Goal: Transaction & Acquisition: Book appointment/travel/reservation

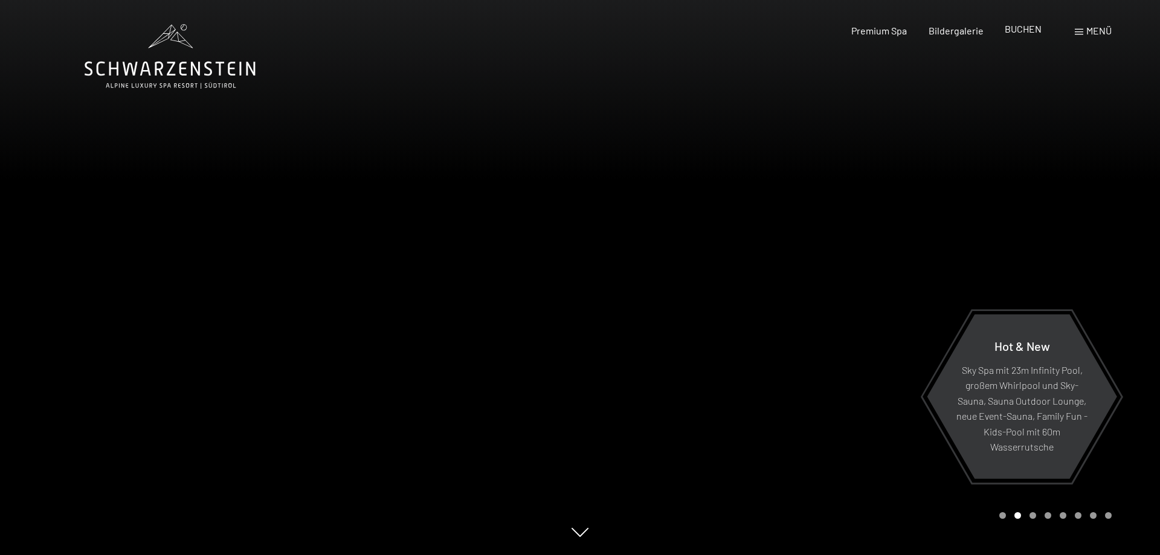
click at [1019, 31] on span "BUCHEN" at bounding box center [1023, 28] width 37 height 11
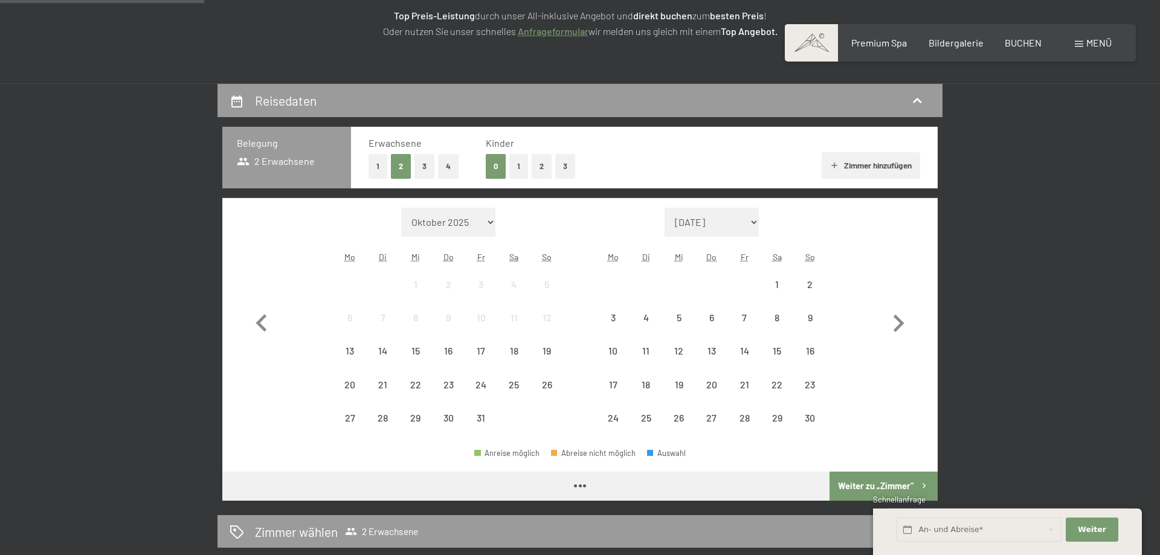
scroll to position [205, 0]
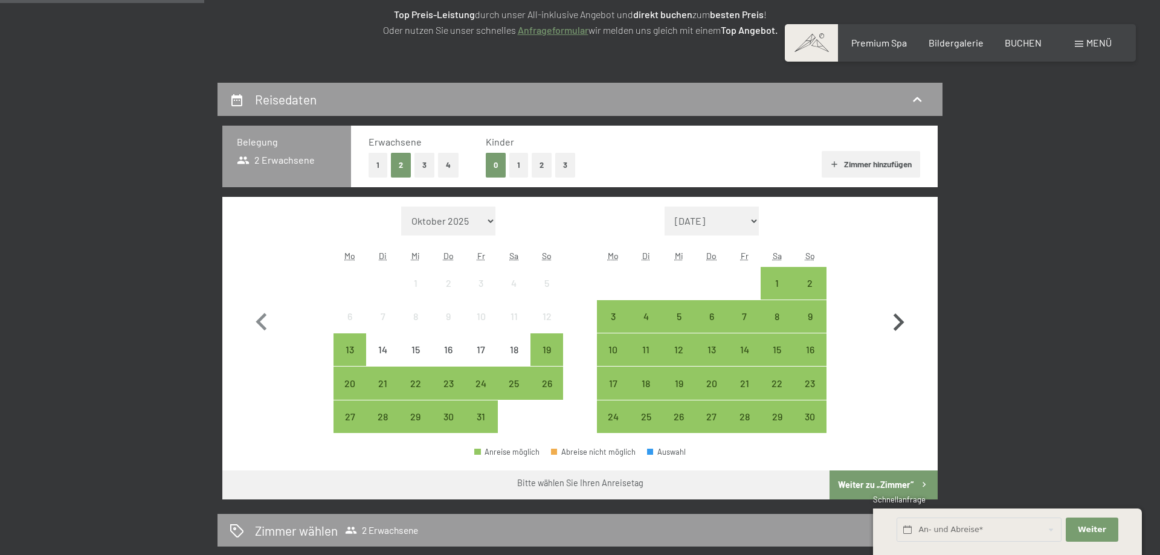
click at [895, 319] on icon "button" at bounding box center [898, 322] width 35 height 35
select select "2025-11-01"
select select "2025-12-01"
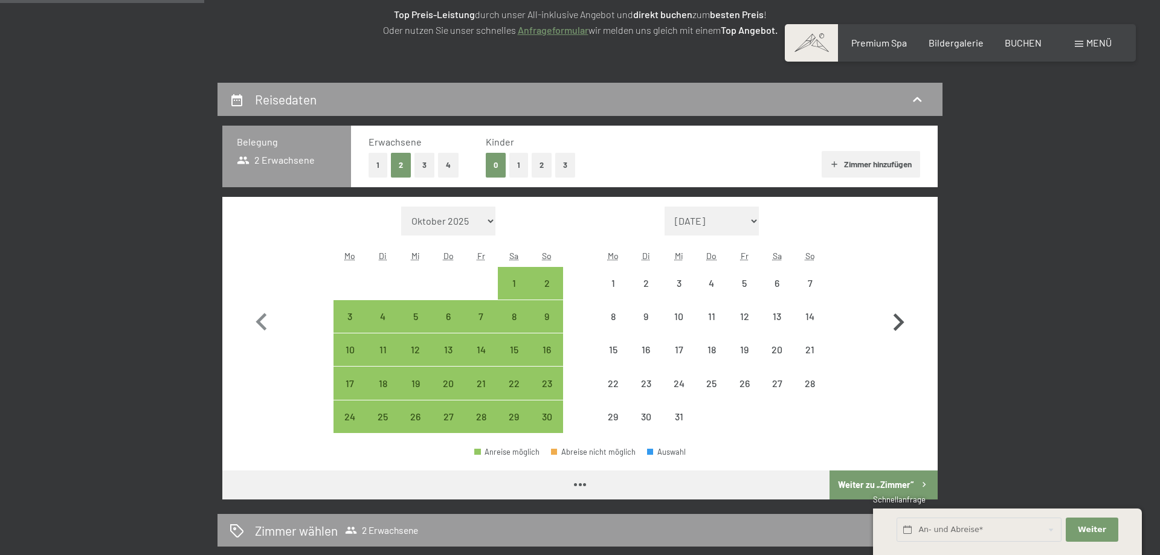
select select "2025-11-01"
select select "2025-12-01"
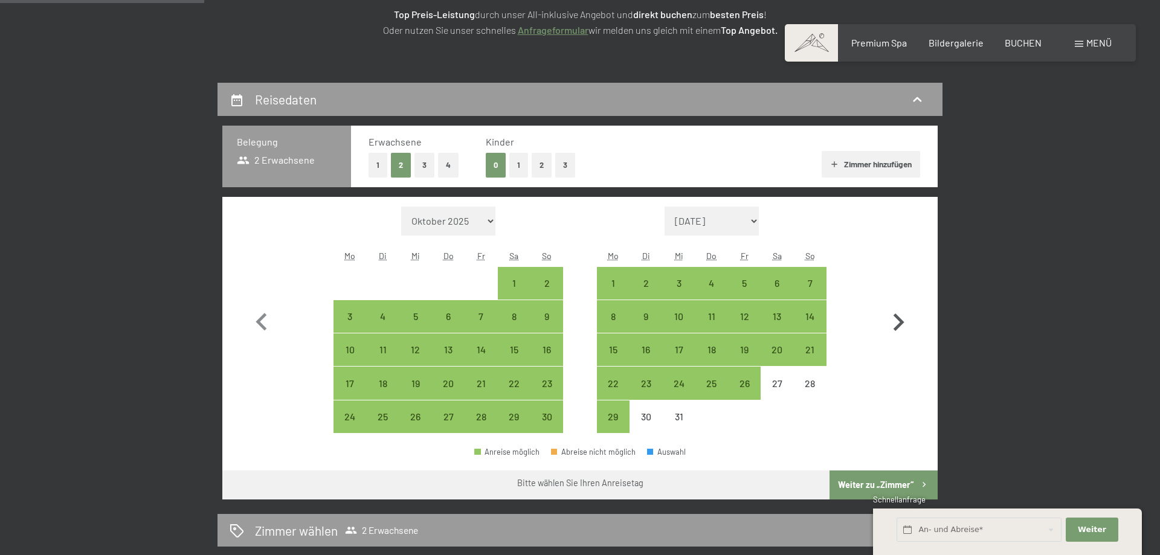
click at [902, 322] on icon "button" at bounding box center [899, 323] width 11 height 18
select select "2025-12-01"
select select "2026-01-01"
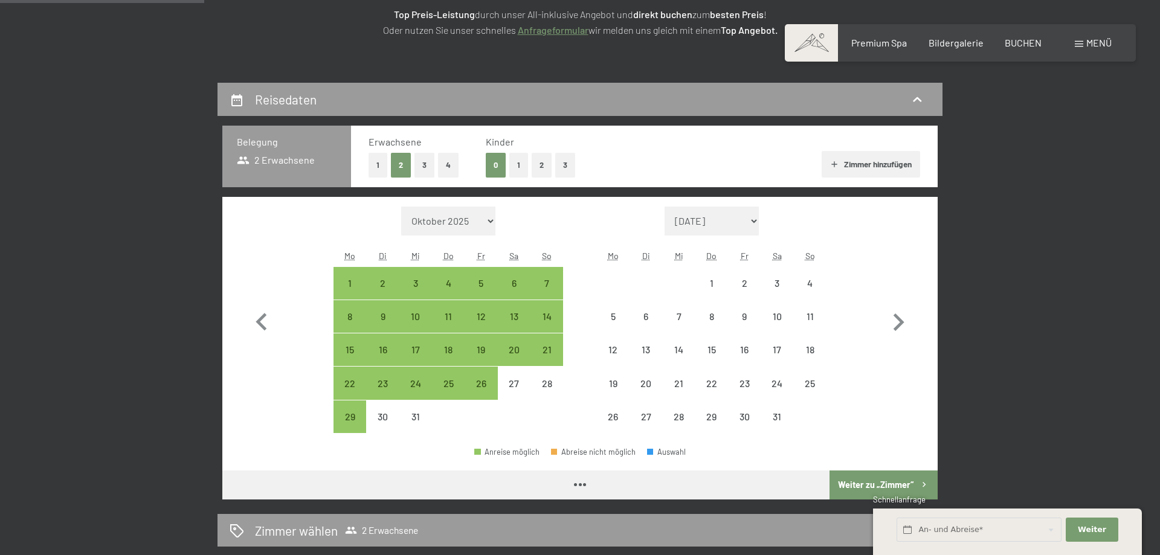
select select "2025-12-01"
select select "2026-01-01"
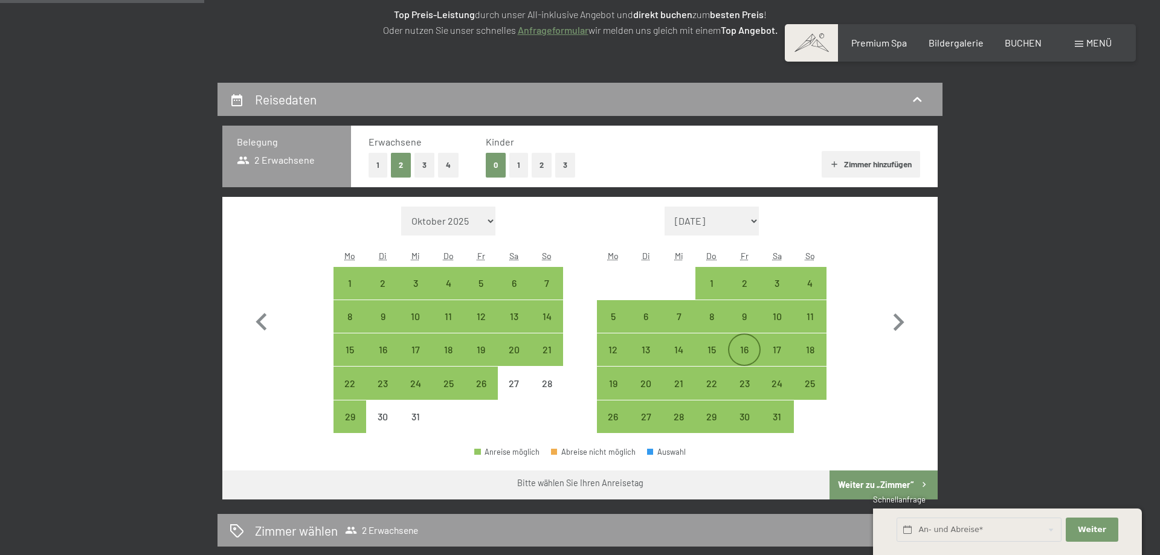
click at [740, 343] on div "16" at bounding box center [745, 350] width 30 height 30
select select "2025-12-01"
select select "2026-01-01"
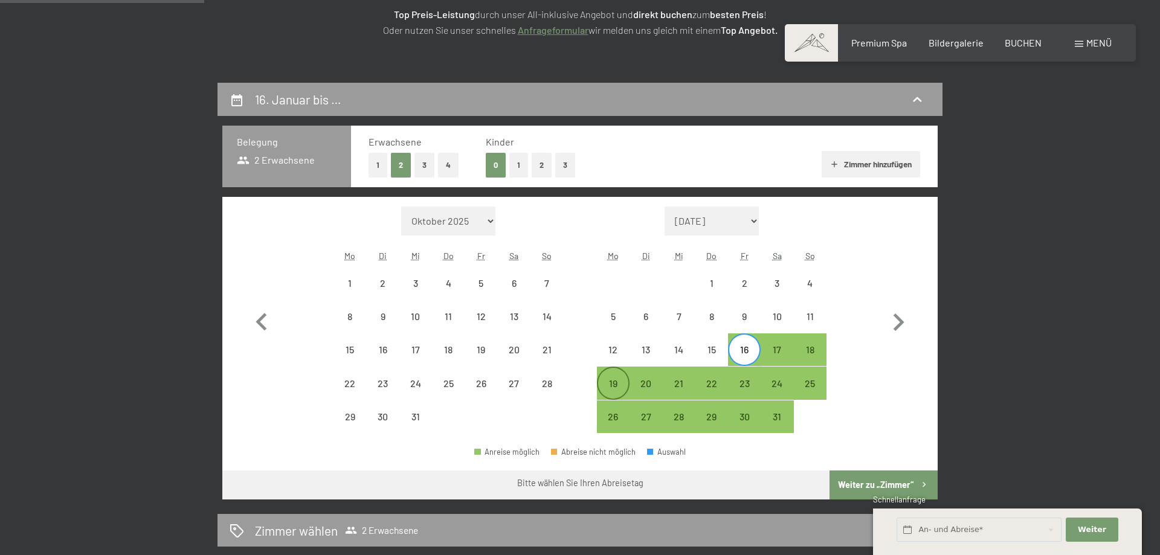
click at [613, 383] on div "19" at bounding box center [613, 394] width 30 height 30
select select "2025-12-01"
select select "2026-01-01"
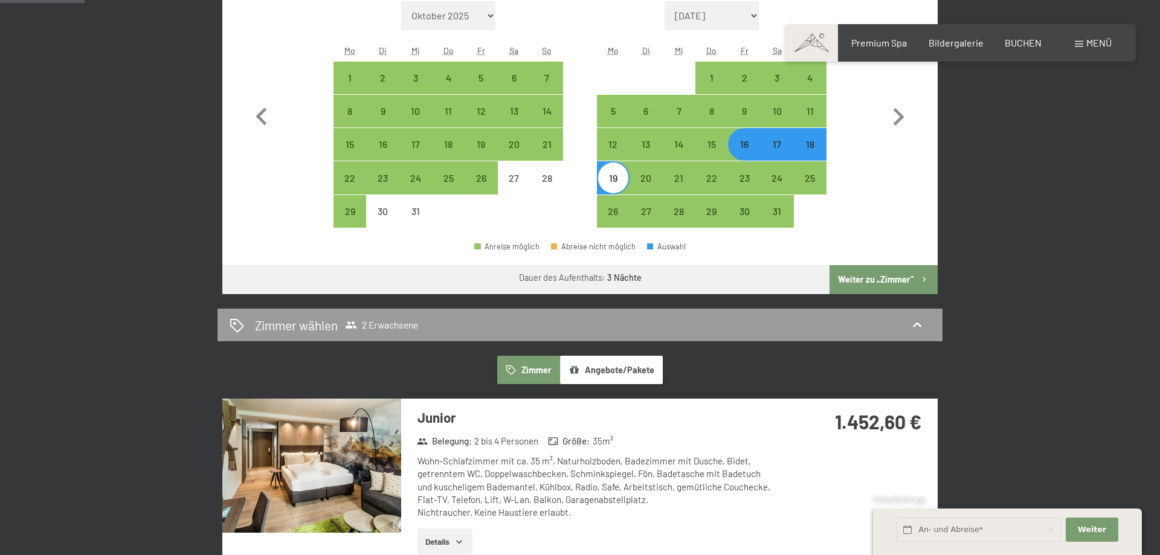
click at [865, 279] on button "Weiter zu „Zimmer“" at bounding box center [884, 279] width 108 height 29
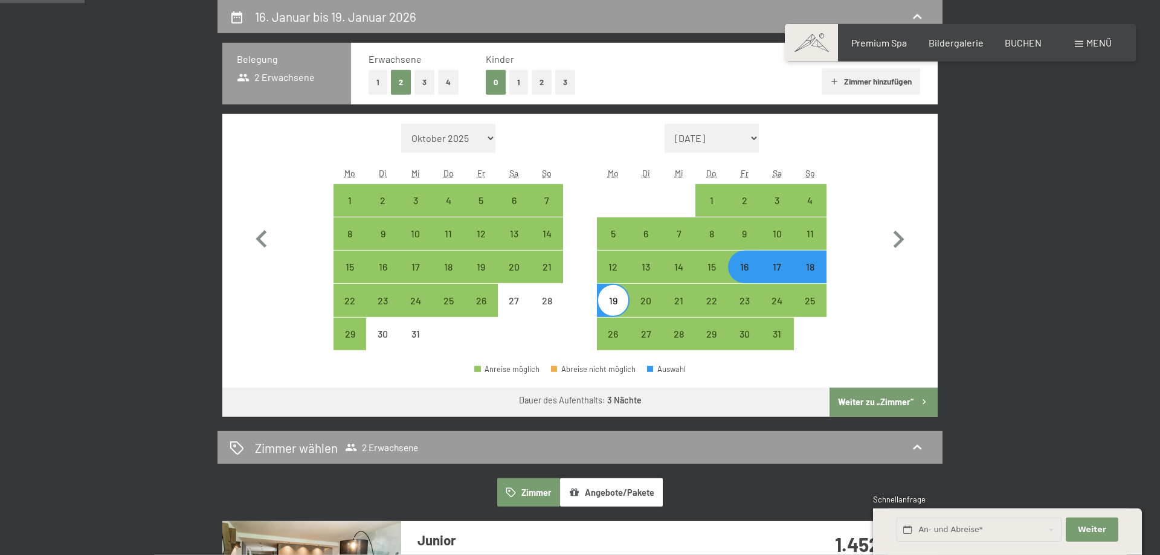
select select "2025-12-01"
select select "2026-01-01"
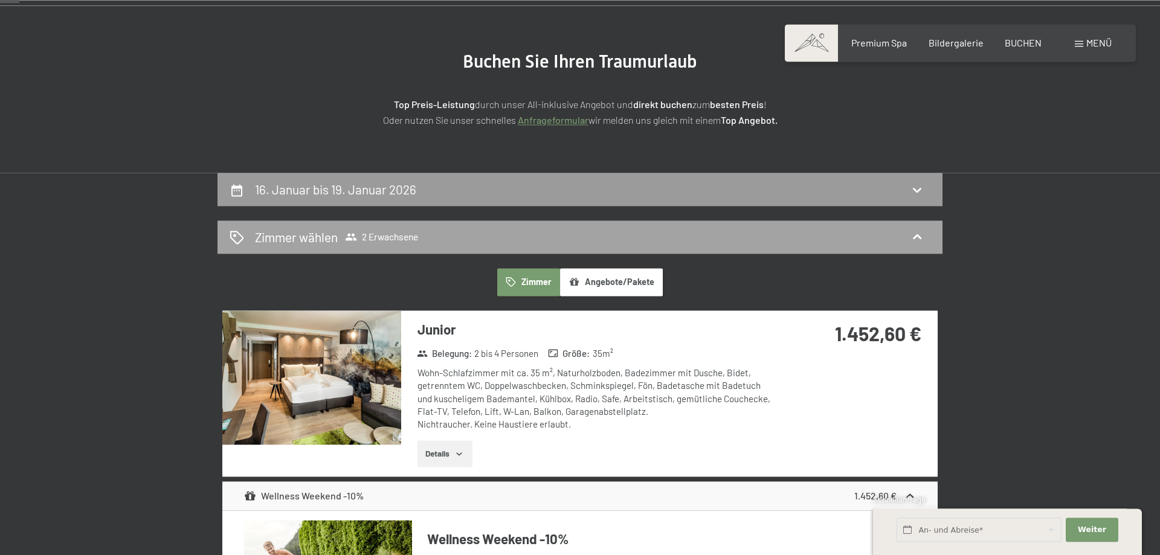
scroll to position [83, 0]
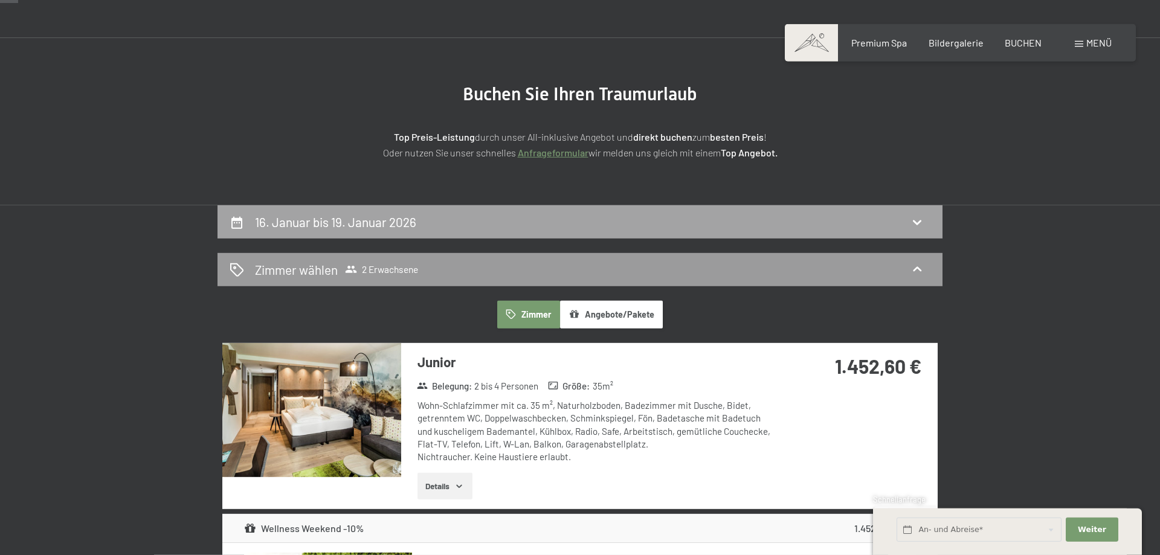
click at [315, 224] on h2 "16. Januar bis 19. Januar 2026" at bounding box center [335, 222] width 161 height 15
select select "2025-12-01"
select select "2026-01-01"
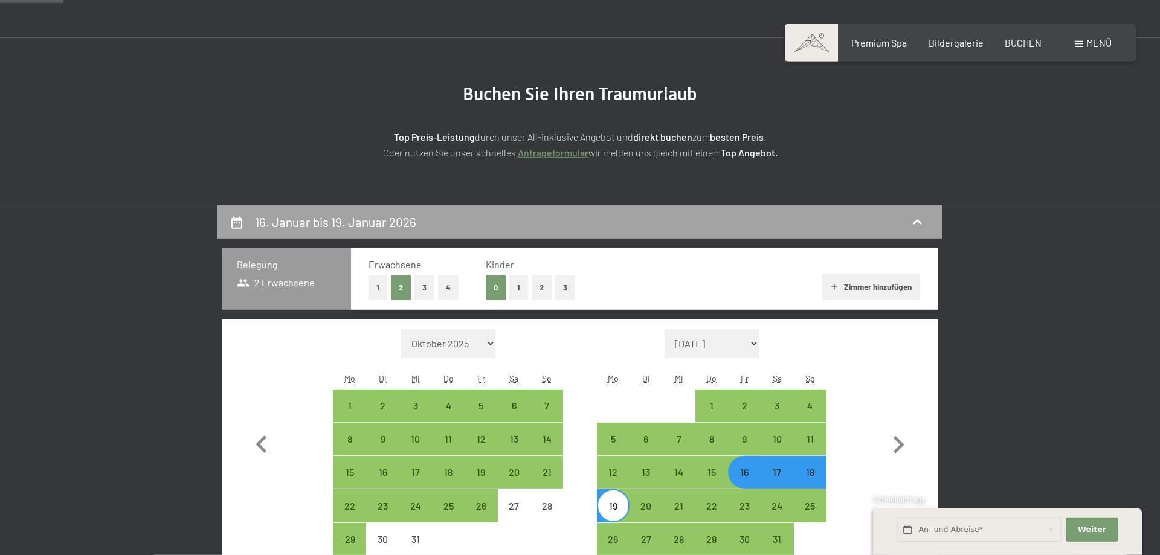
scroll to position [288, 0]
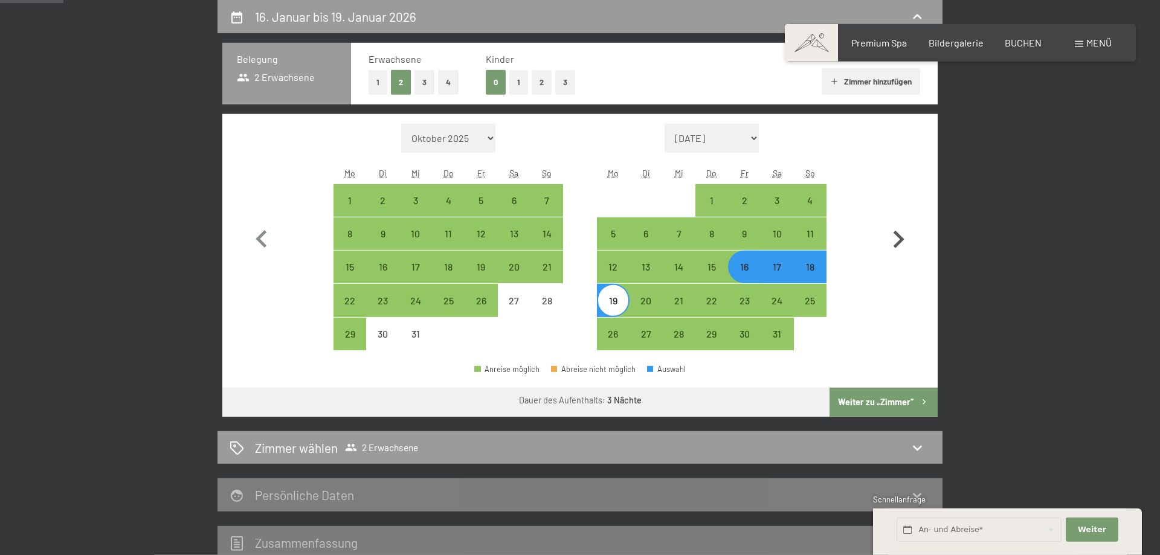
click at [895, 240] on icon "button" at bounding box center [898, 239] width 35 height 35
select select "2026-01-01"
select select "2026-02-01"
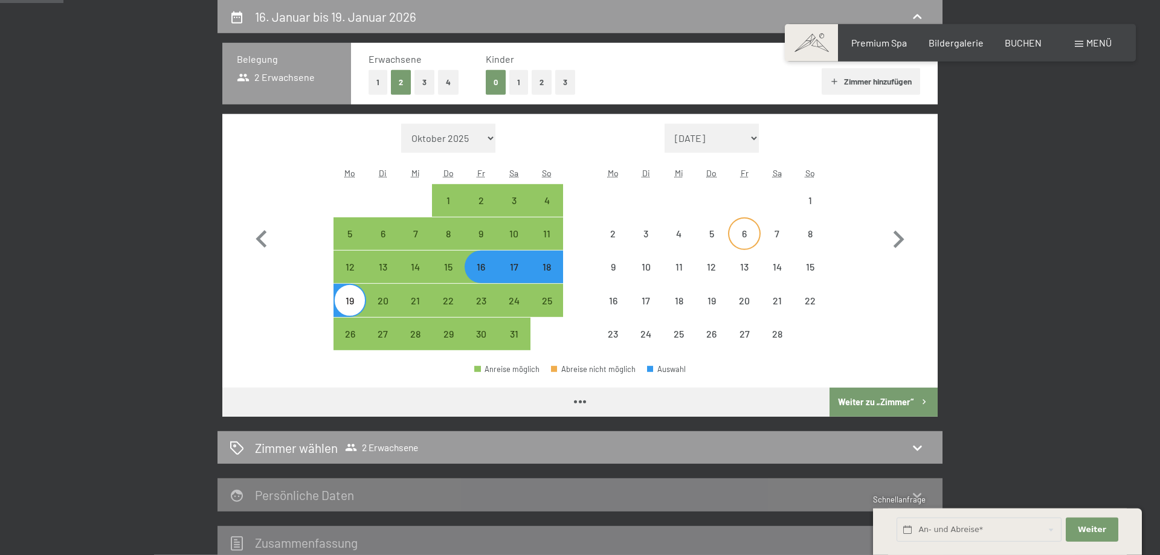
select select "2026-01-01"
select select "2026-02-01"
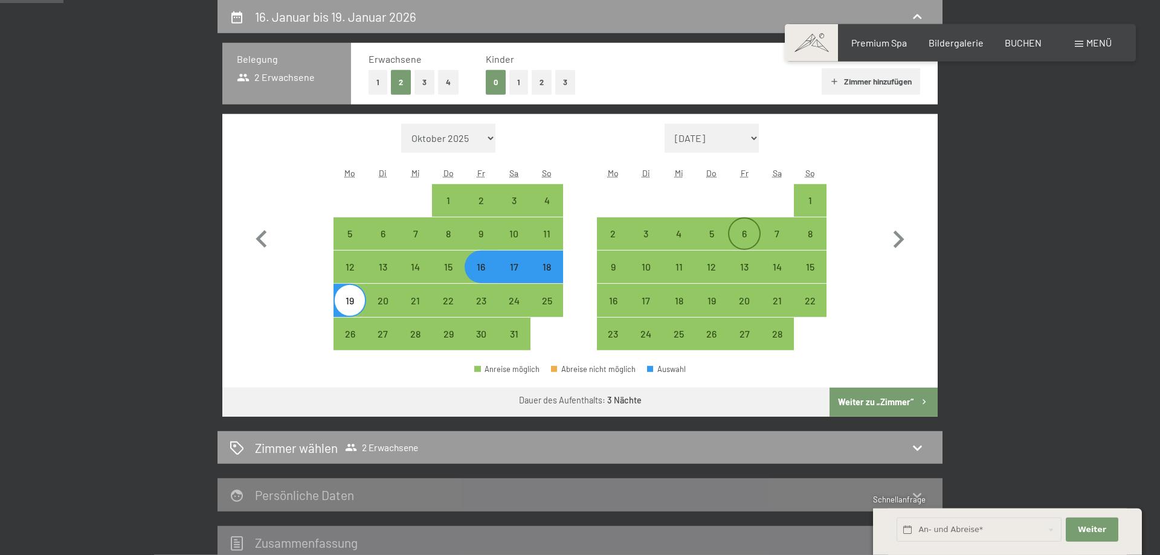
click at [743, 233] on div "6" at bounding box center [745, 244] width 30 height 30
select select "2026-01-01"
select select "2026-02-01"
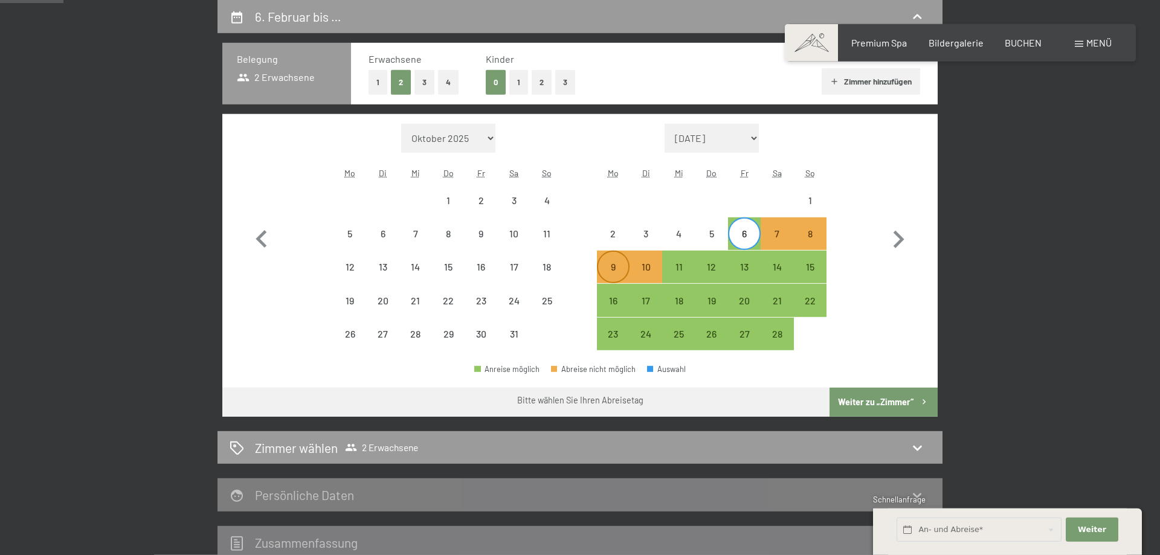
click at [608, 269] on div "9" at bounding box center [613, 277] width 30 height 30
select select "2026-01-01"
select select "2026-02-01"
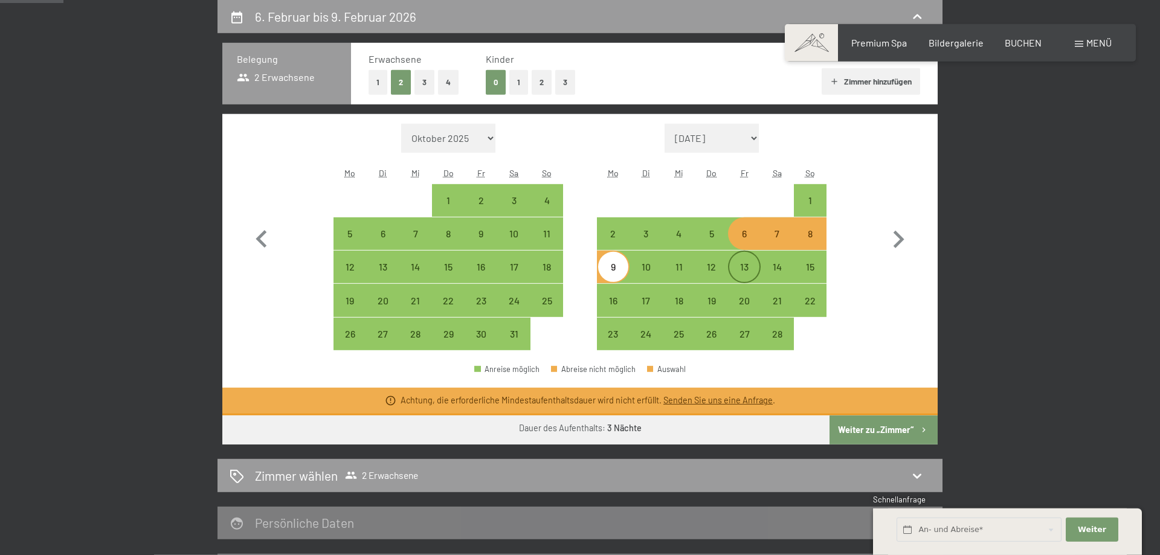
click at [746, 266] on div "13" at bounding box center [745, 277] width 30 height 30
select select "2026-01-01"
select select "2026-02-01"
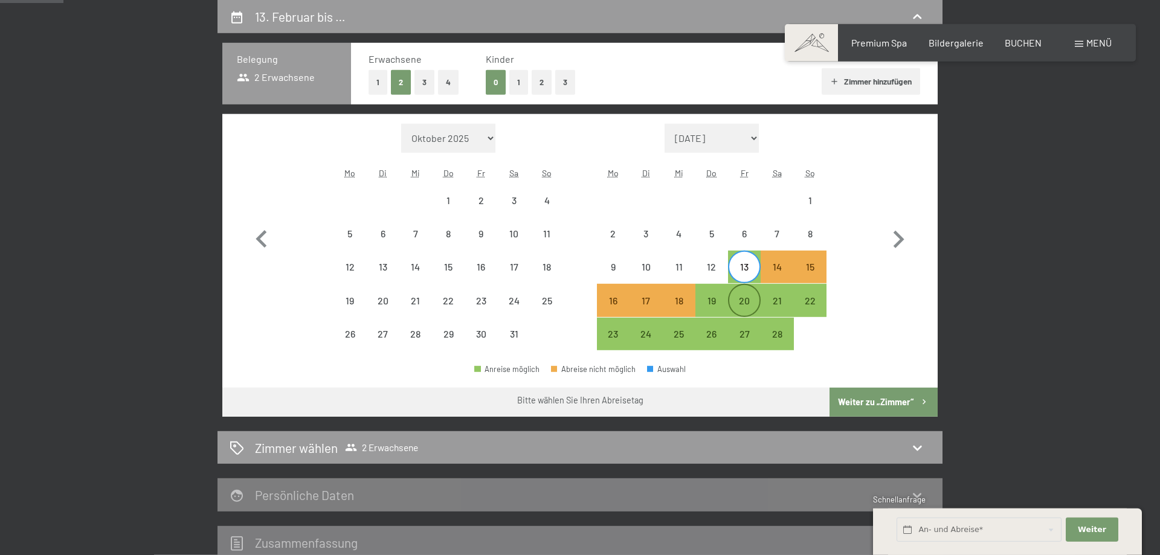
click at [752, 304] on div "20" at bounding box center [745, 311] width 30 height 30
select select "2026-01-01"
select select "2026-02-01"
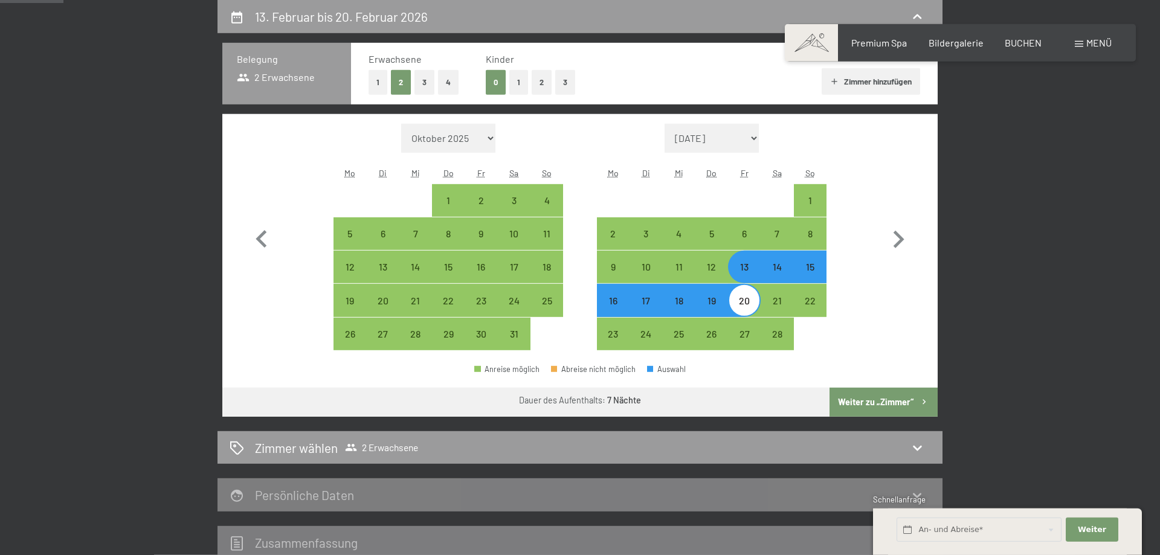
click at [864, 307] on div "Monat/Jahr Oktober 2025 November 2025 Dezember 2025 Januar 2026 Februar 2026 Mä…" at bounding box center [580, 237] width 673 height 227
drag, startPoint x: 861, startPoint y: 283, endPoint x: 763, endPoint y: 282, distance: 97.9
click at [861, 283] on div "Monat/Jahr Oktober 2025 November 2025 Dezember 2025 Januar 2026 Februar 2026 Mä…" at bounding box center [580, 237] width 673 height 227
click at [780, 305] on div "21" at bounding box center [777, 311] width 30 height 30
select select "2026-01-01"
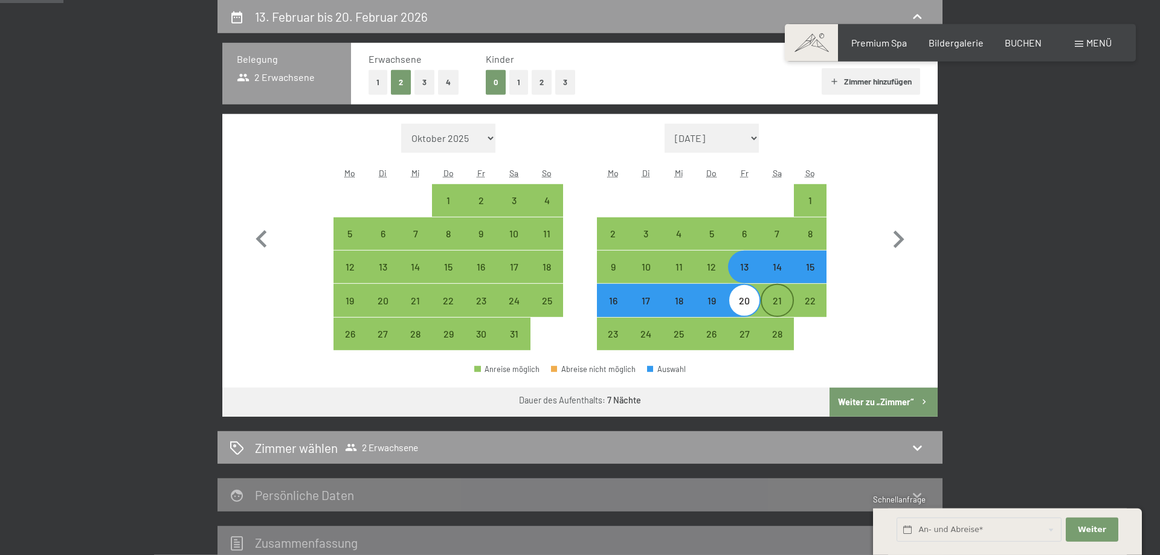
select select "2026-02-01"
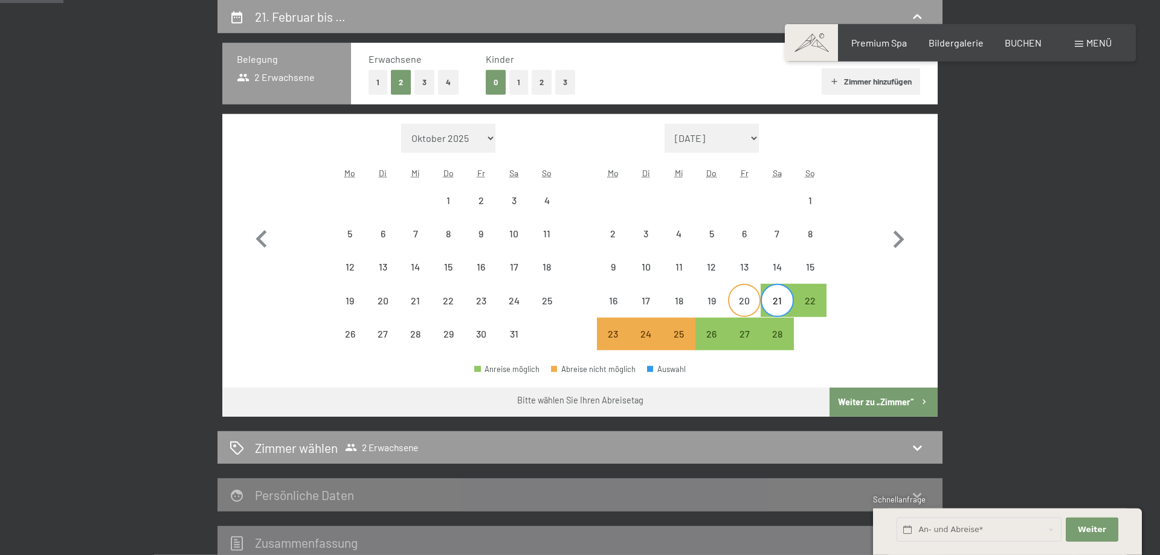
click at [740, 301] on div "20" at bounding box center [745, 311] width 30 height 30
select select "2026-01-01"
select select "2026-02-01"
click at [621, 337] on div "23" at bounding box center [613, 344] width 30 height 30
select select "[DATE]"
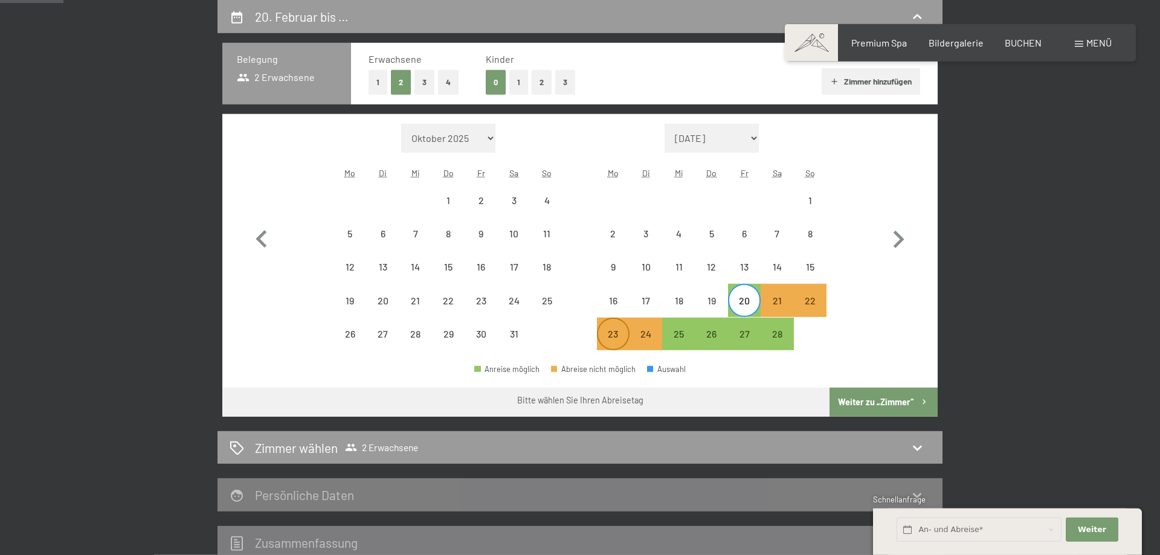
select select "2026-02-01"
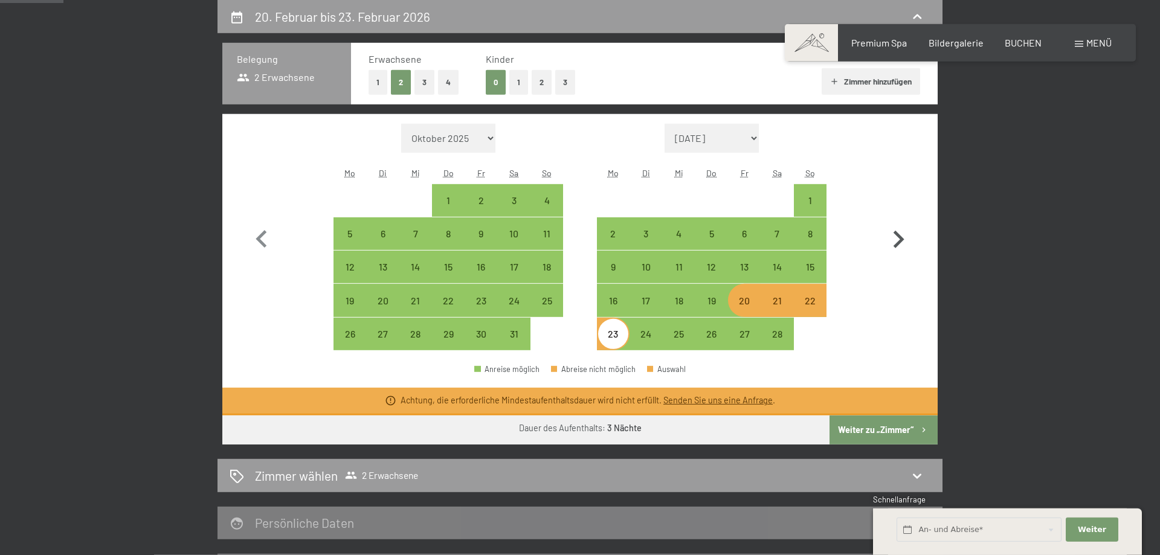
click at [906, 237] on icon "button" at bounding box center [898, 239] width 35 height 35
select select "2026-02-01"
select select "2026-03-01"
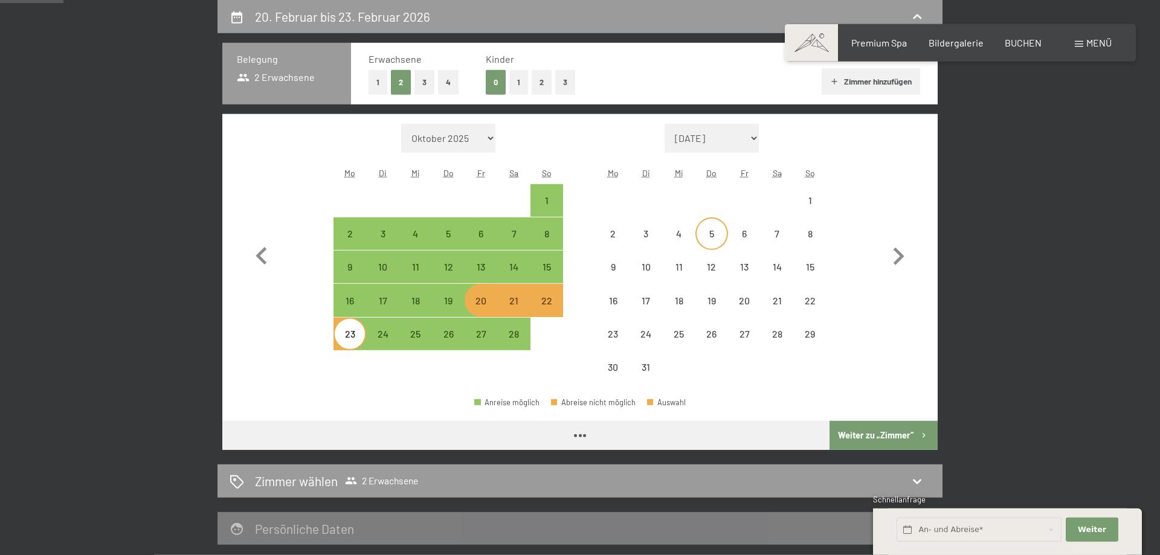
select select "2026-02-01"
select select "2026-03-01"
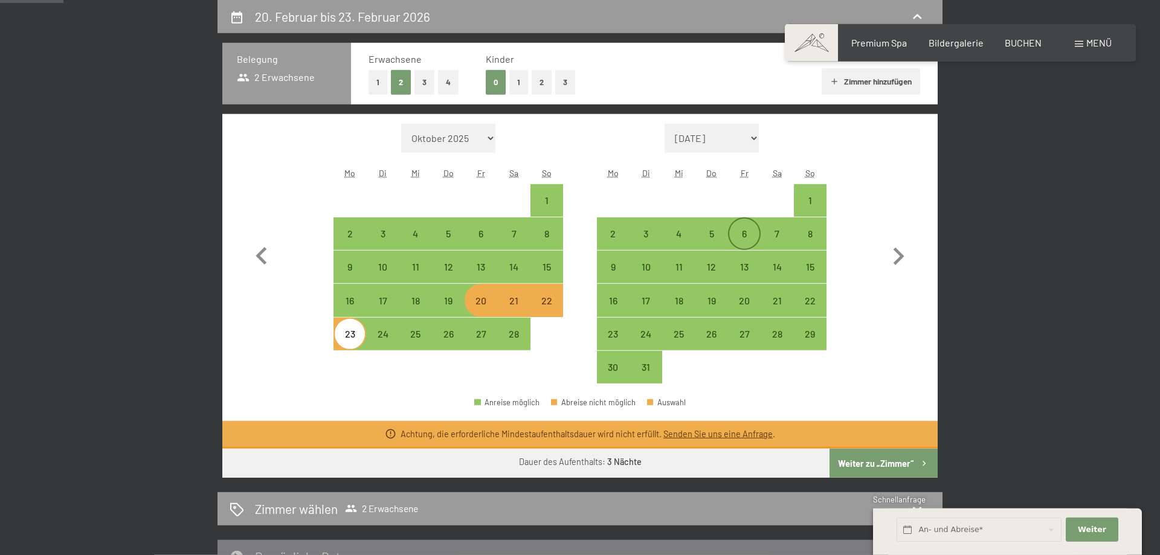
click at [740, 233] on div "6" at bounding box center [745, 244] width 30 height 30
select select "2026-02-01"
select select "2026-03-01"
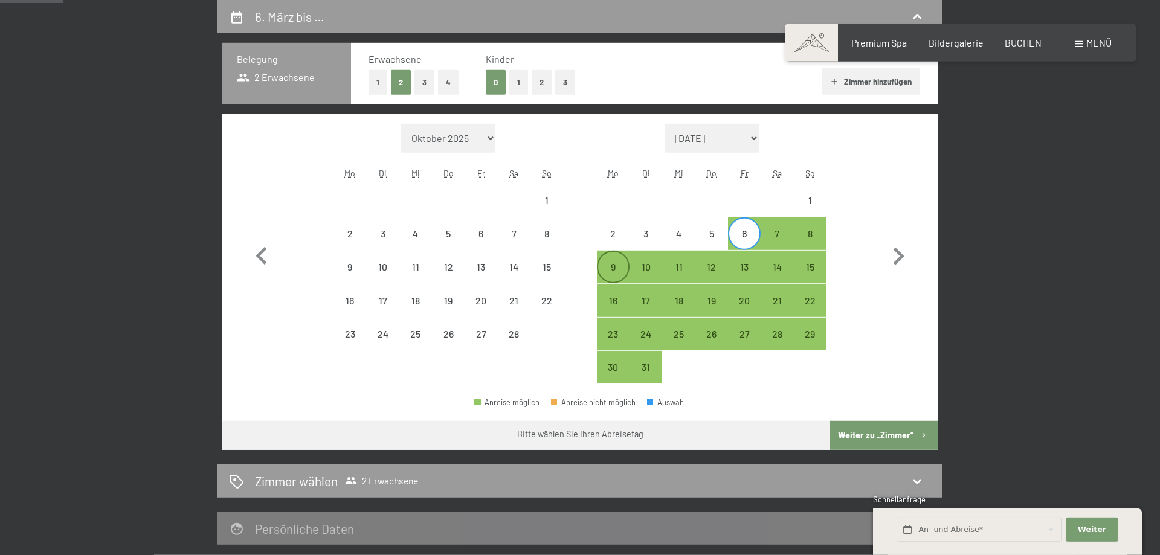
click at [619, 272] on div "9" at bounding box center [613, 277] width 30 height 30
select select "2026-02-01"
select select "2026-03-01"
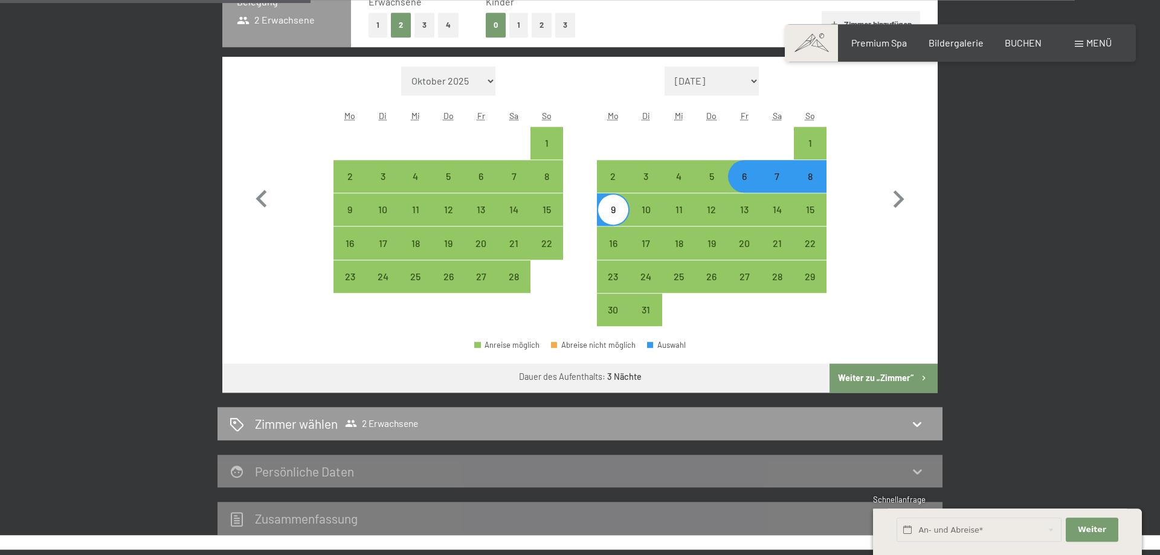
scroll to position [391, 0]
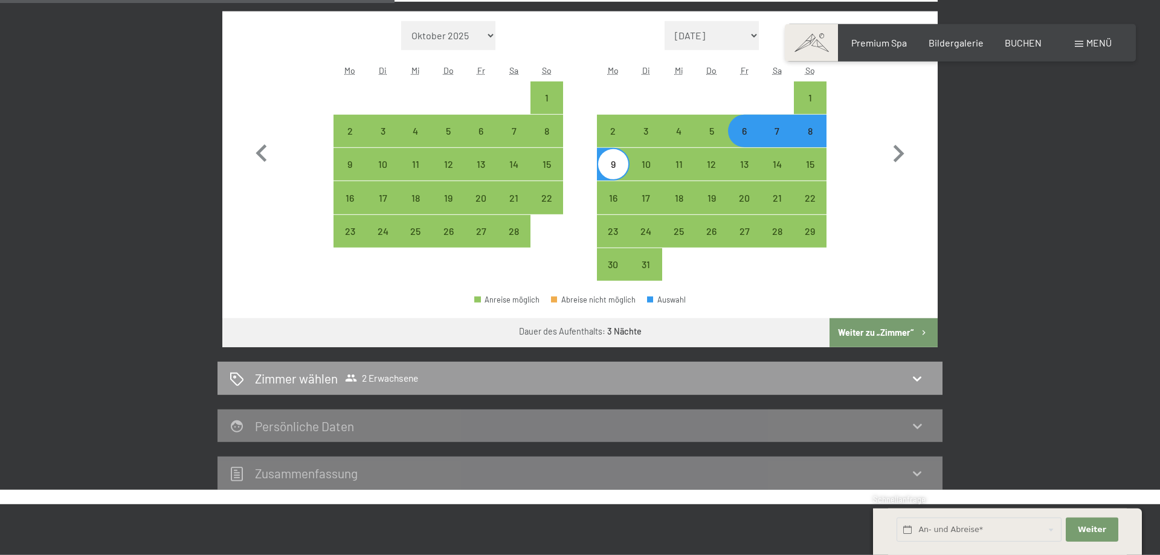
click at [885, 342] on button "Weiter zu „Zimmer“" at bounding box center [884, 333] width 108 height 29
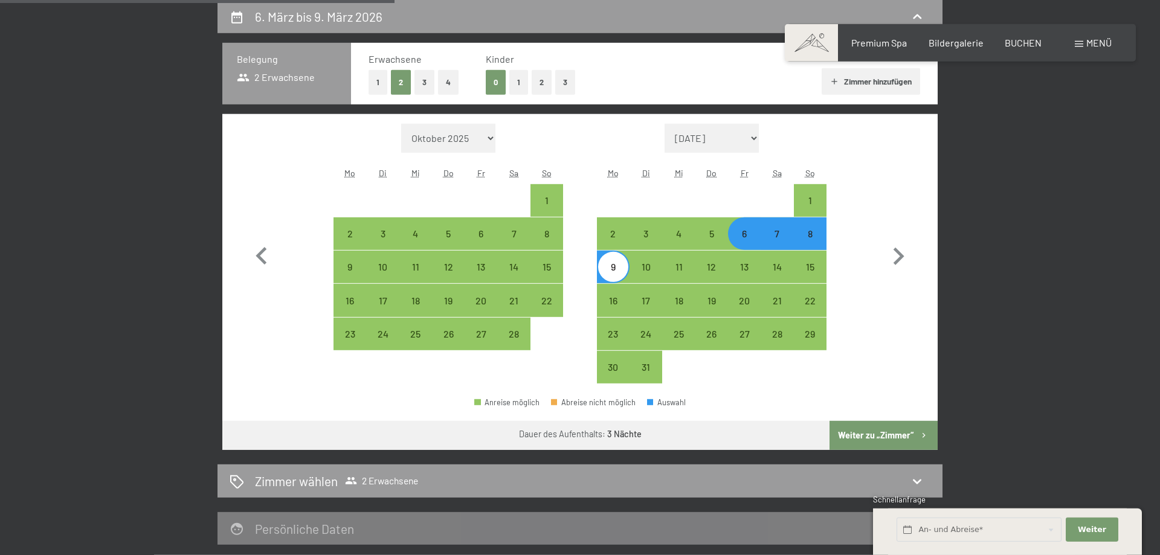
select select "2026-02-01"
select select "2026-03-01"
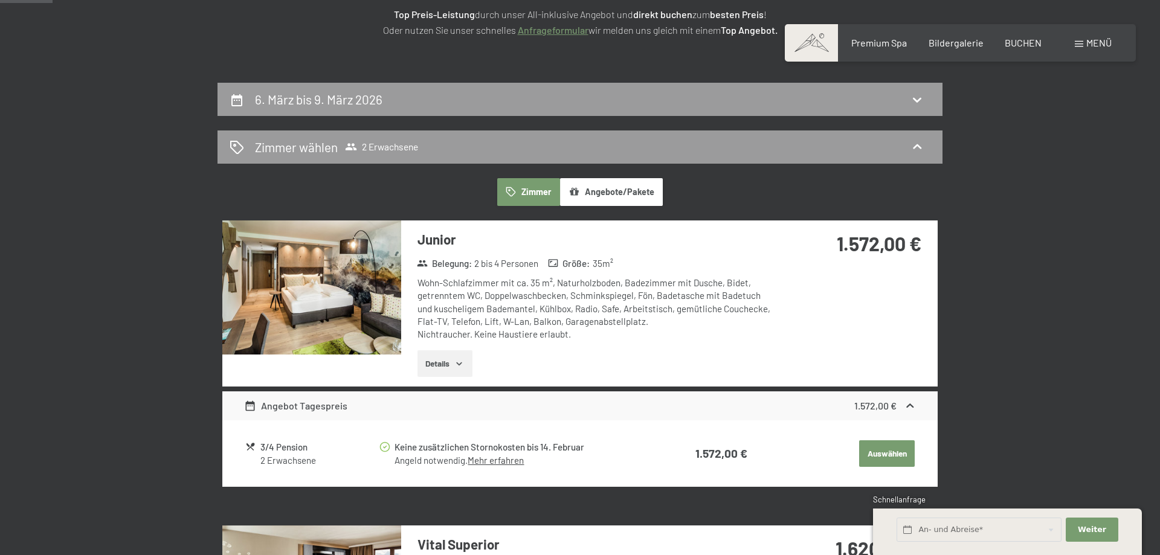
scroll to position [103, 0]
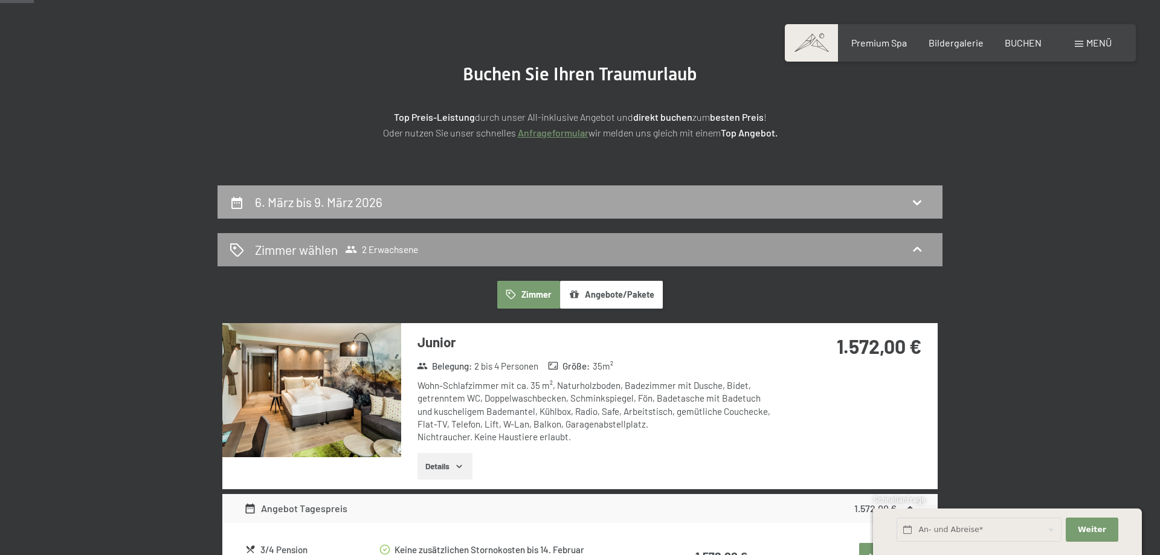
click at [437, 207] on div "6. März bis 9. März 2026" at bounding box center [580, 202] width 701 height 18
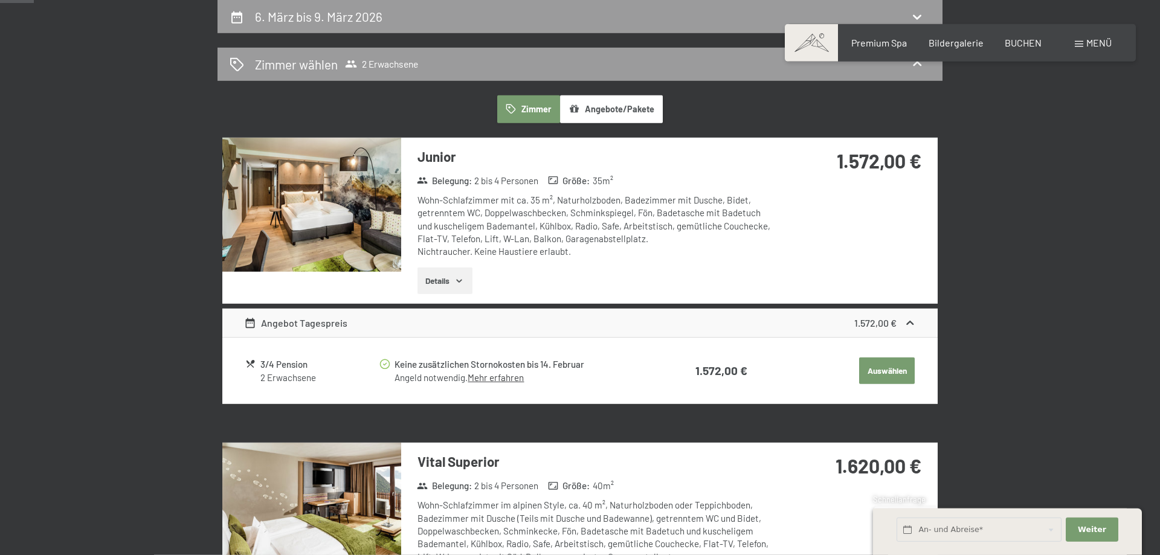
select select "[DATE]"
select select "2026-03-01"
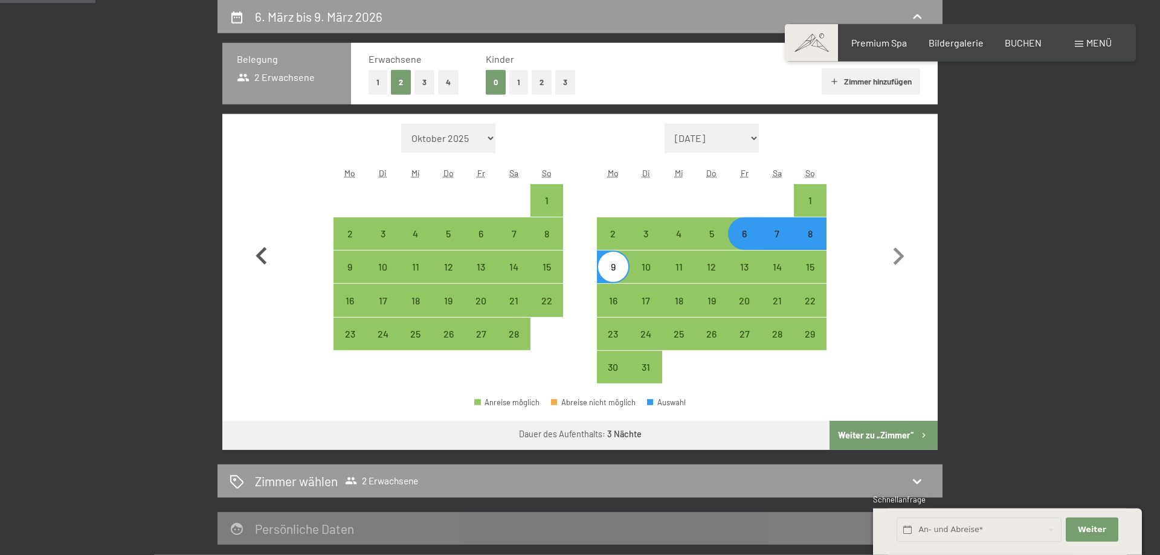
click at [260, 260] on icon "button" at bounding box center [261, 256] width 11 height 18
select select "[DATE]"
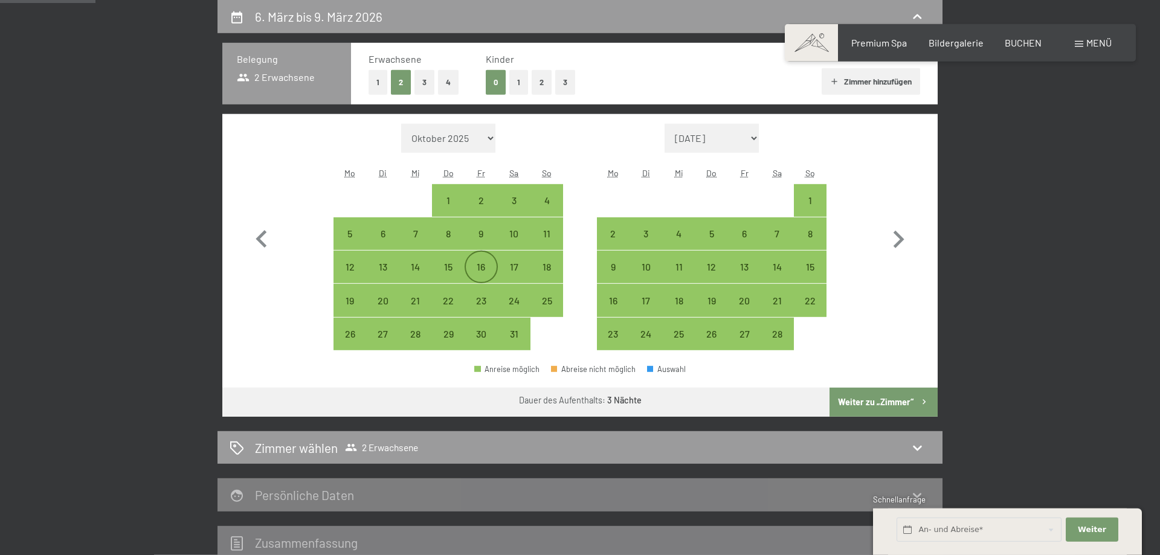
click at [482, 271] on div "16" at bounding box center [481, 277] width 30 height 30
select select "2026-01-01"
select select "2026-02-01"
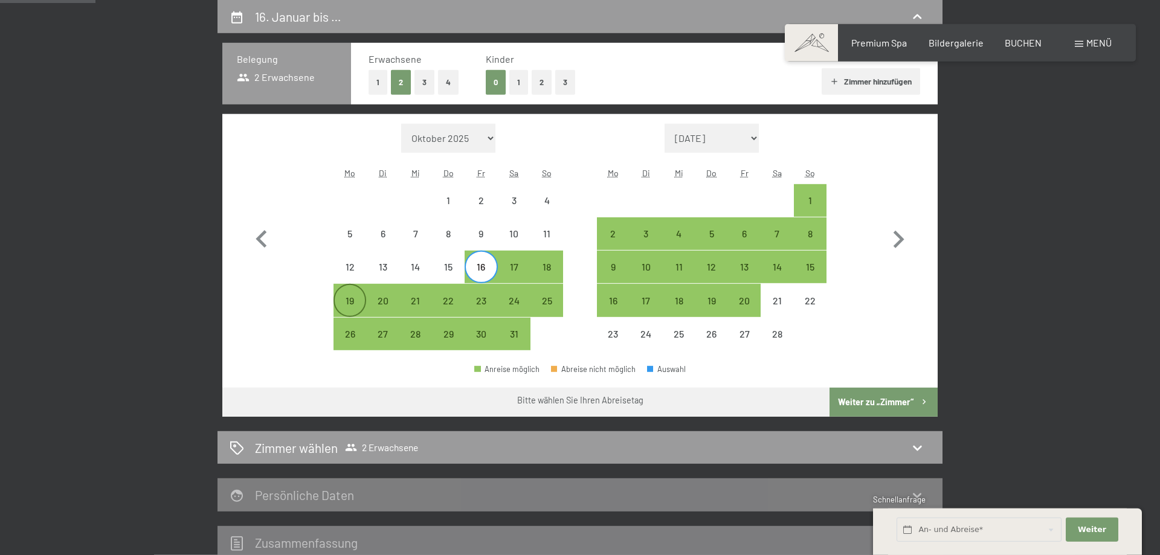
click at [349, 303] on div "19" at bounding box center [350, 311] width 30 height 30
select select "2026-01-01"
select select "2026-02-01"
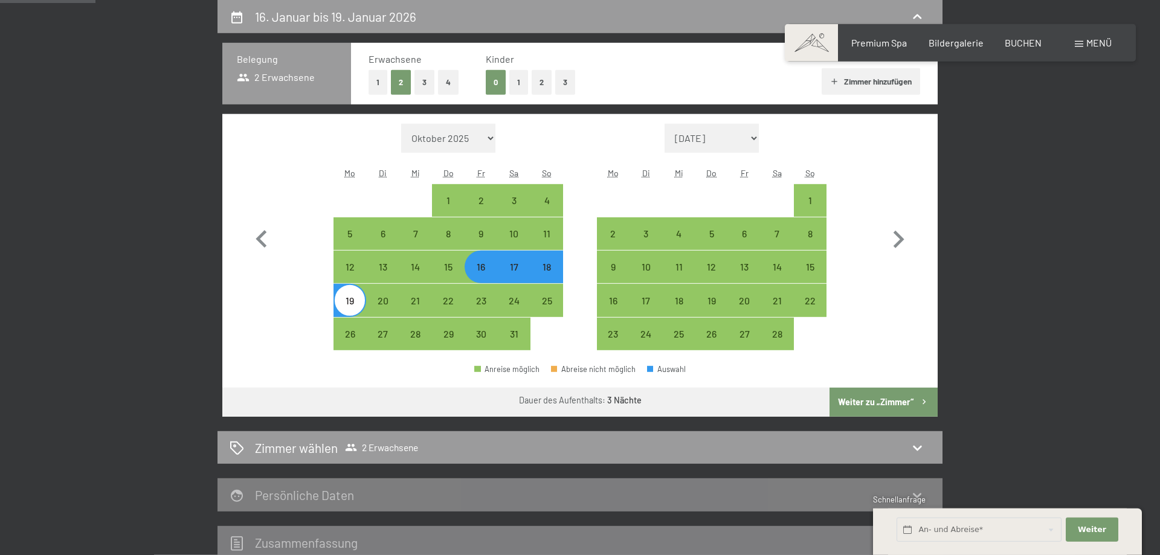
click at [878, 398] on button "Weiter zu „Zimmer“" at bounding box center [884, 402] width 108 height 29
select select "[DATE]"
select select "2026-02-01"
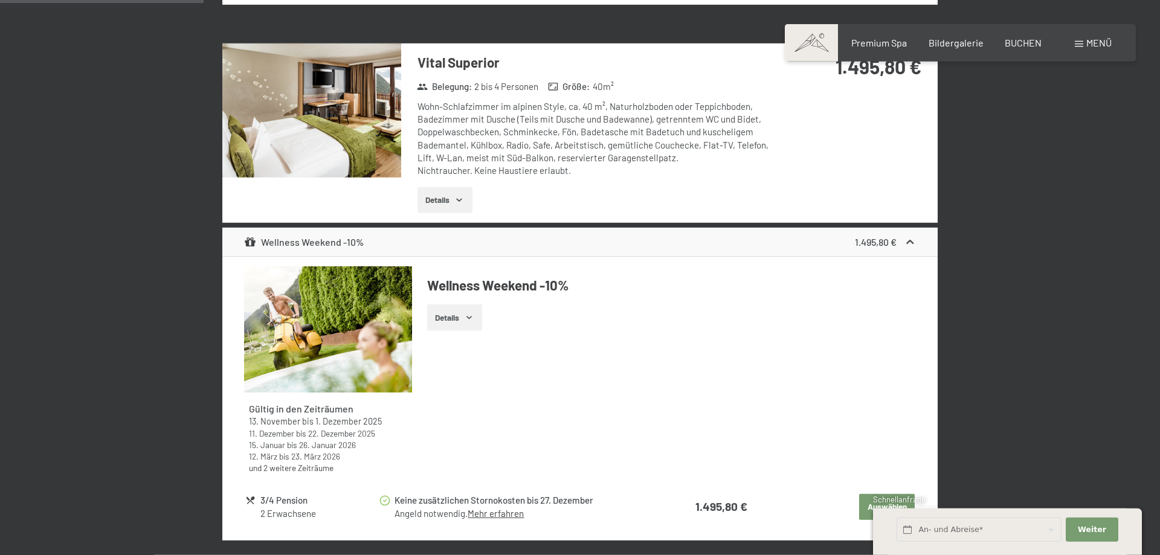
scroll to position [1008, 0]
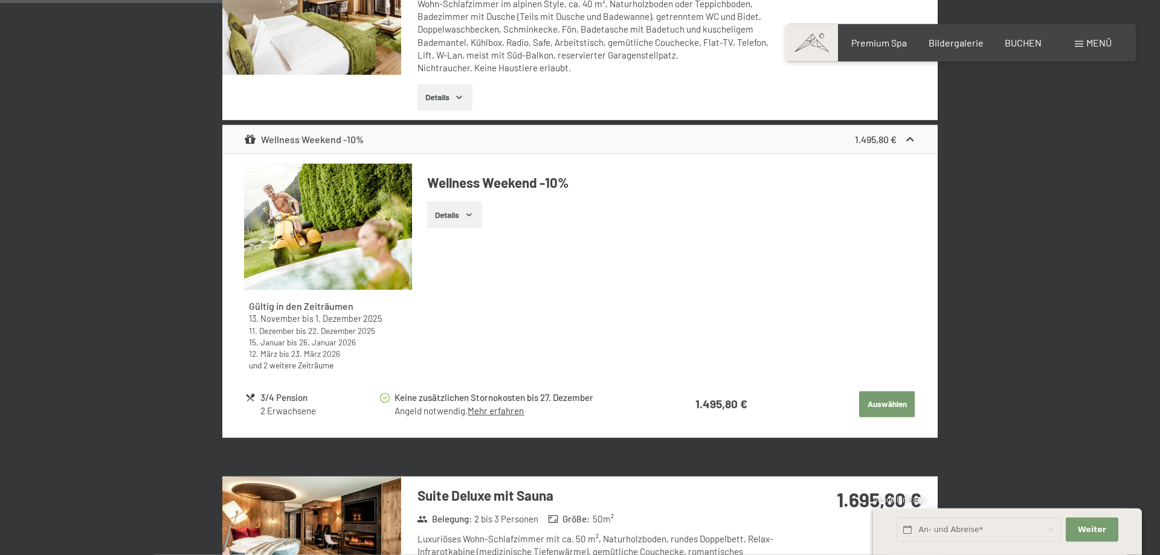
click at [461, 214] on button "Details" at bounding box center [454, 215] width 55 height 27
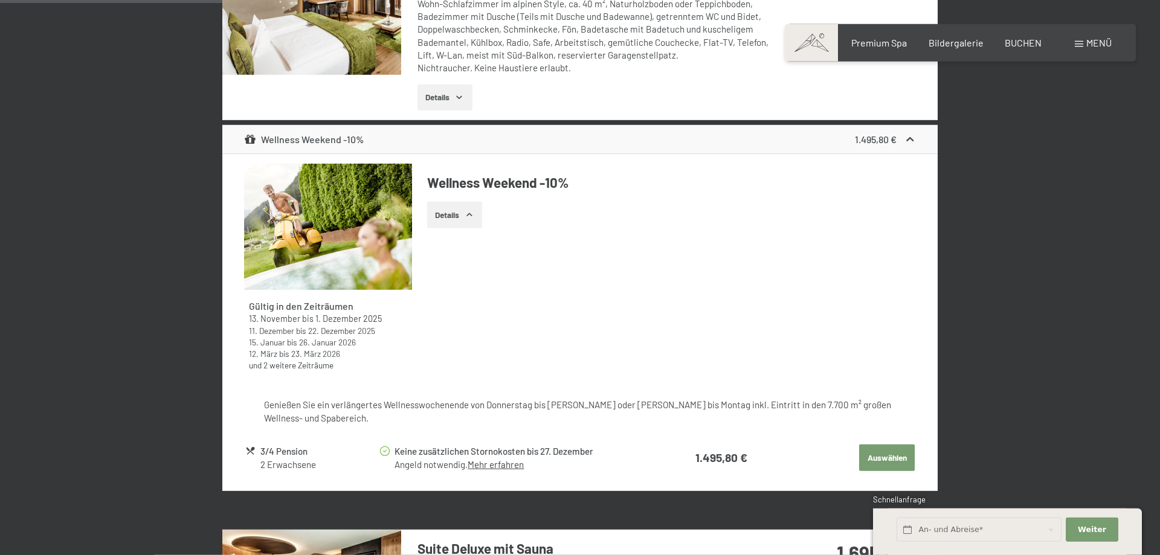
click at [463, 214] on button "Details" at bounding box center [454, 215] width 55 height 27
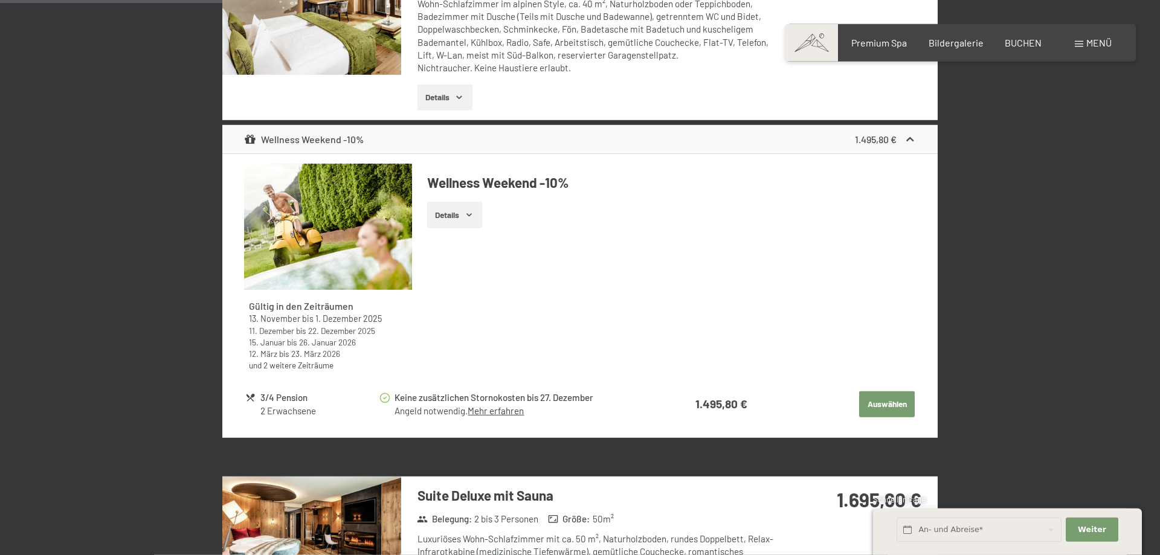
click at [467, 213] on icon "button" at bounding box center [470, 215] width 10 height 10
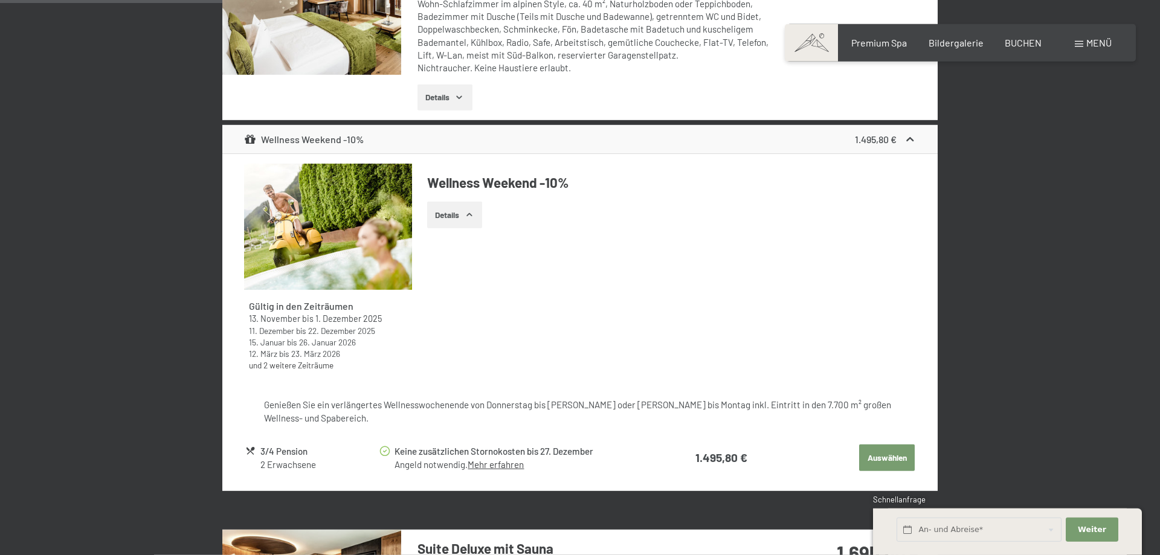
click at [469, 213] on icon "button" at bounding box center [470, 215] width 10 height 10
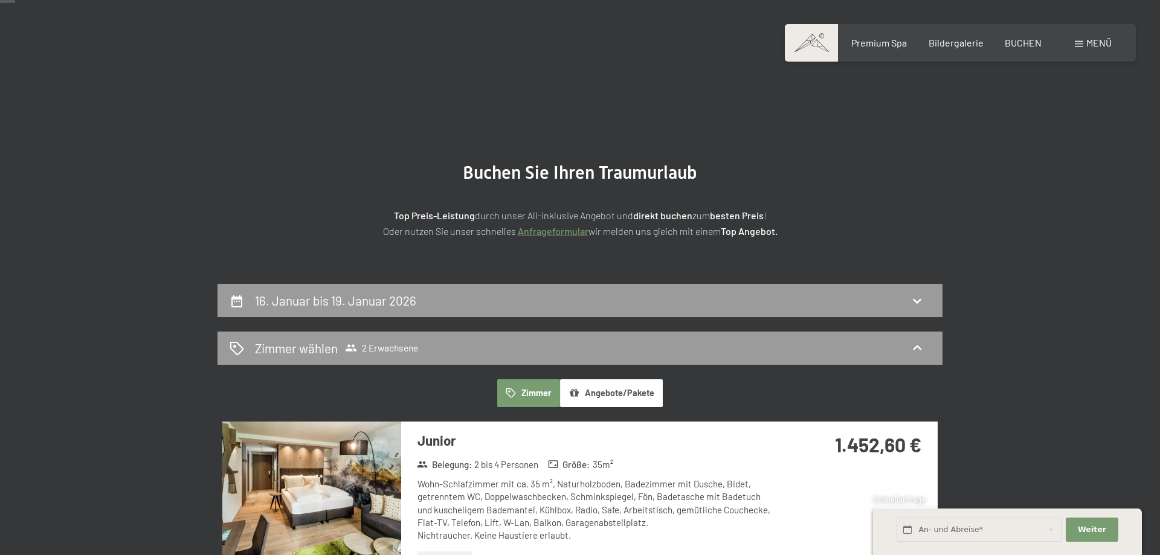
scroll to position [0, 0]
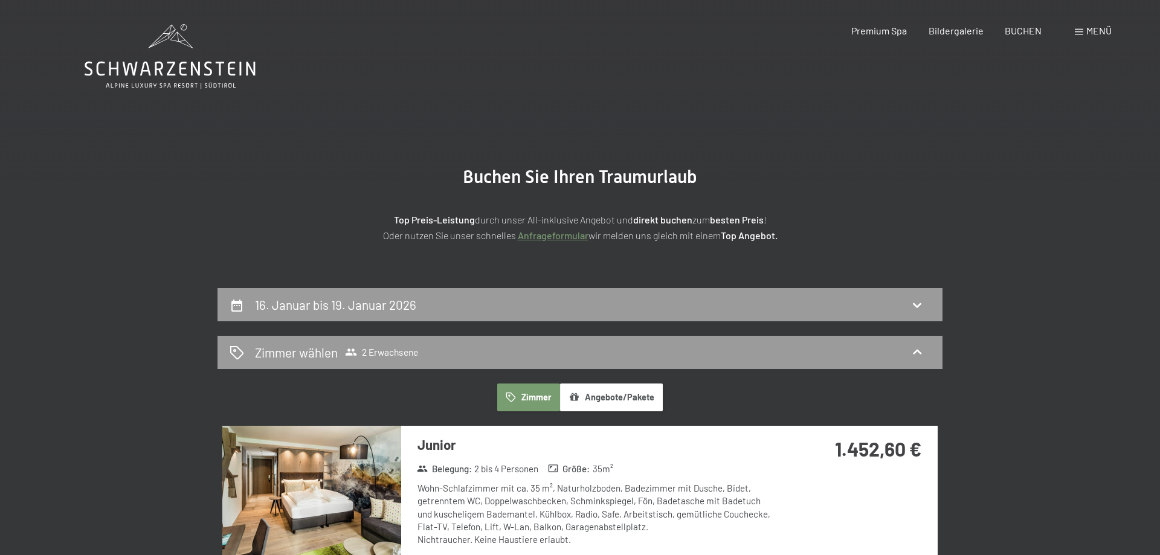
click at [444, 224] on strong "Top Preis-Leistung" at bounding box center [434, 219] width 81 height 11
click at [853, 138] on section "Buchen Sie Ihren Traumurlaub Top Preis-Leistung durch unser All-inklusive Angeb…" at bounding box center [580, 204] width 1160 height 167
click at [875, 29] on span "Premium Spa" at bounding box center [880, 28] width 56 height 11
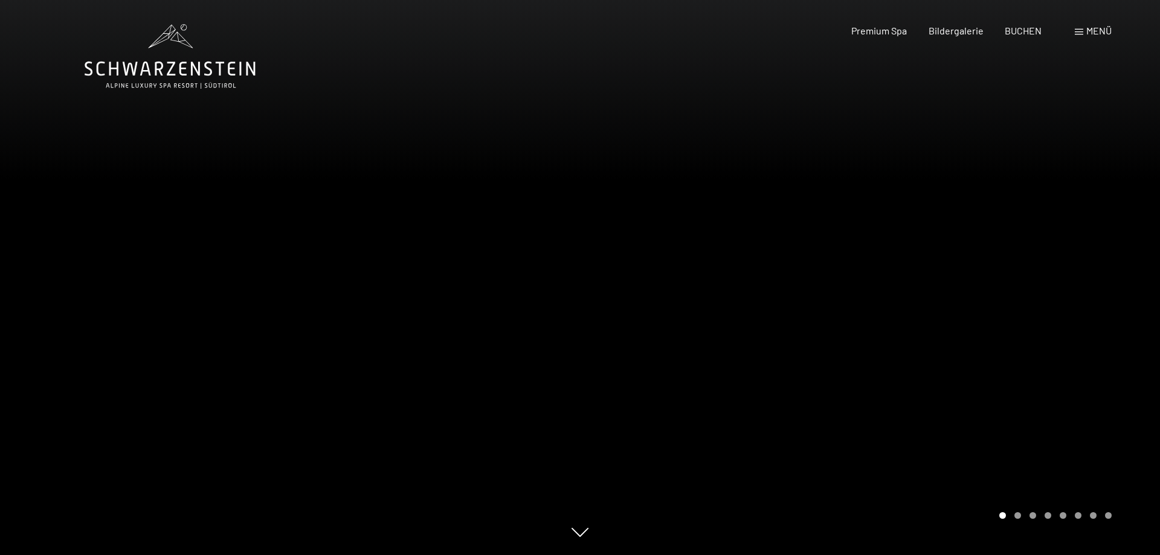
click at [1076, 31] on span at bounding box center [1079, 32] width 8 height 6
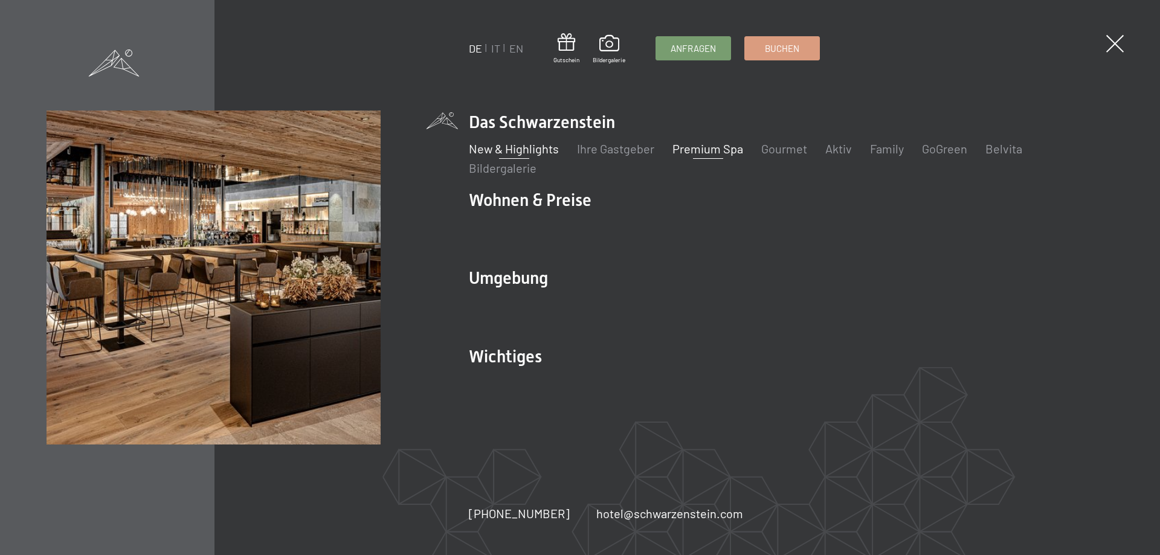
click at [525, 149] on link "New & Highlights" at bounding box center [514, 148] width 90 height 15
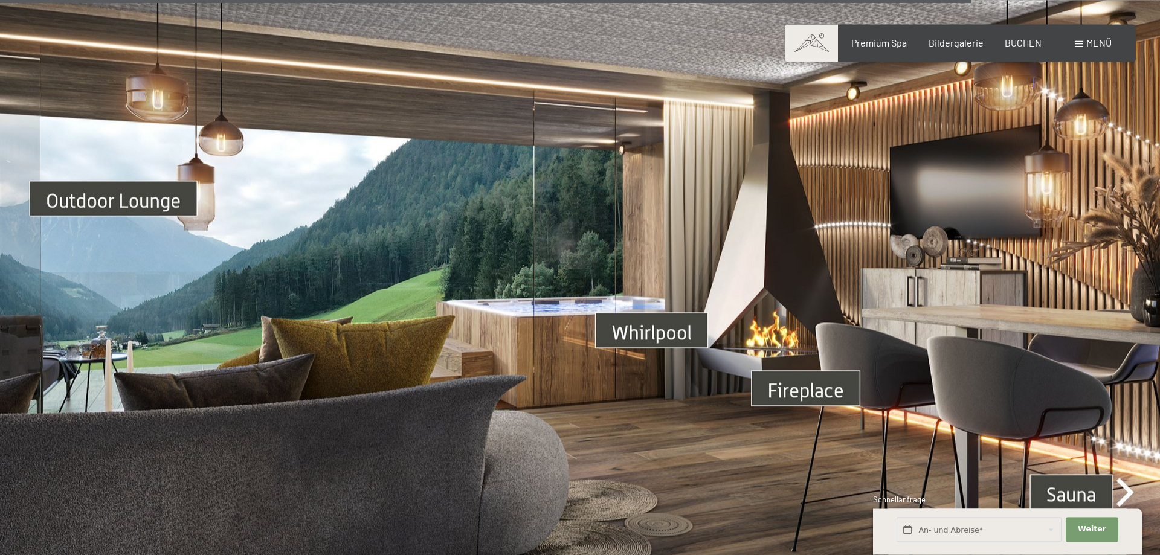
scroll to position [4521, 0]
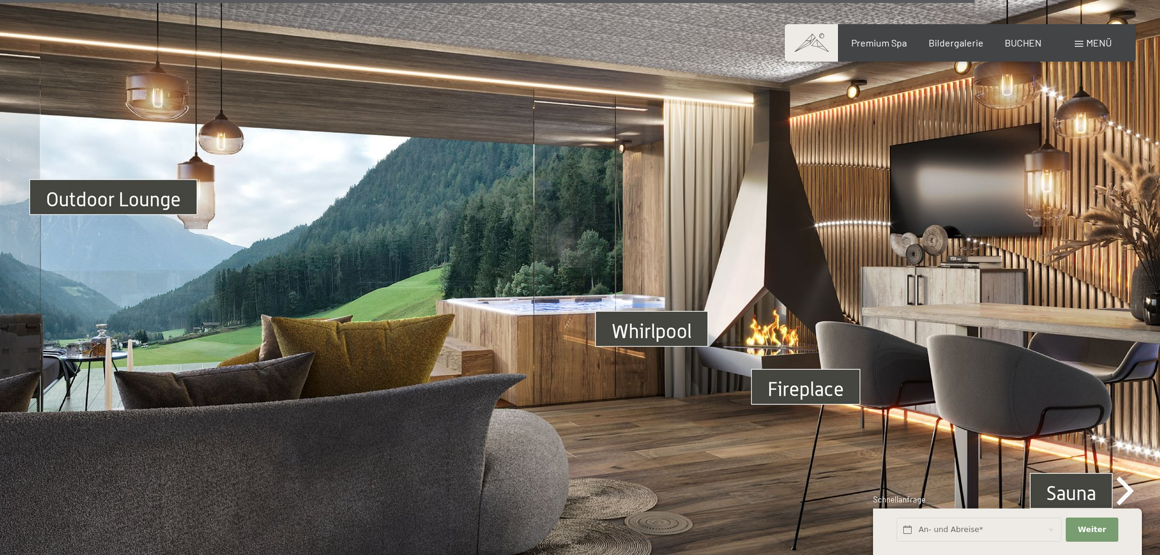
click at [645, 300] on img at bounding box center [580, 311] width 1160 height 653
click at [1088, 456] on img at bounding box center [580, 311] width 1160 height 653
click at [1126, 458] on img at bounding box center [580, 311] width 1160 height 653
click at [1067, 464] on img at bounding box center [580, 311] width 1160 height 653
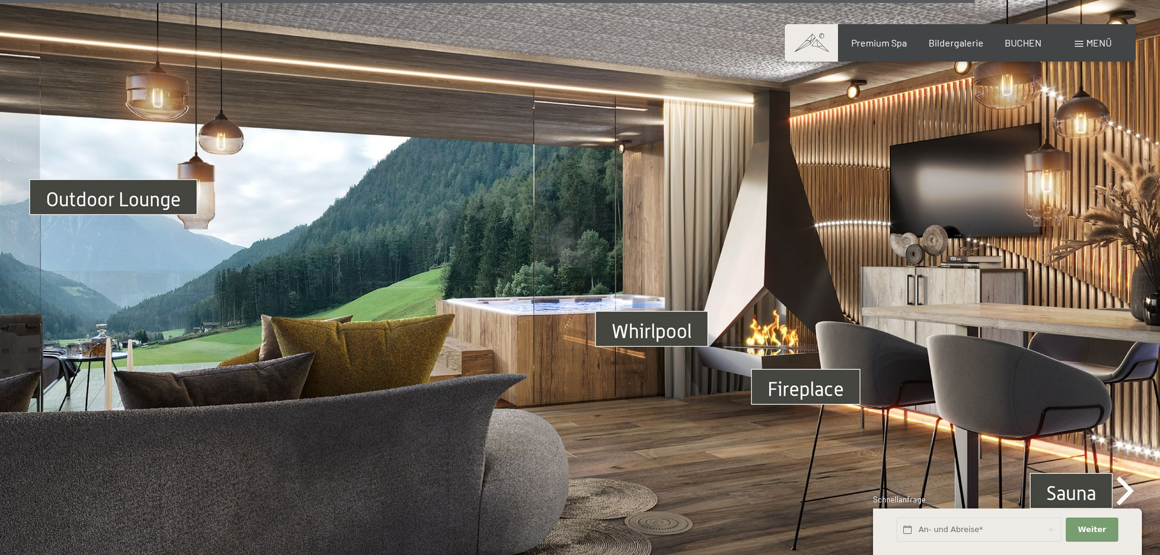
drag, startPoint x: 1067, startPoint y: 464, endPoint x: 946, endPoint y: 363, distance: 157.0
click at [1067, 462] on img at bounding box center [580, 311] width 1160 height 653
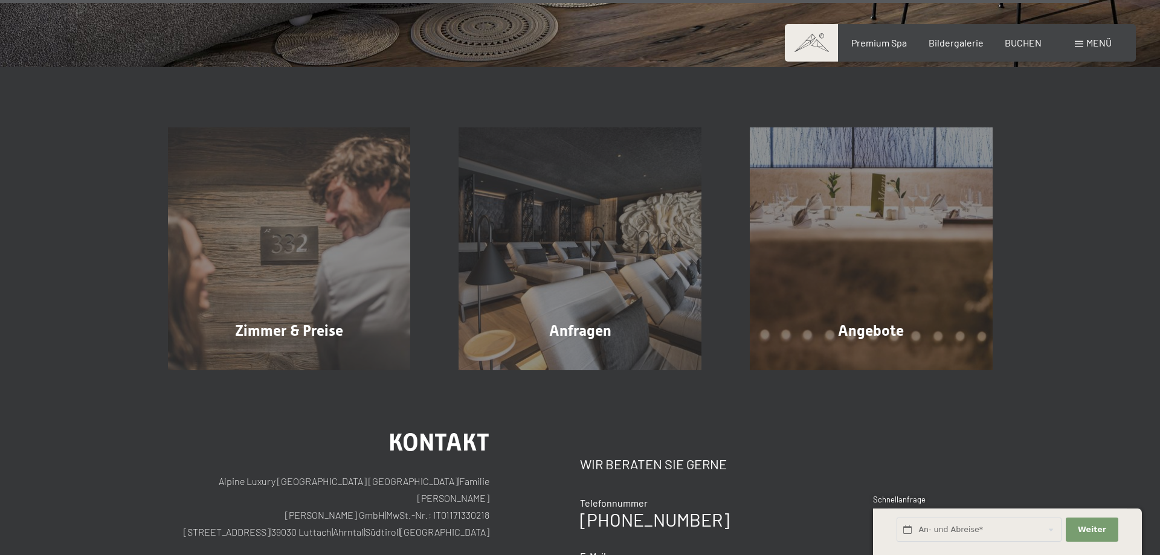
scroll to position [5137, 0]
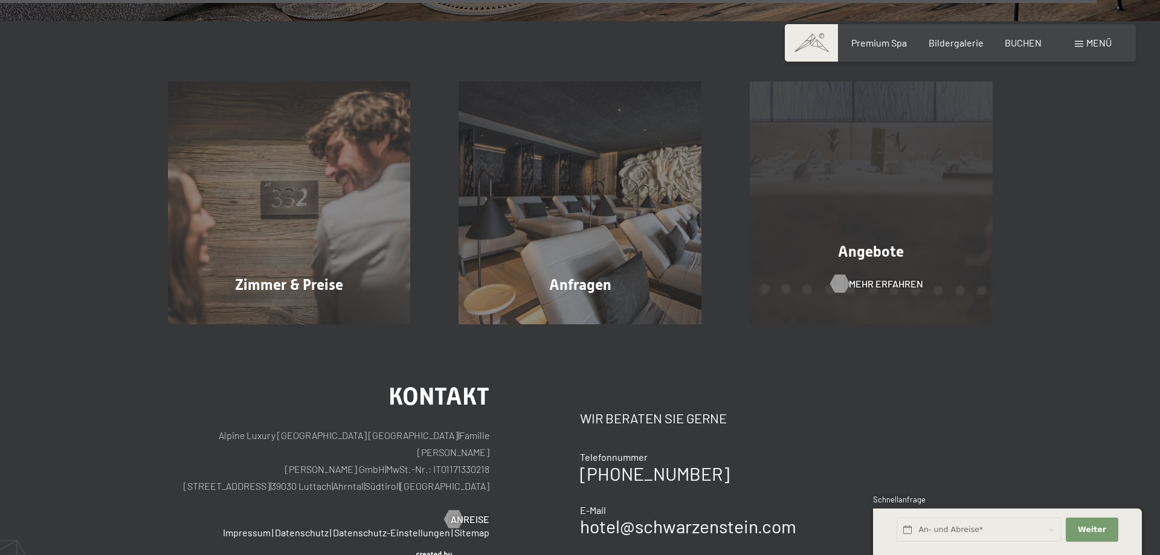
click at [865, 277] on span "Mehr erfahren" at bounding box center [886, 283] width 74 height 13
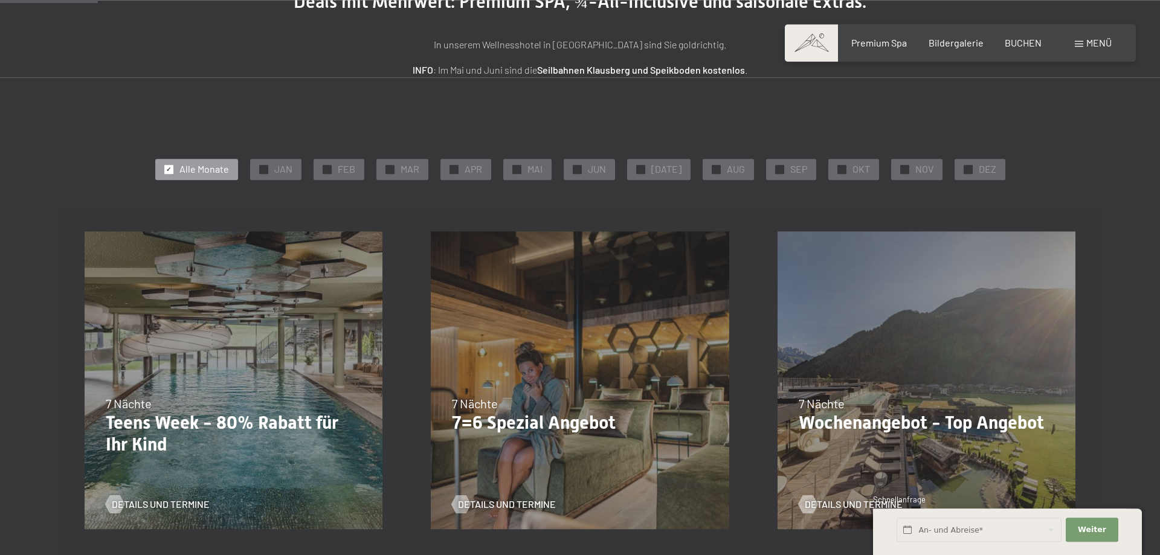
scroll to position [205, 0]
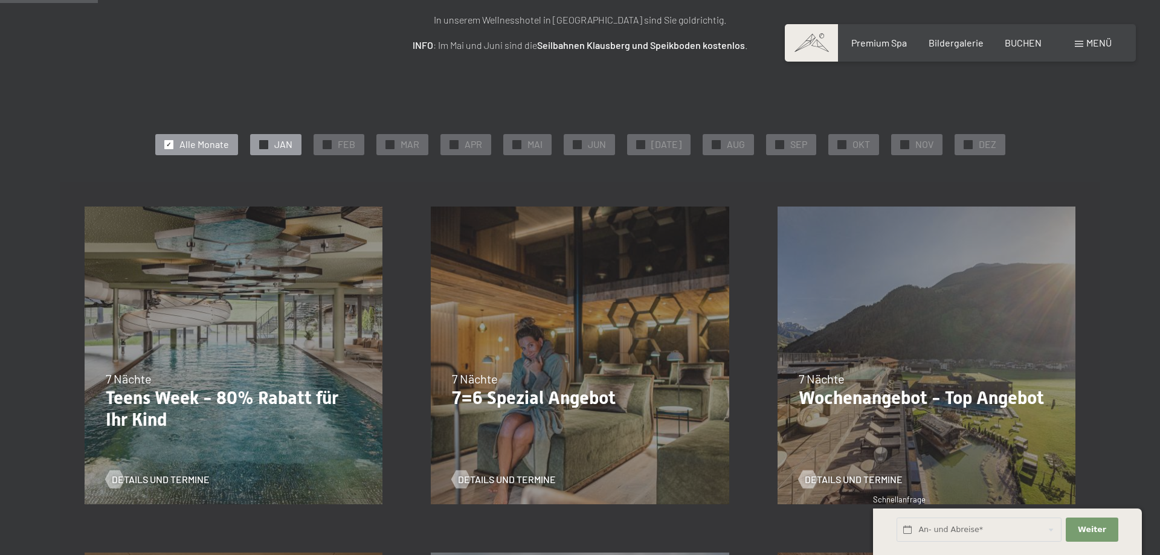
click at [279, 144] on div "✓ JAN" at bounding box center [275, 144] width 51 height 21
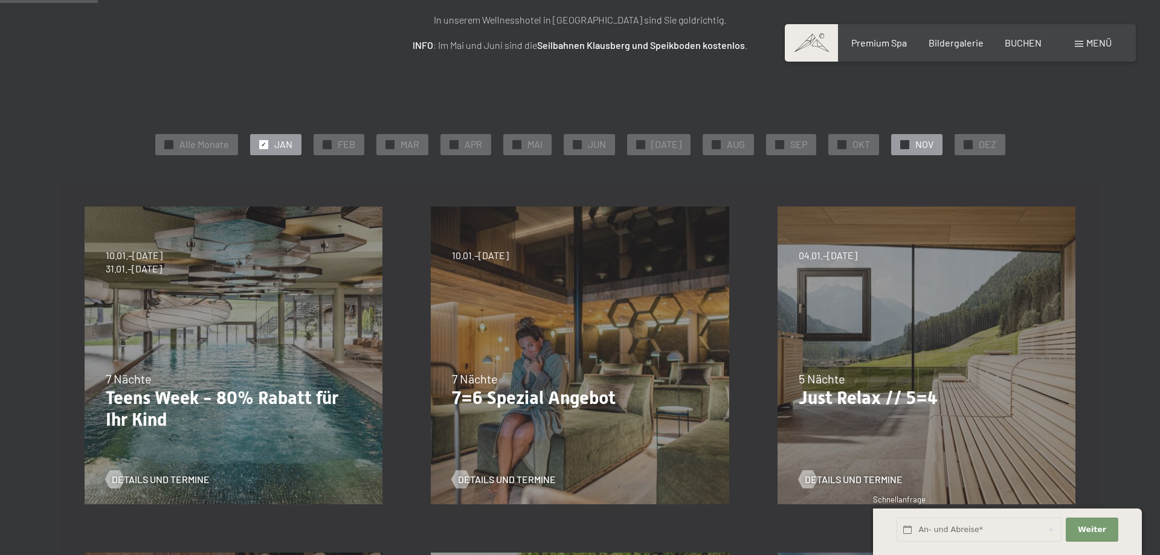
click at [916, 143] on span "NOV" at bounding box center [925, 144] width 18 height 13
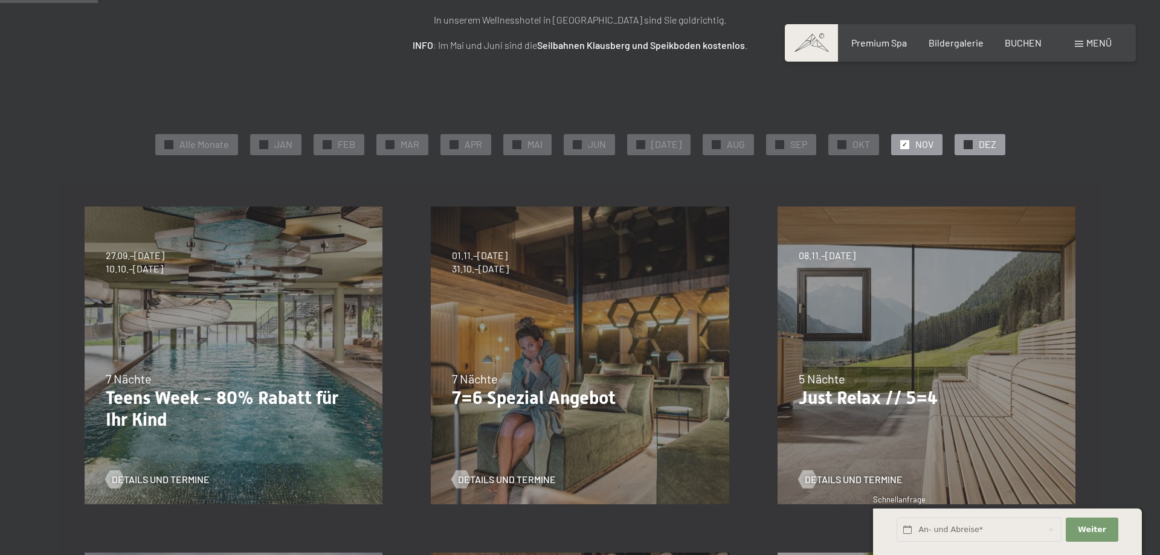
click at [979, 139] on span "DEZ" at bounding box center [988, 144] width 18 height 13
click at [907, 148] on div "✓ NOV" at bounding box center [916, 144] width 51 height 21
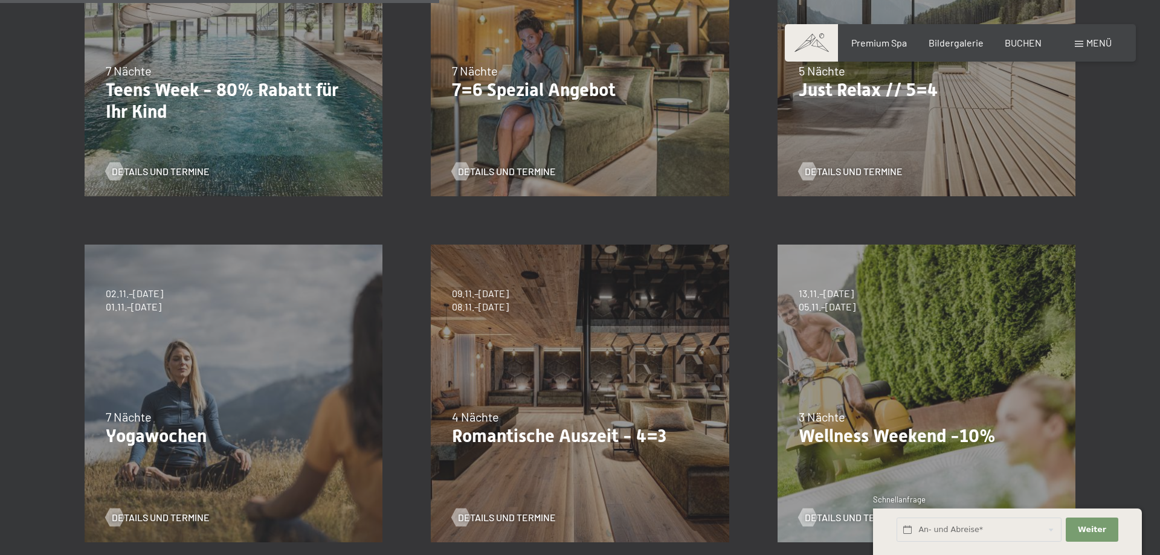
scroll to position [616, 0]
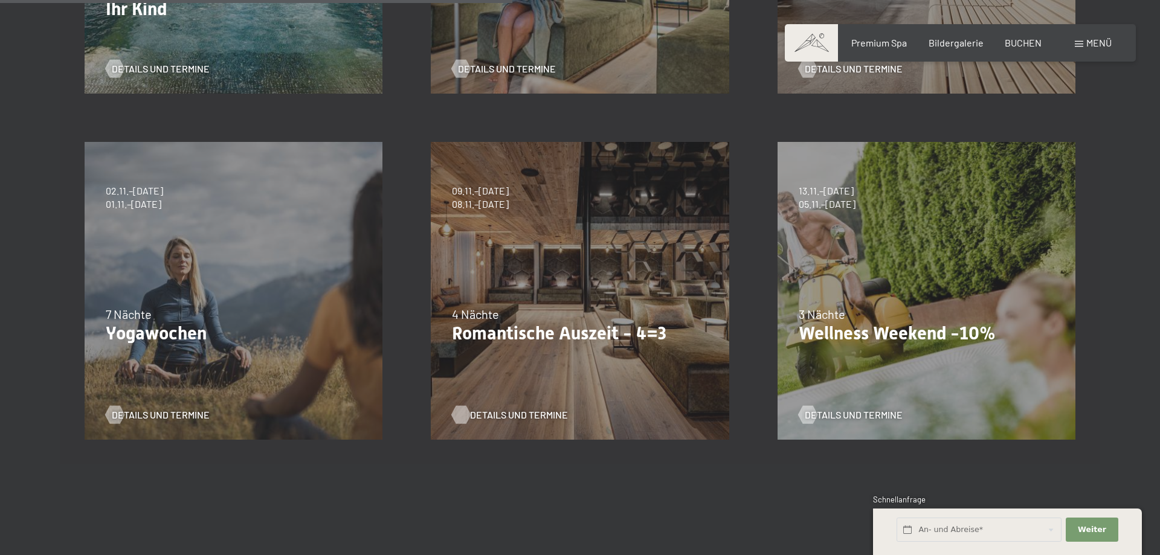
click at [505, 414] on span "Details und Termine" at bounding box center [519, 415] width 98 height 13
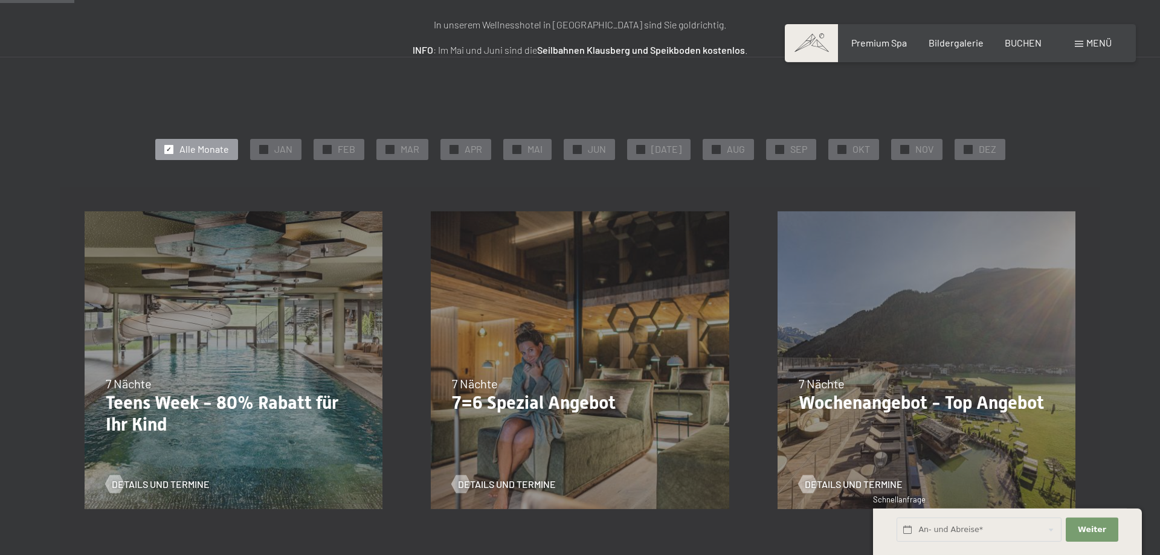
scroll to position [205, 0]
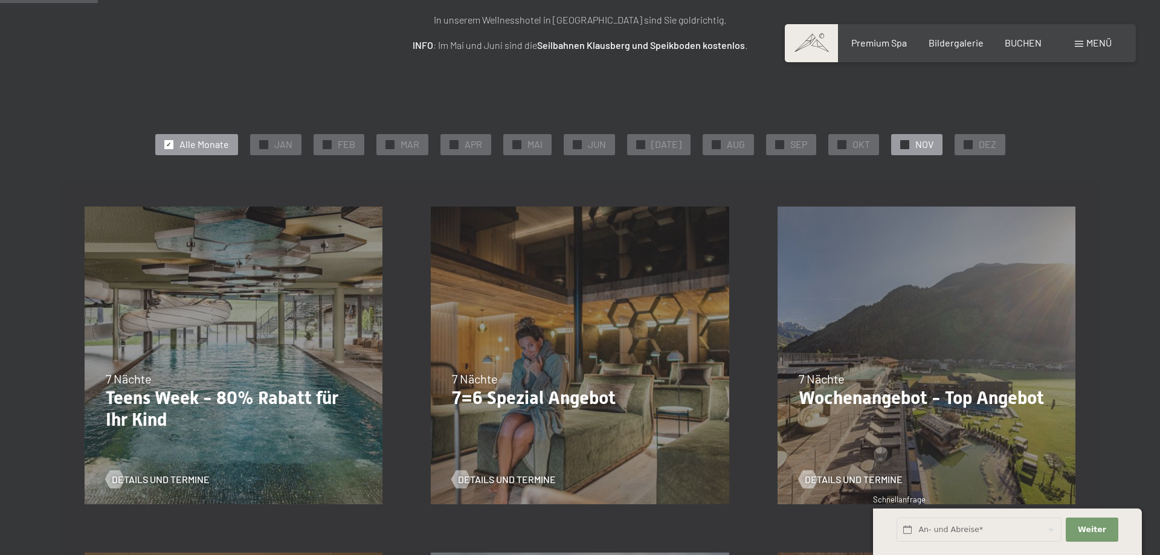
click at [901, 146] on div at bounding box center [905, 144] width 9 height 9
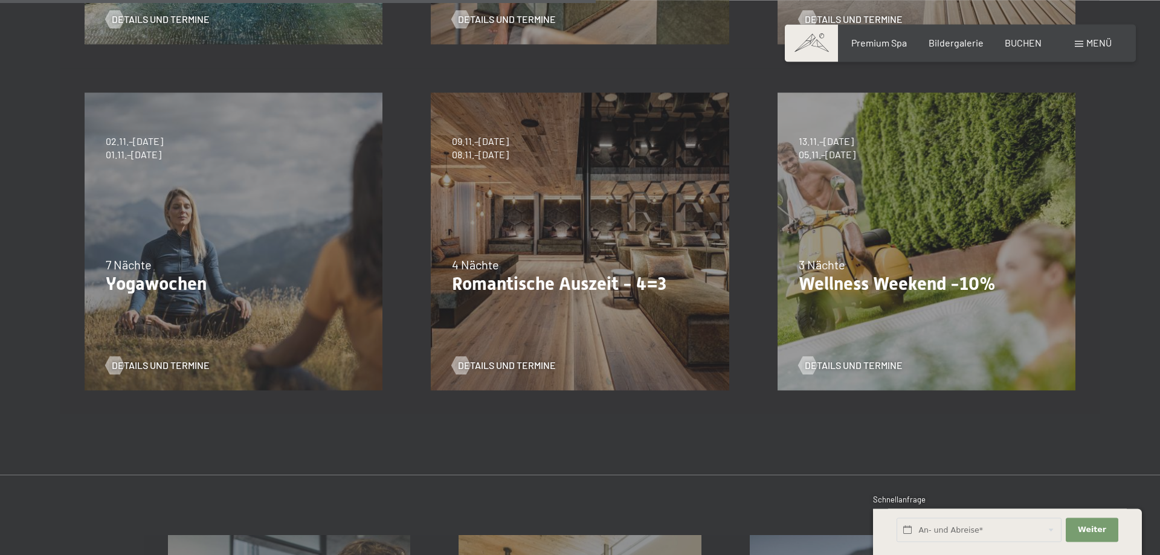
scroll to position [719, 0]
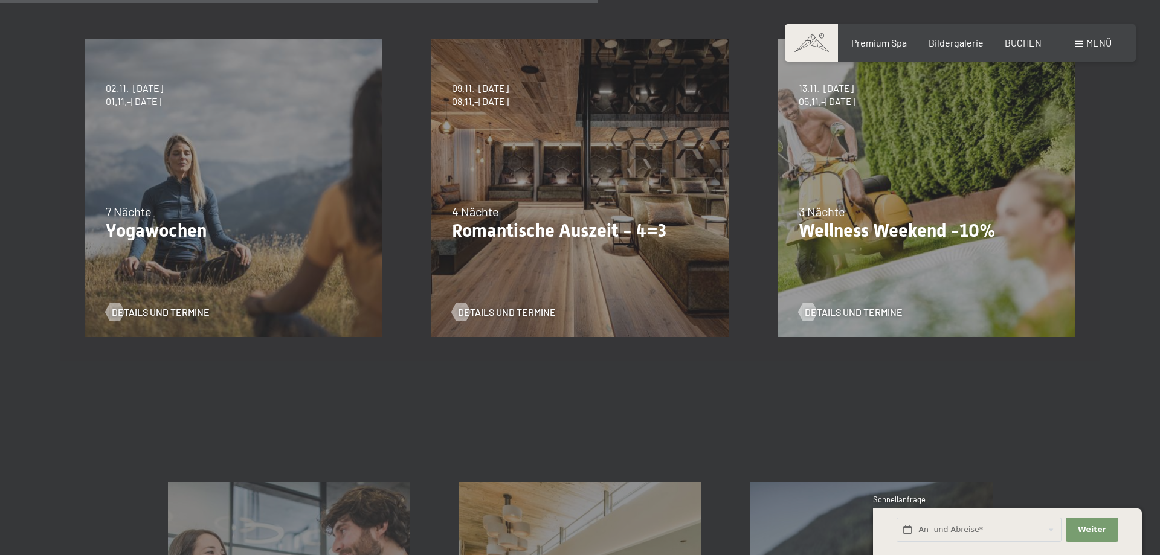
click at [870, 235] on p "Wellness Weekend -10%" at bounding box center [927, 231] width 256 height 22
click at [836, 314] on span "Details und Termine" at bounding box center [866, 312] width 98 height 13
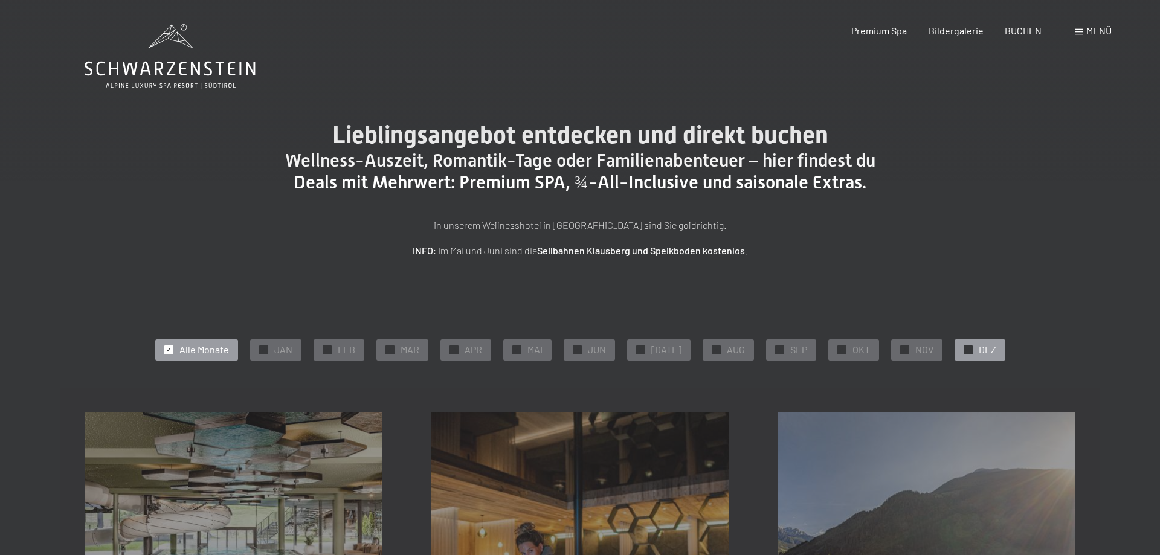
click at [966, 354] on span "✓" at bounding box center [968, 350] width 5 height 8
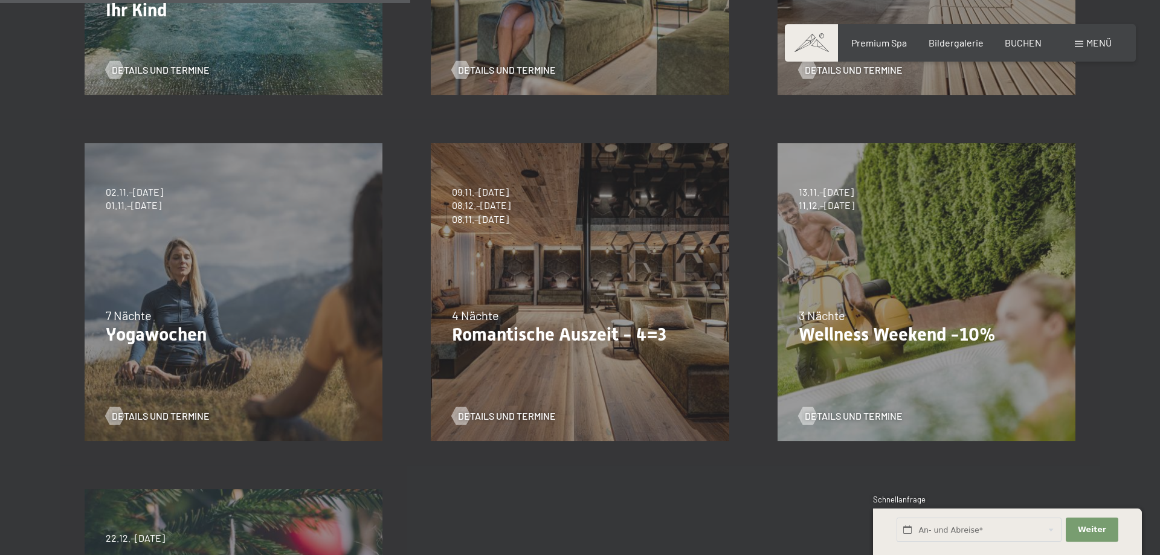
scroll to position [616, 0]
click at [837, 423] on div "13.11.–01.12.2025 11.12.–22.12.2025 15.01.–26.01.2026 12.03.–23.03.2026 14.05.–…" at bounding box center [927, 291] width 346 height 346
click at [840, 415] on span "Details und Termine" at bounding box center [866, 415] width 98 height 13
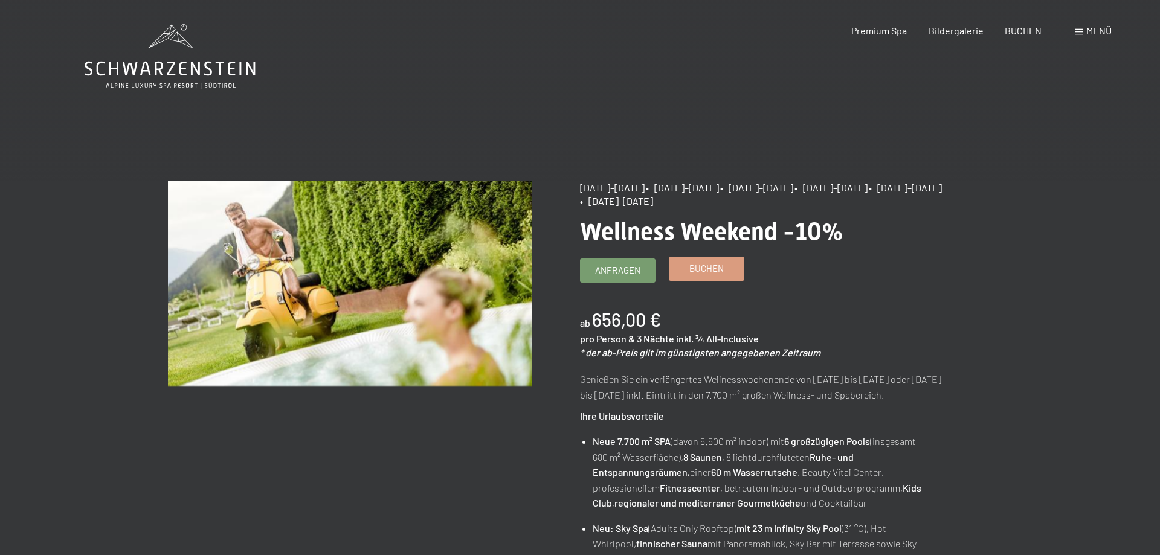
click at [703, 272] on span "Buchen" at bounding box center [707, 268] width 34 height 13
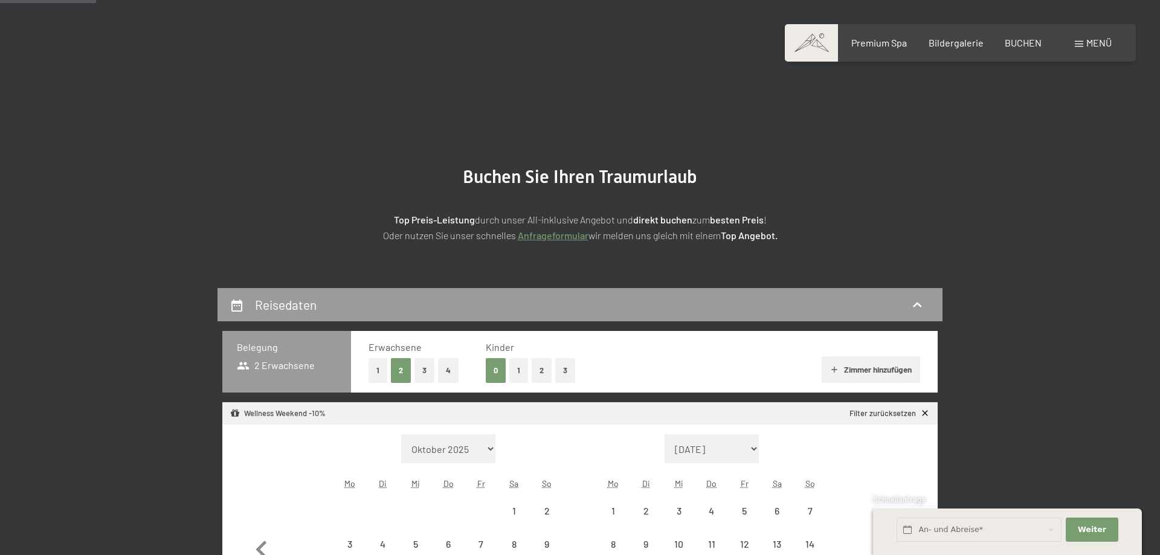
select select "2025-11-01"
select select "2025-12-01"
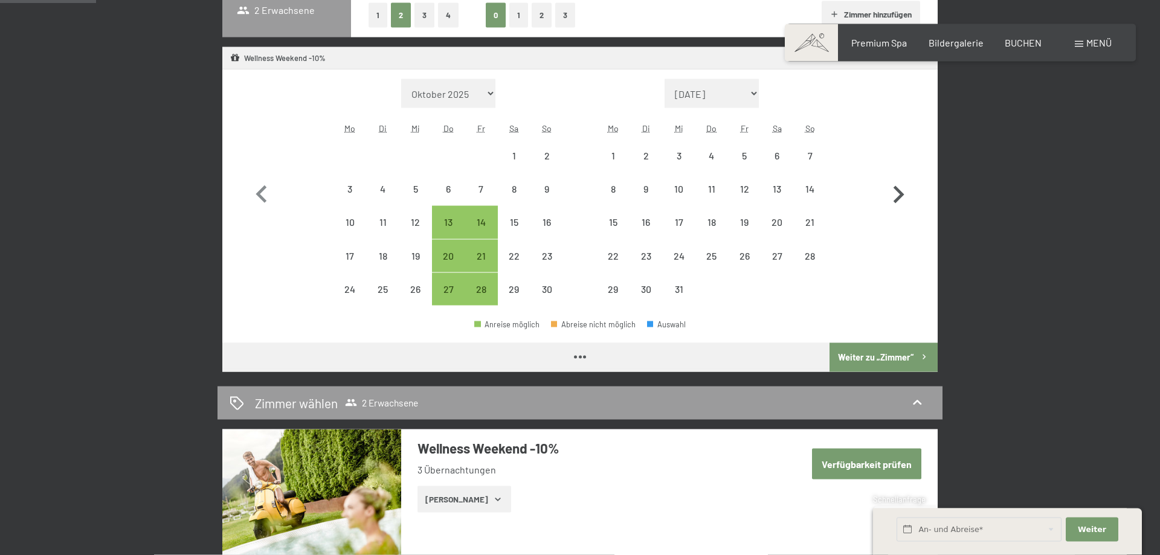
select select "2025-11-01"
select select "2025-12-01"
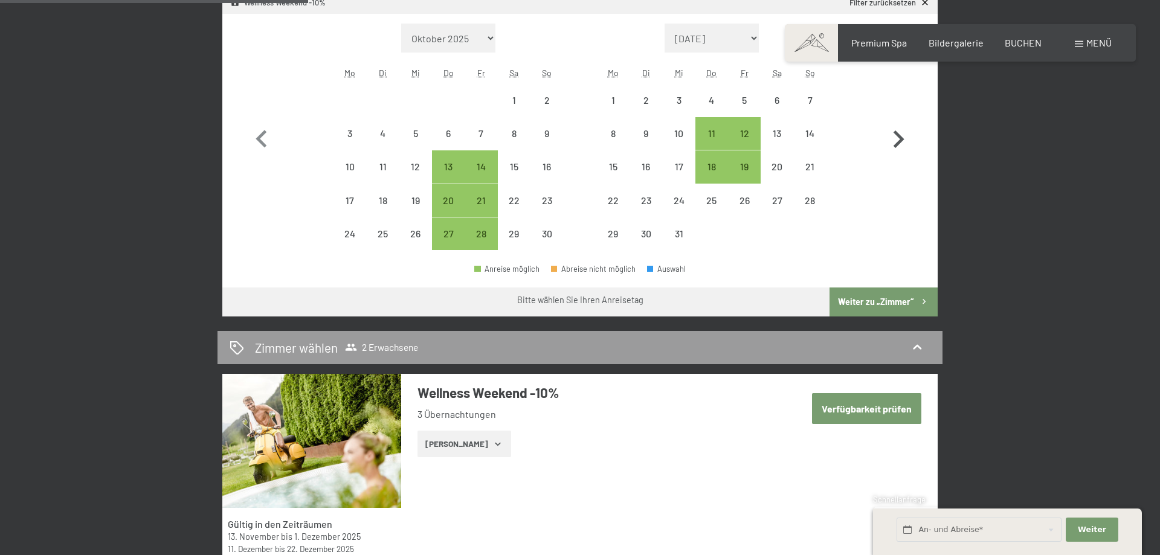
scroll to position [308, 0]
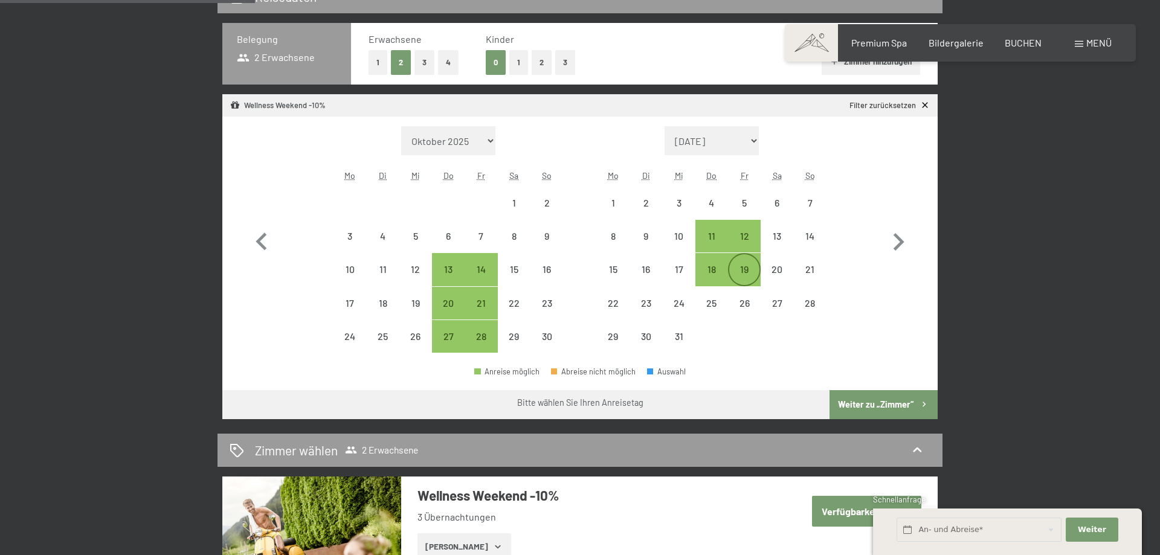
click at [747, 273] on div "19" at bounding box center [745, 280] width 30 height 30
select select "2025-11-01"
select select "2025-12-01"
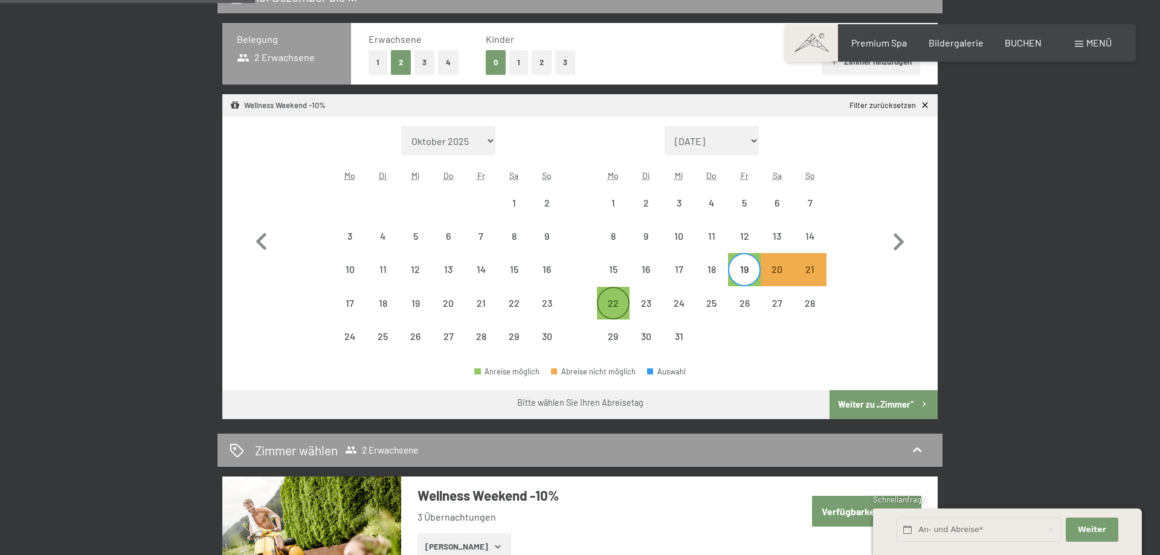
click at [618, 299] on div "22" at bounding box center [613, 314] width 30 height 30
select select "2025-11-01"
select select "2025-12-01"
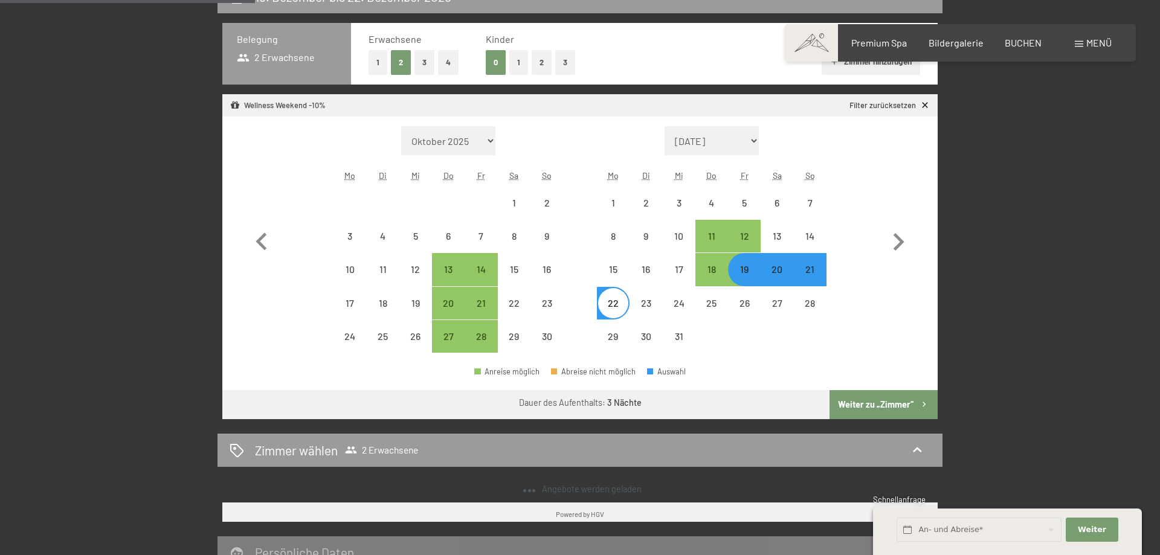
select select "2025-11-01"
select select "2025-12-01"
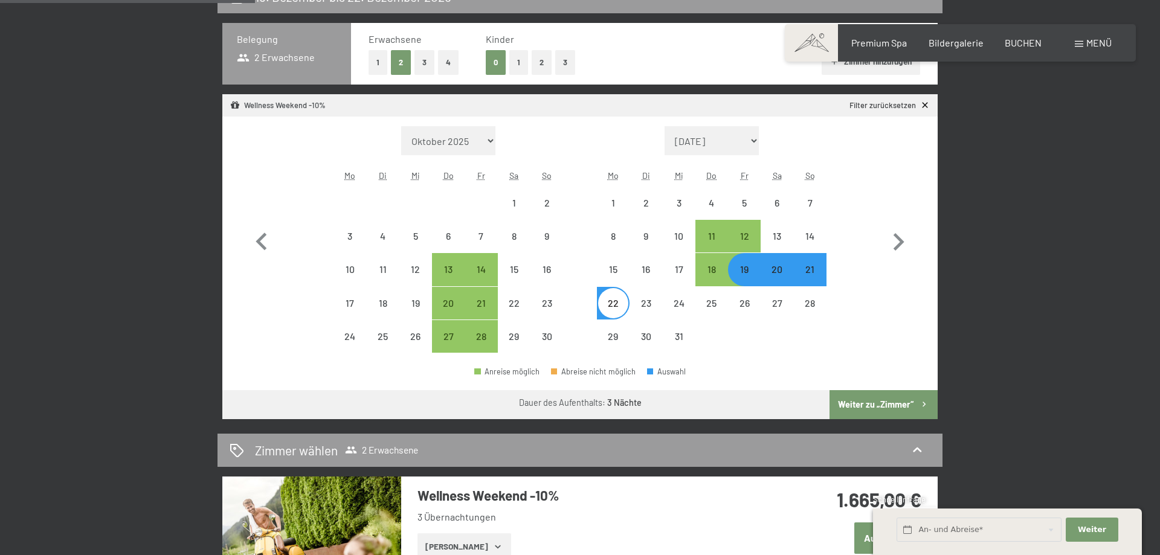
click at [879, 400] on button "Weiter zu „Zimmer“" at bounding box center [884, 404] width 108 height 29
select select "2025-11-01"
select select "2025-12-01"
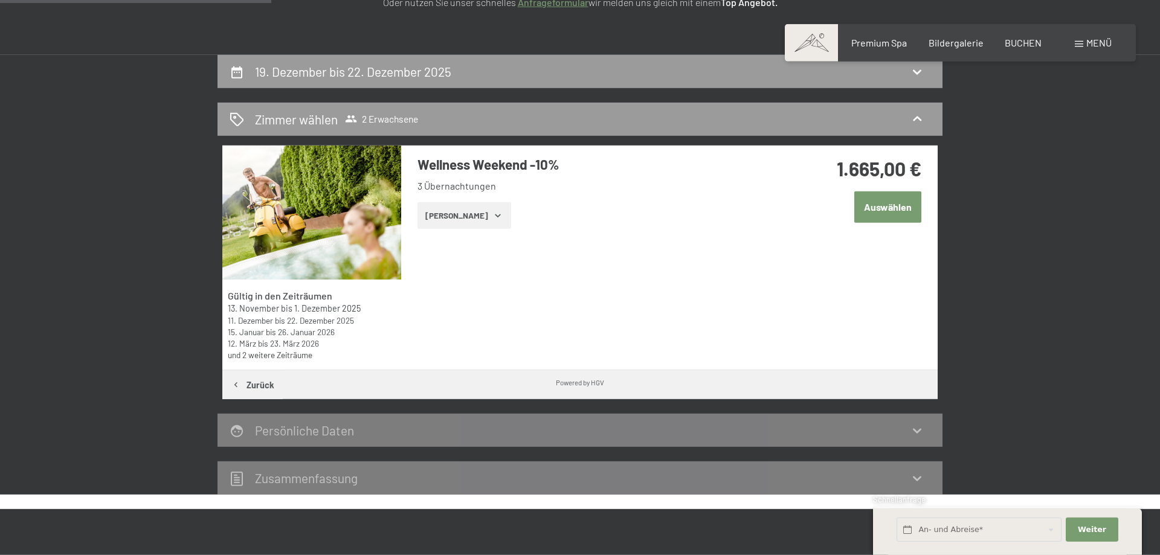
scroll to position [186, 0]
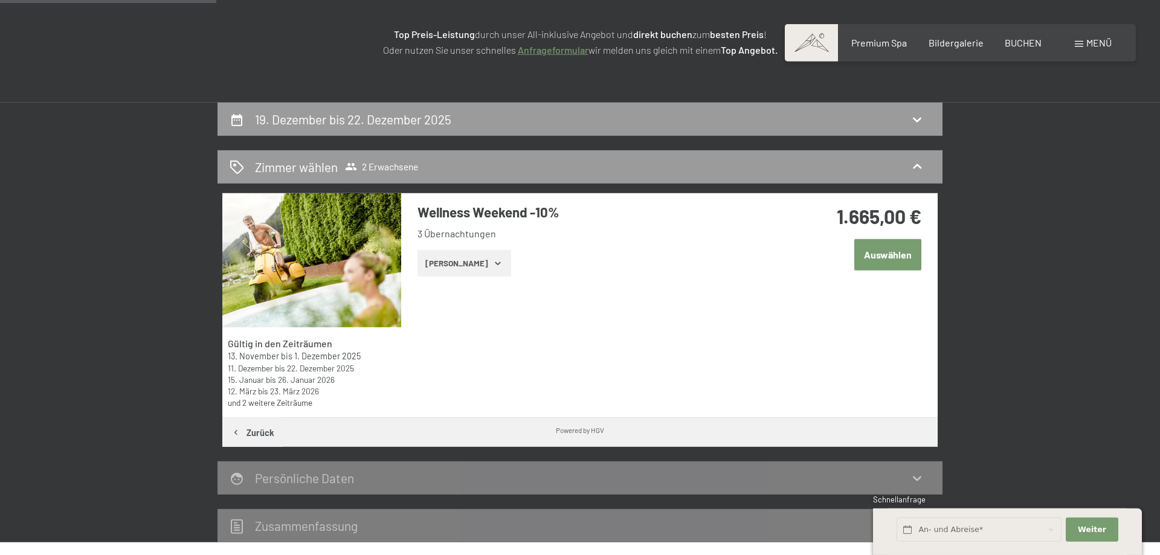
click at [474, 270] on button "[PERSON_NAME]" at bounding box center [465, 263] width 94 height 27
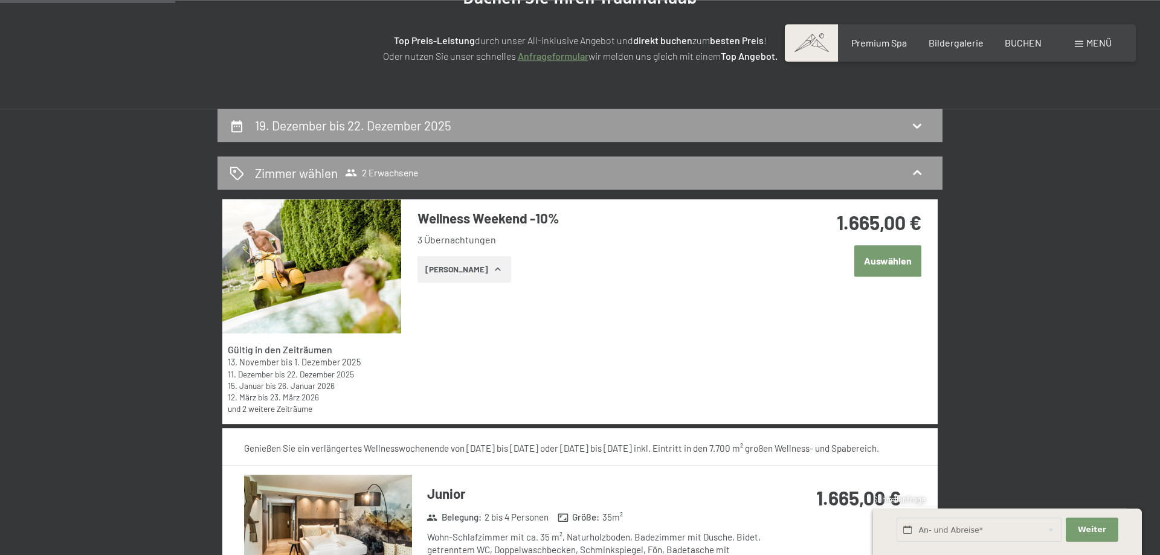
scroll to position [0, 0]
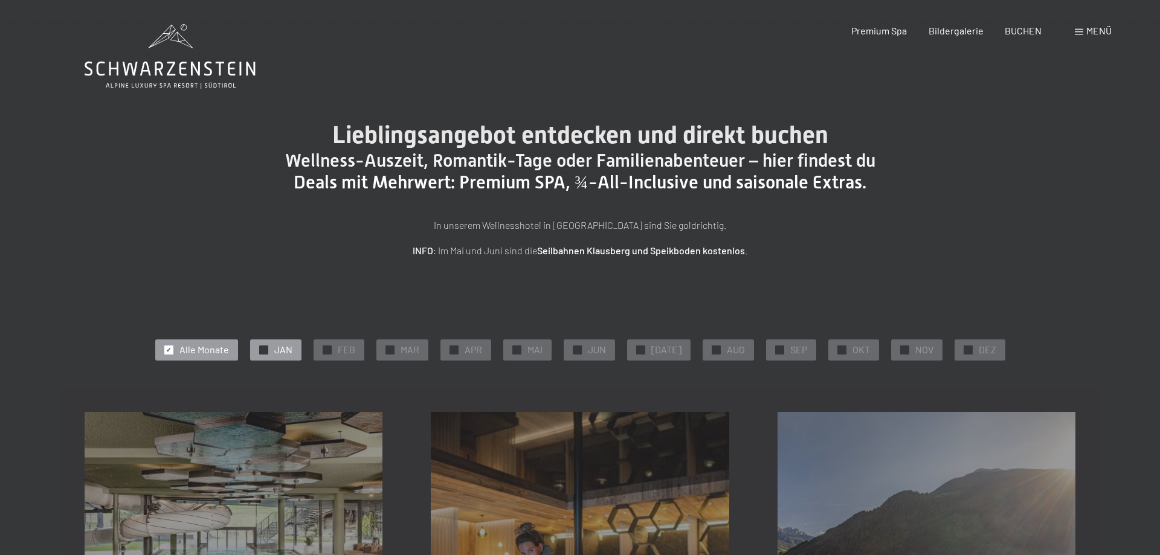
click at [264, 355] on div "✓ JAN" at bounding box center [275, 350] width 51 height 21
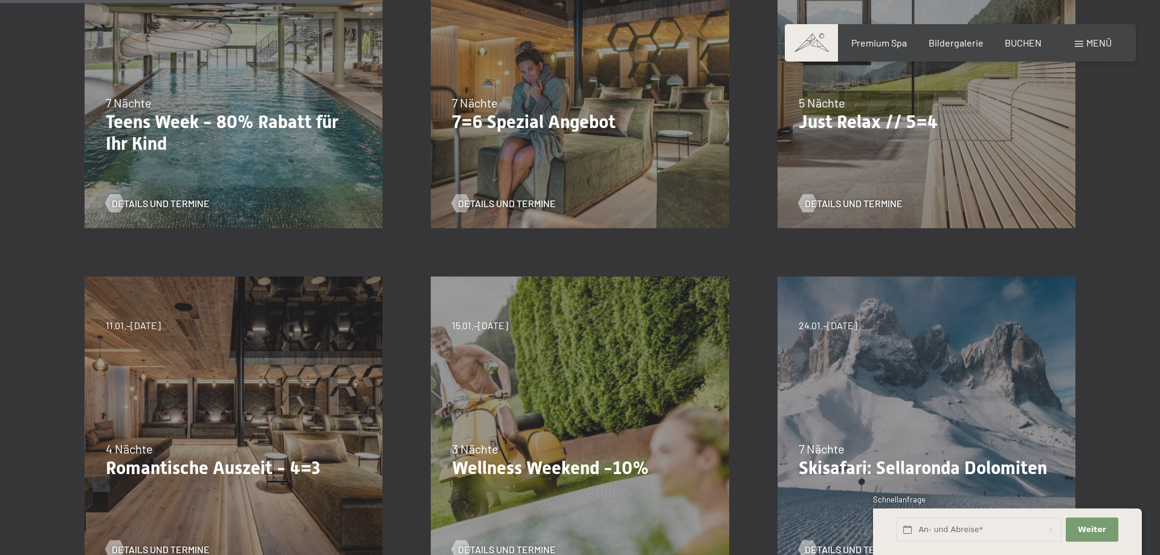
scroll to position [514, 0]
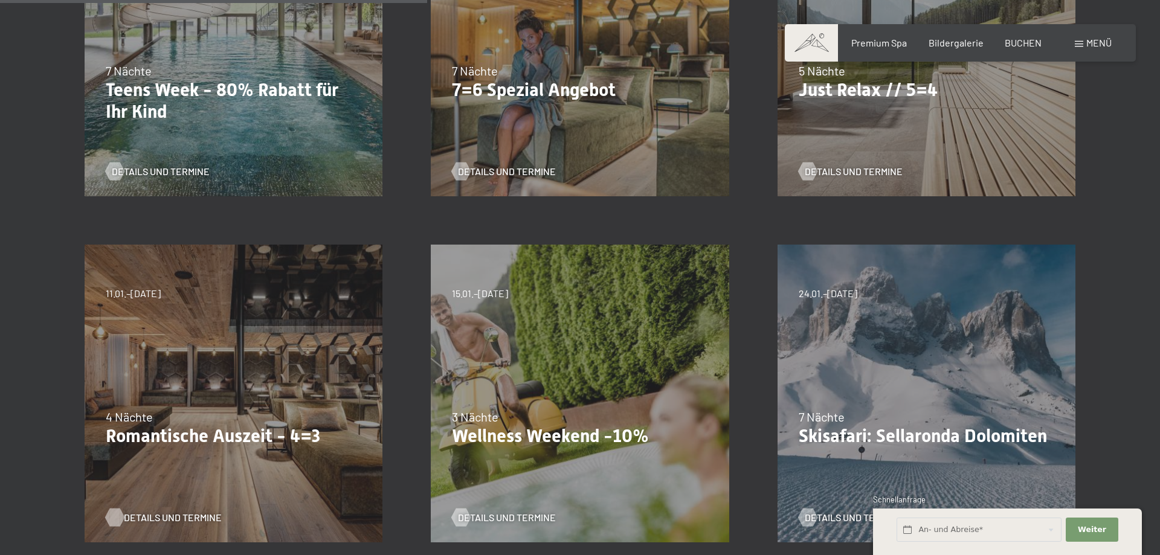
click at [175, 517] on span "Details und Termine" at bounding box center [173, 517] width 98 height 13
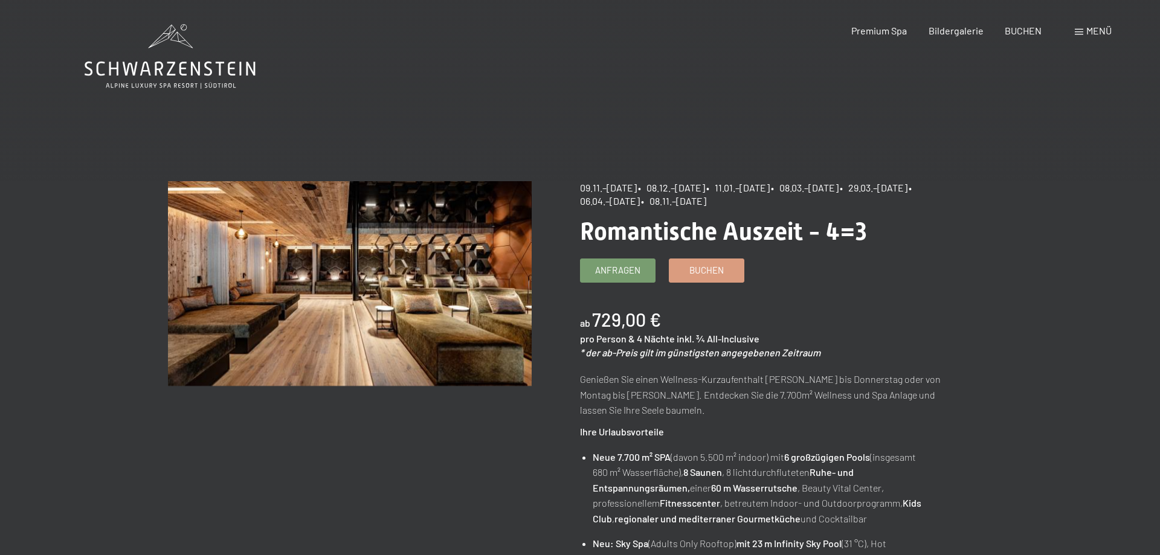
scroll to position [103, 0]
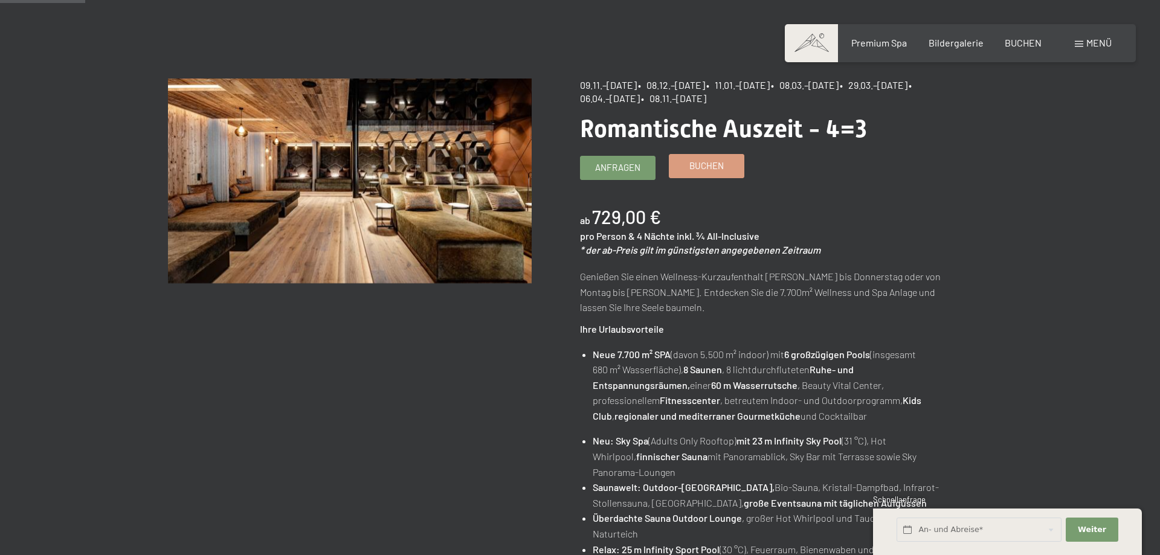
click at [712, 172] on span "Buchen" at bounding box center [707, 166] width 34 height 13
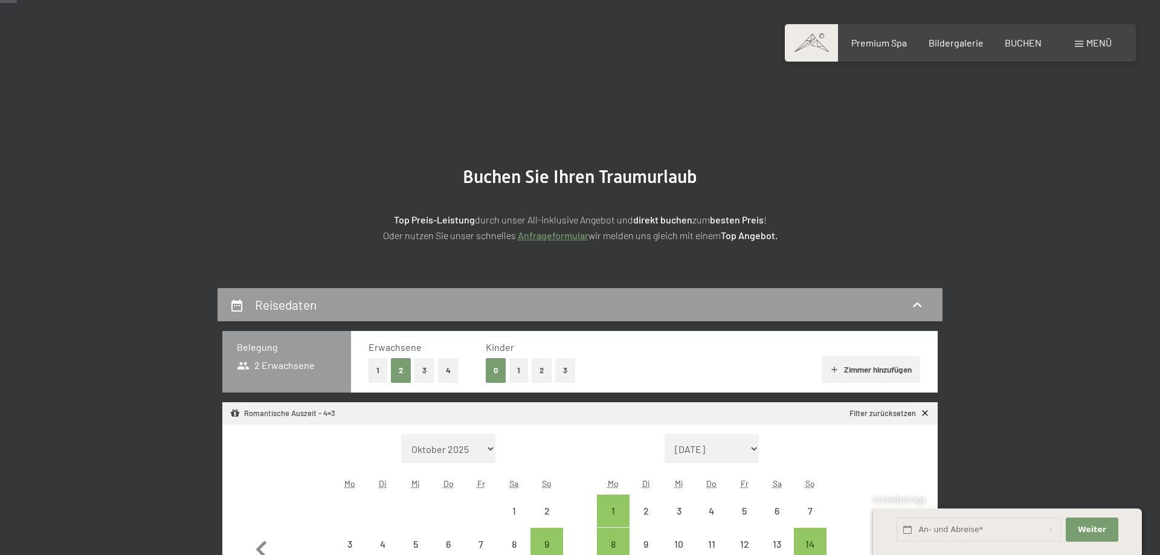
select select "[DATE]"
select select "2025-12-01"
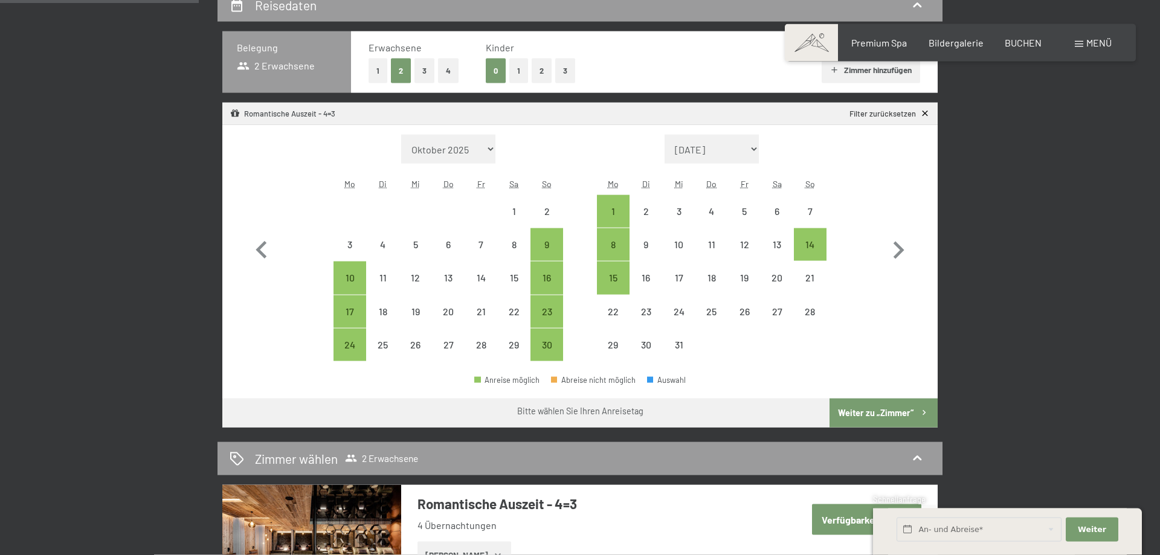
scroll to position [308, 0]
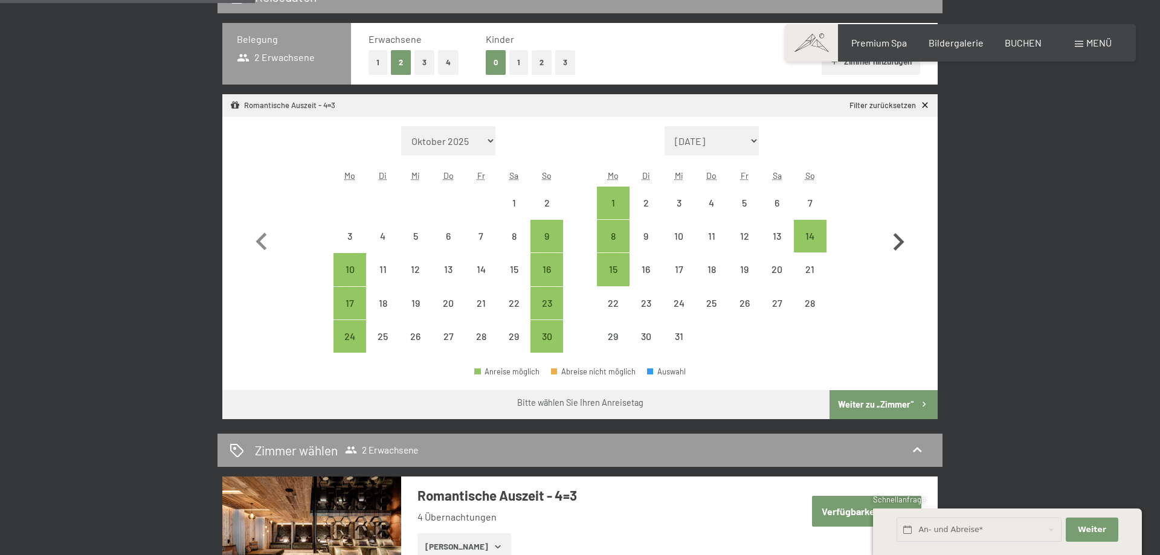
click at [901, 248] on icon "button" at bounding box center [898, 242] width 35 height 35
select select "2025-12-01"
select select "[DATE]"
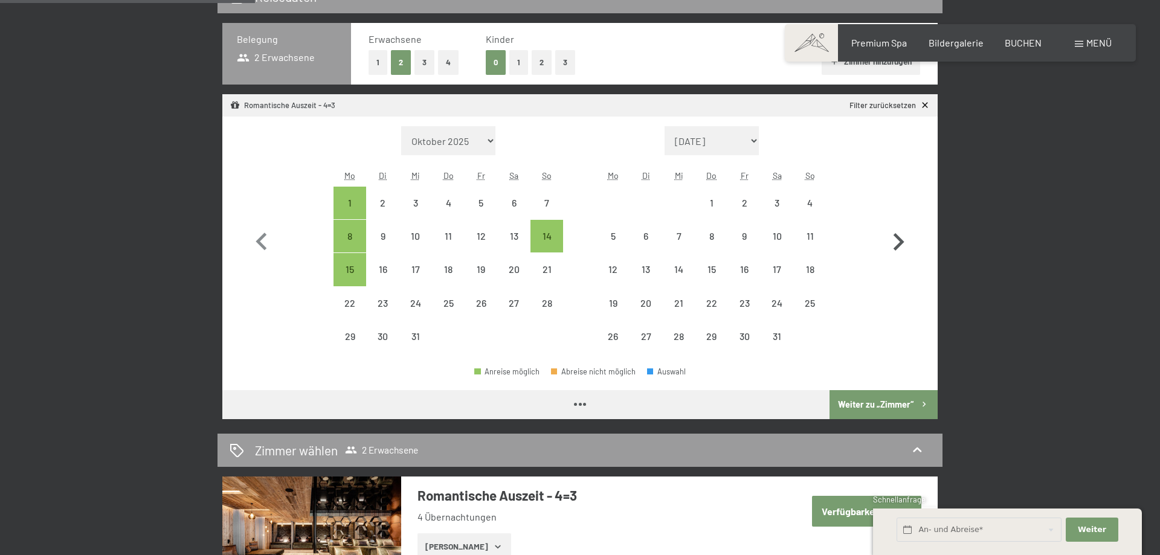
select select "[DATE]"
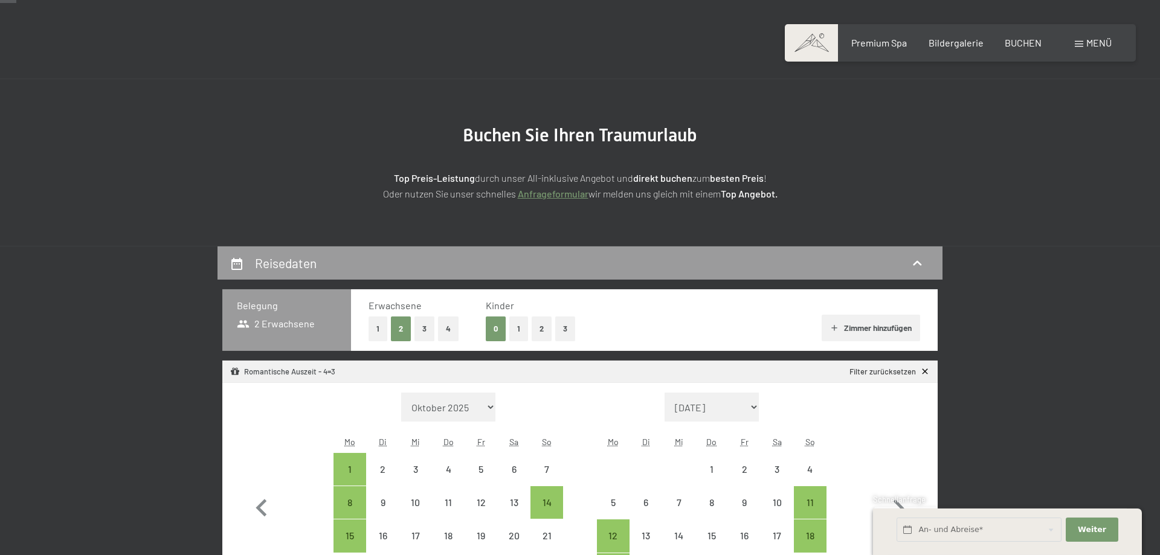
scroll to position [0, 0]
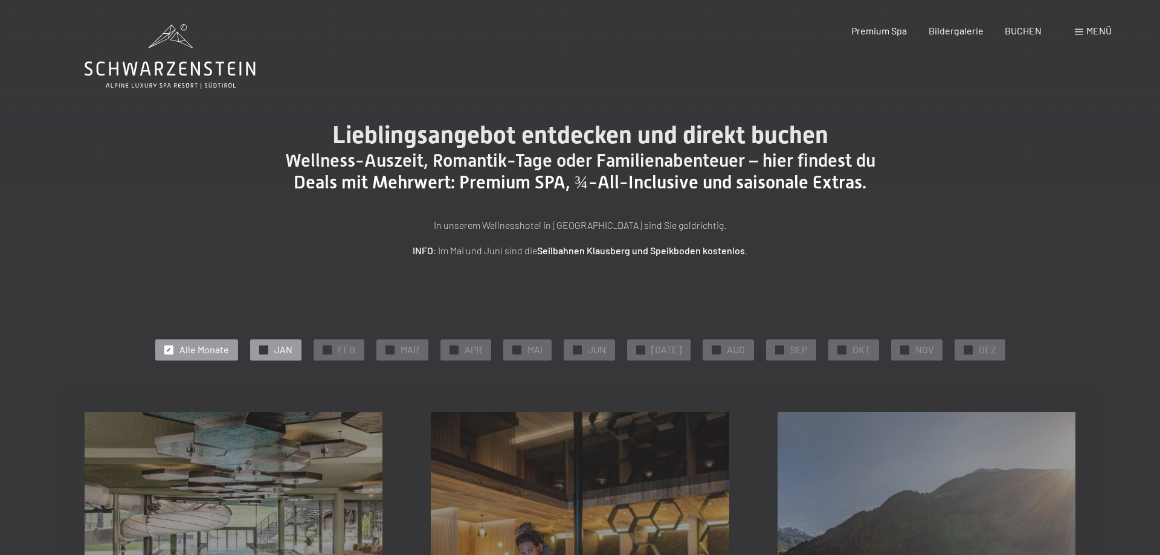
click at [268, 353] on div at bounding box center [263, 350] width 9 height 9
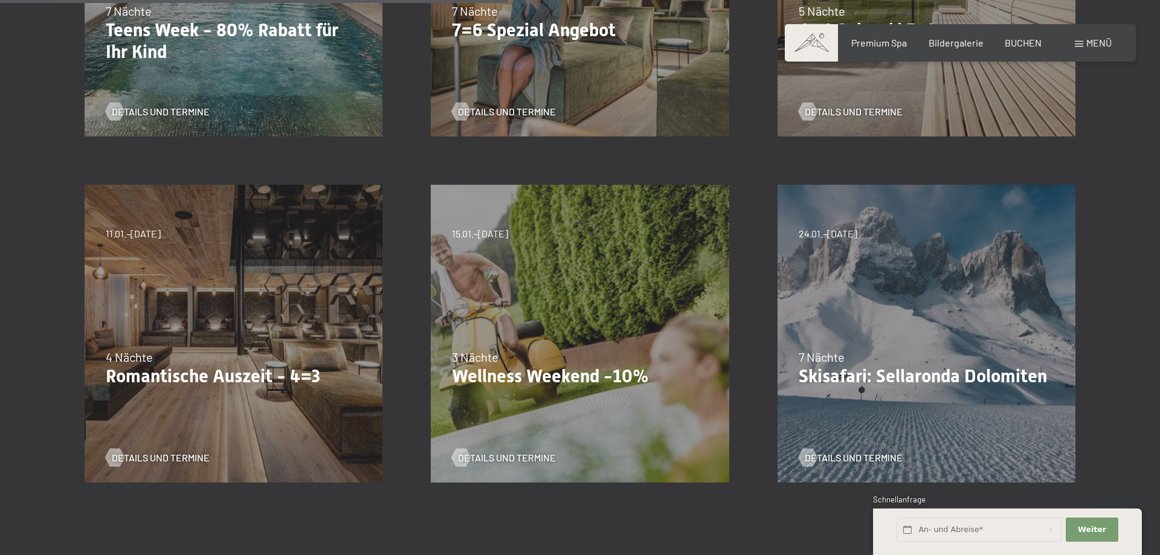
scroll to position [616, 0]
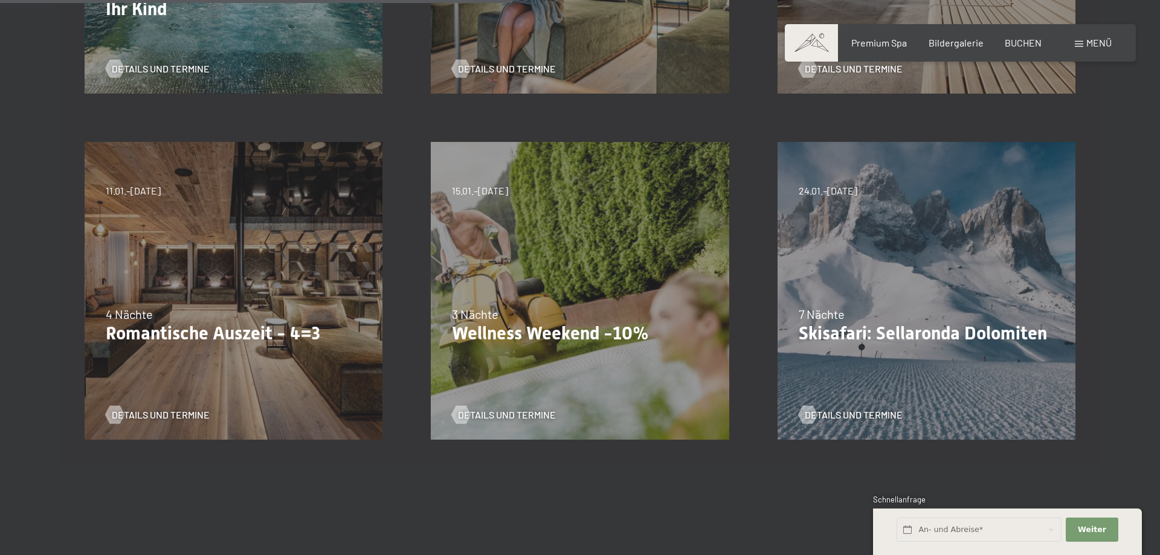
drag, startPoint x: 545, startPoint y: 375, endPoint x: 537, endPoint y: 376, distance: 7.3
click at [544, 377] on div "13.11.–[DATE] 11.12.–[DATE] 15.01.–[DATE] 12.03.–[DATE] 14.05.–[DATE] 05.11.–[D…" at bounding box center [580, 291] width 346 height 346
click at [523, 417] on span "Details und Termine" at bounding box center [519, 415] width 98 height 13
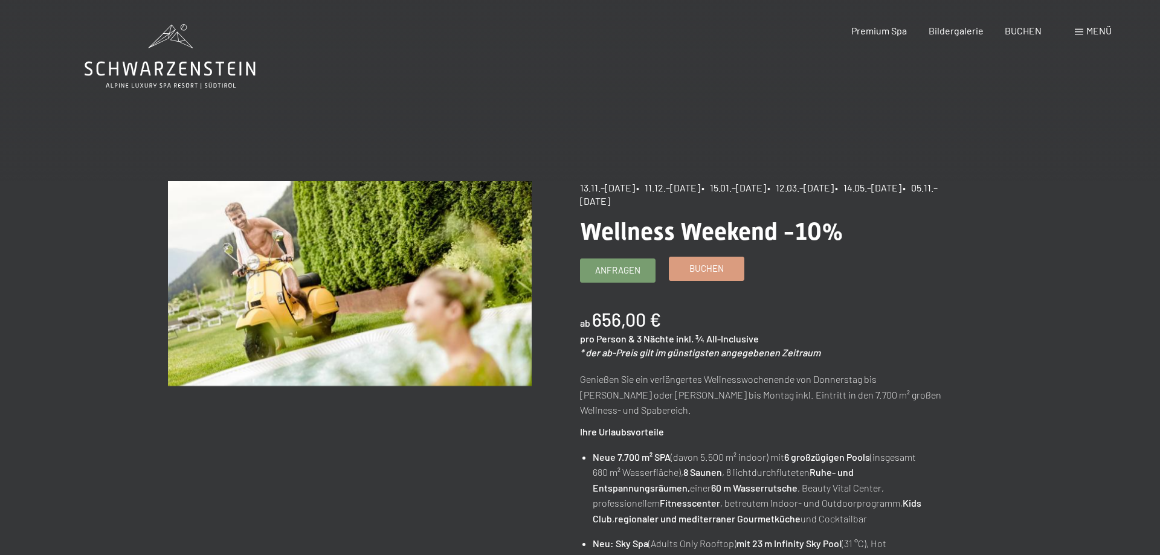
click at [717, 267] on span "Buchen" at bounding box center [707, 268] width 34 height 13
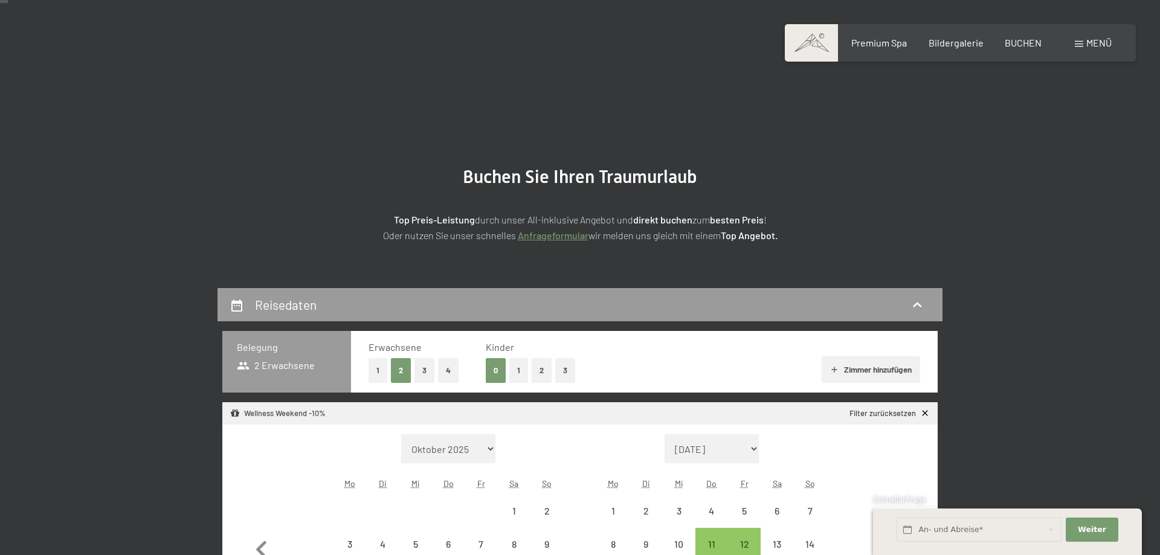
select select "[DATE]"
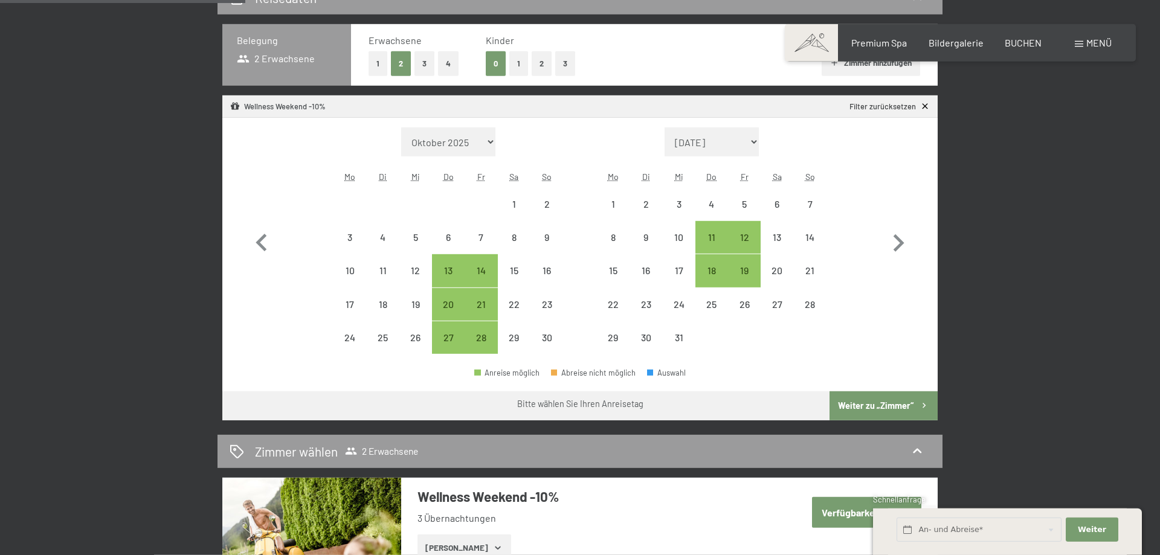
scroll to position [308, 0]
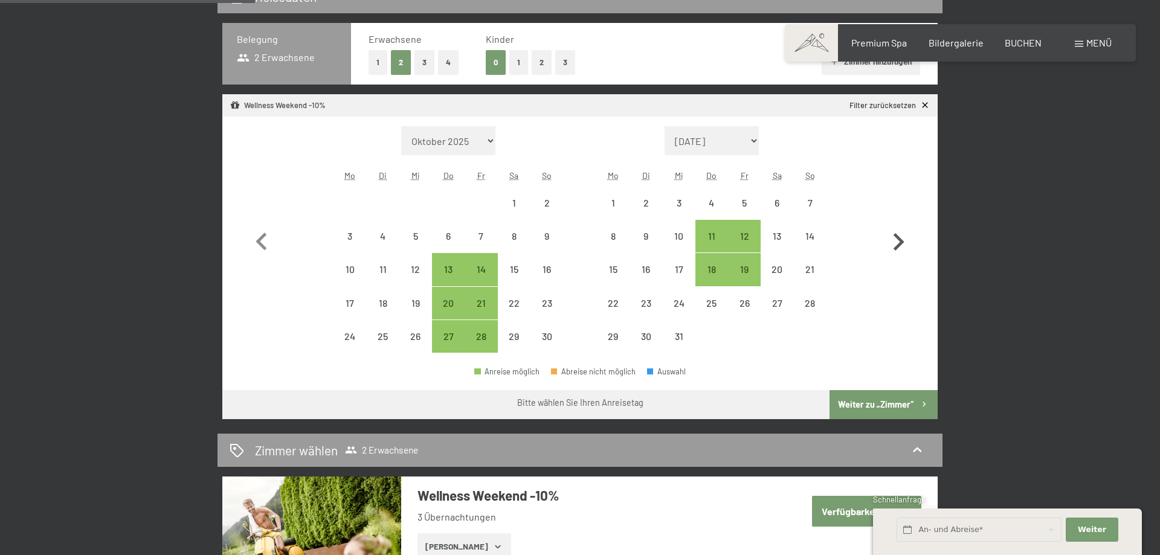
click at [908, 241] on icon "button" at bounding box center [898, 242] width 35 height 35
select select "[DATE]"
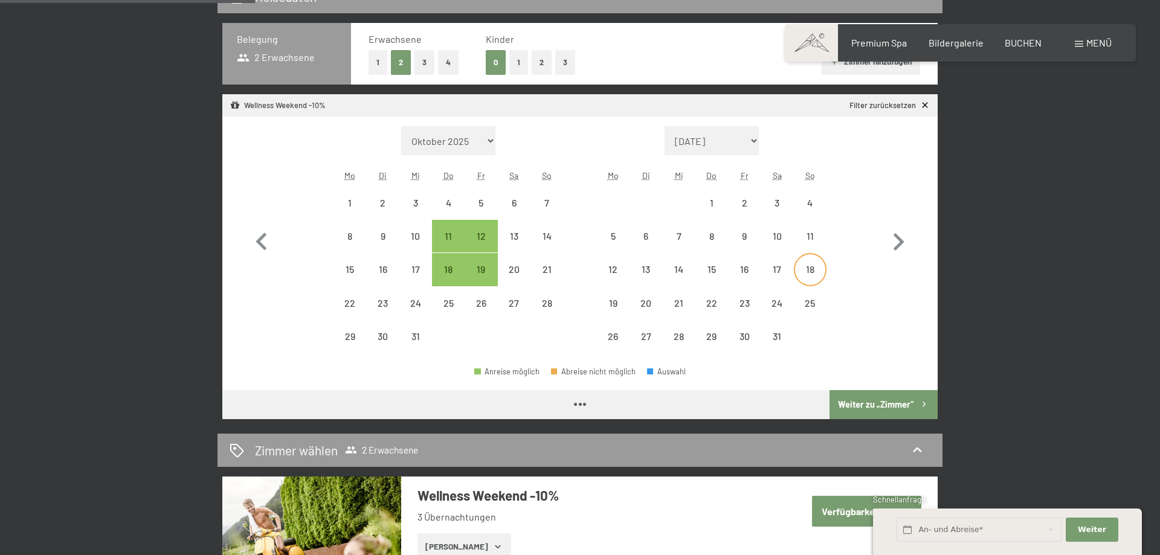
select select "[DATE]"
click at [748, 266] on div "16" at bounding box center [745, 280] width 30 height 30
select select "[DATE]"
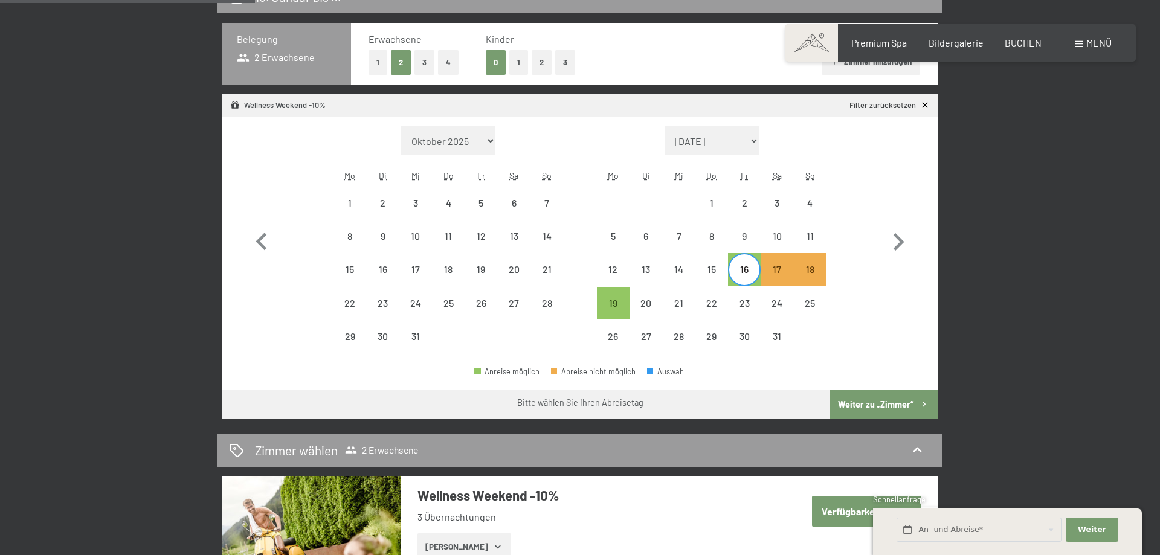
drag, startPoint x: 865, startPoint y: 399, endPoint x: 869, endPoint y: 389, distance: 10.6
click at [865, 400] on button "Weiter zu „Zimmer“" at bounding box center [884, 404] width 108 height 29
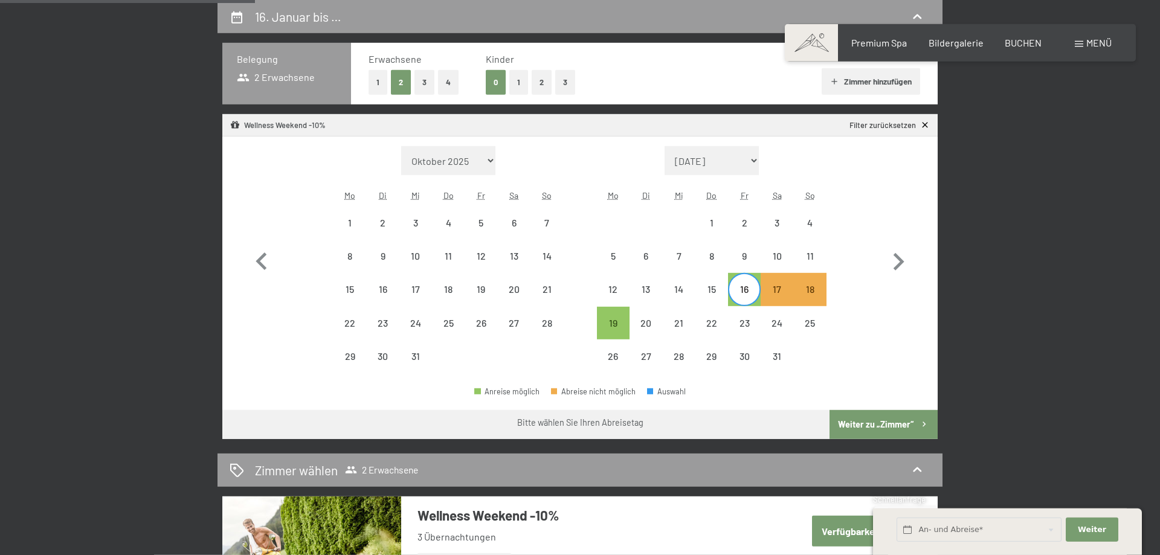
select select "2025-12-01"
select select "2026-01-01"
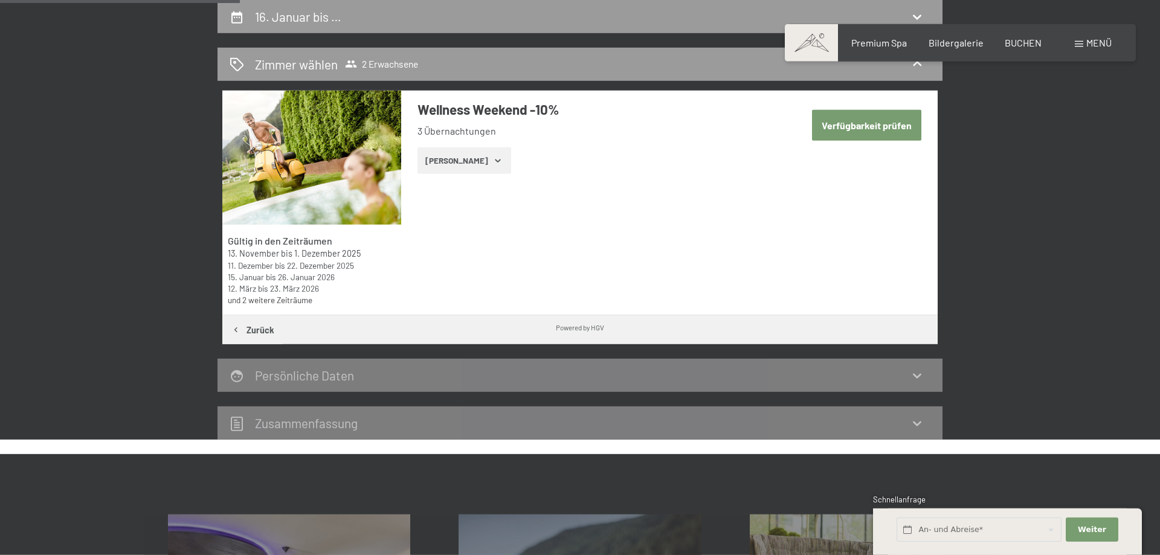
click at [449, 161] on button "Zeige Zimmer" at bounding box center [465, 160] width 94 height 27
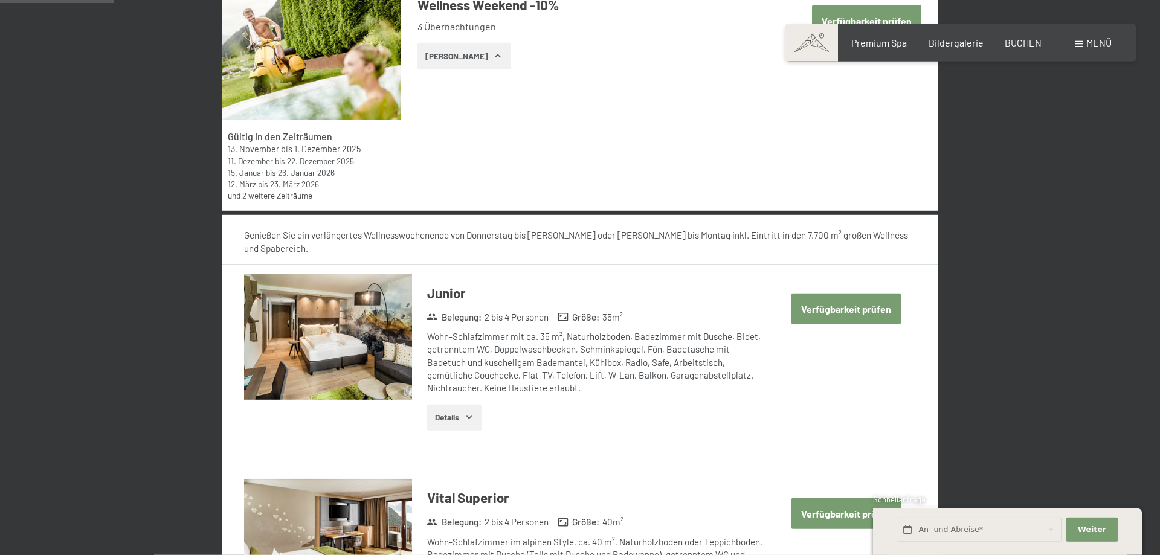
scroll to position [186, 0]
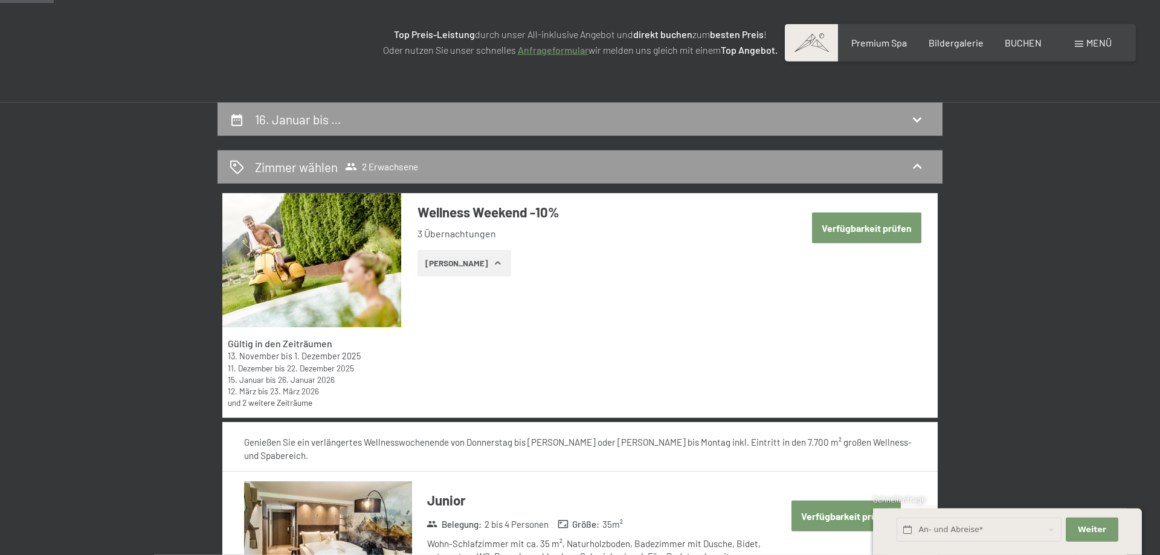
click at [856, 229] on button "Verfügbarkeit prüfen" at bounding box center [866, 228] width 109 height 31
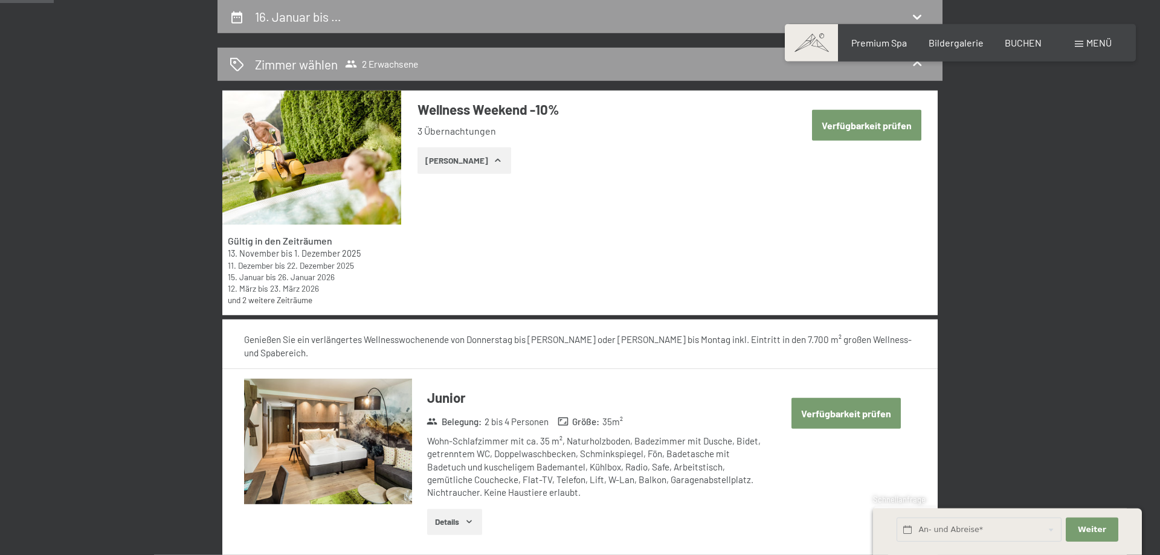
select select "2025-12-01"
select select "2026-01-01"
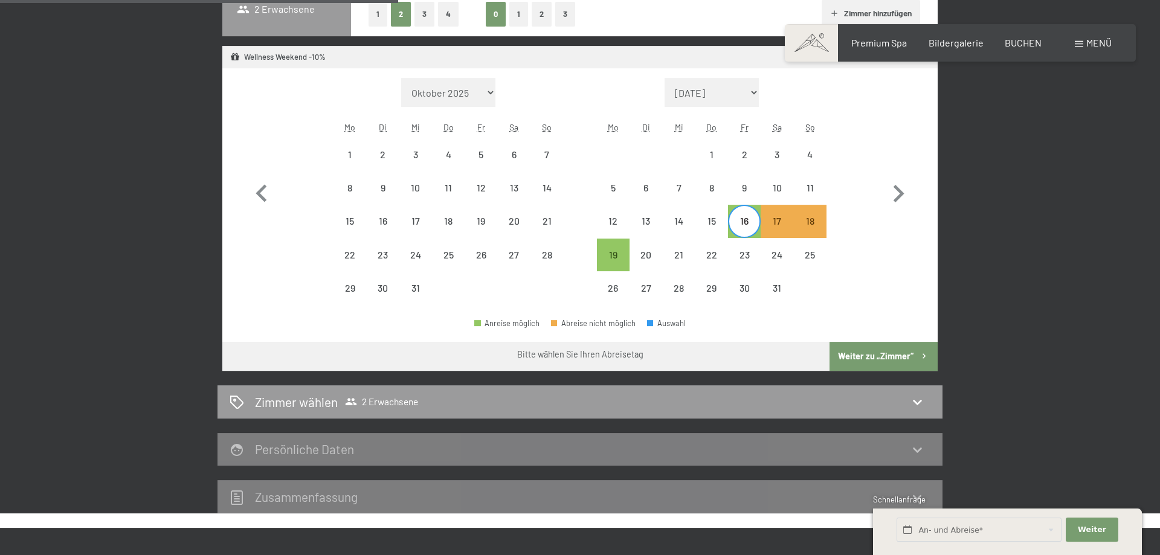
scroll to position [391, 0]
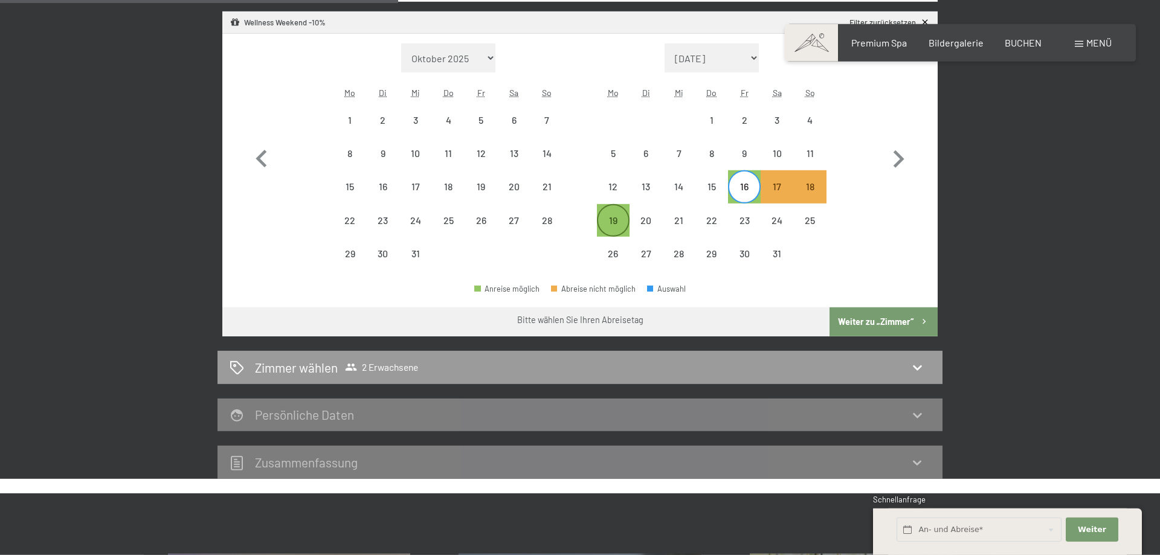
click at [616, 216] on div "19" at bounding box center [613, 231] width 30 height 30
select select "2025-12-01"
select select "2026-01-01"
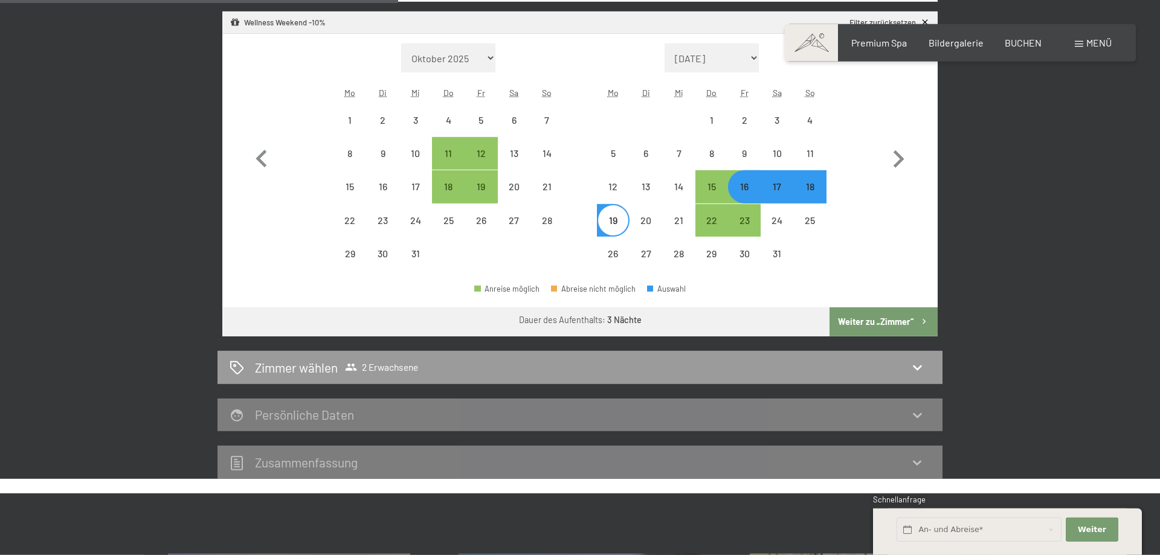
select select "2025-11-01"
select select "2025-12-01"
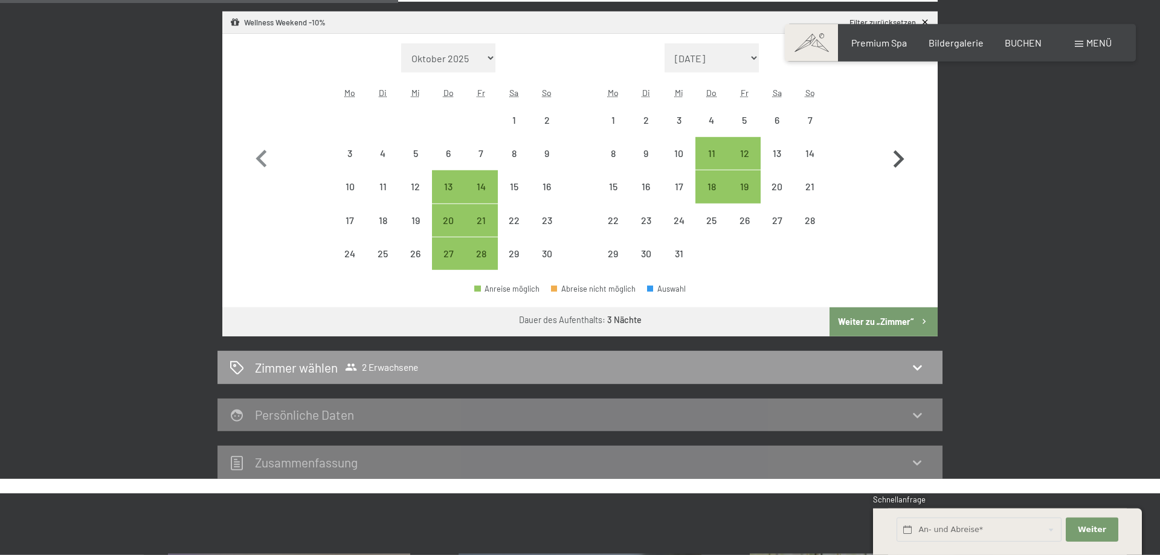
drag, startPoint x: 913, startPoint y: 162, endPoint x: 900, endPoint y: 159, distance: 13.0
click at [908, 162] on icon "button" at bounding box center [898, 159] width 35 height 35
select select "[DATE]"
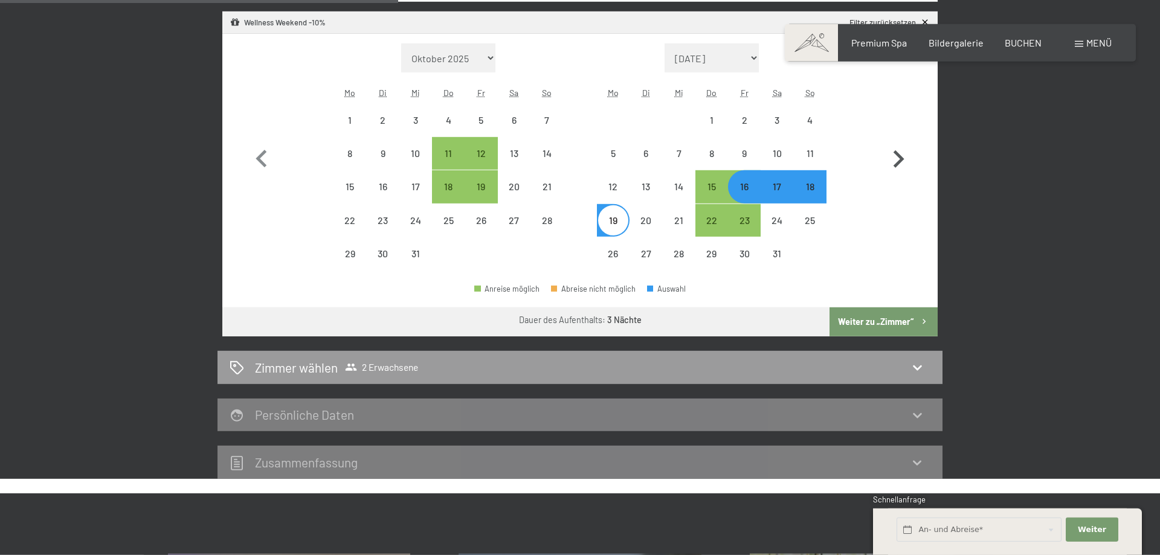
click at [901, 159] on icon "button" at bounding box center [899, 159] width 11 height 18
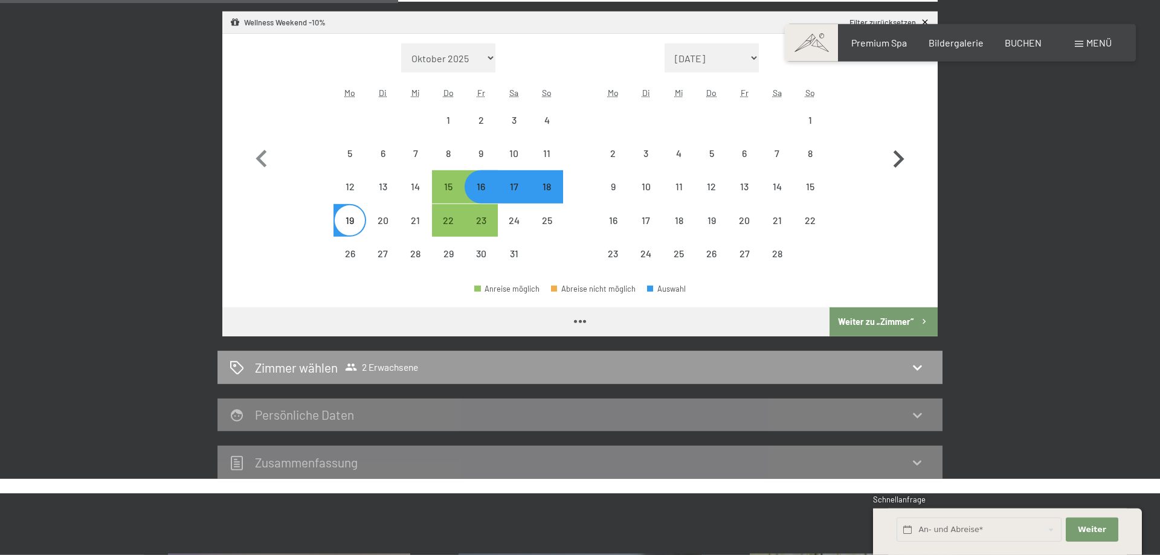
select select "[DATE]"
select select "2026-02-01"
click at [858, 319] on button "Weiter zu „Zimmer“" at bounding box center [884, 322] width 108 height 29
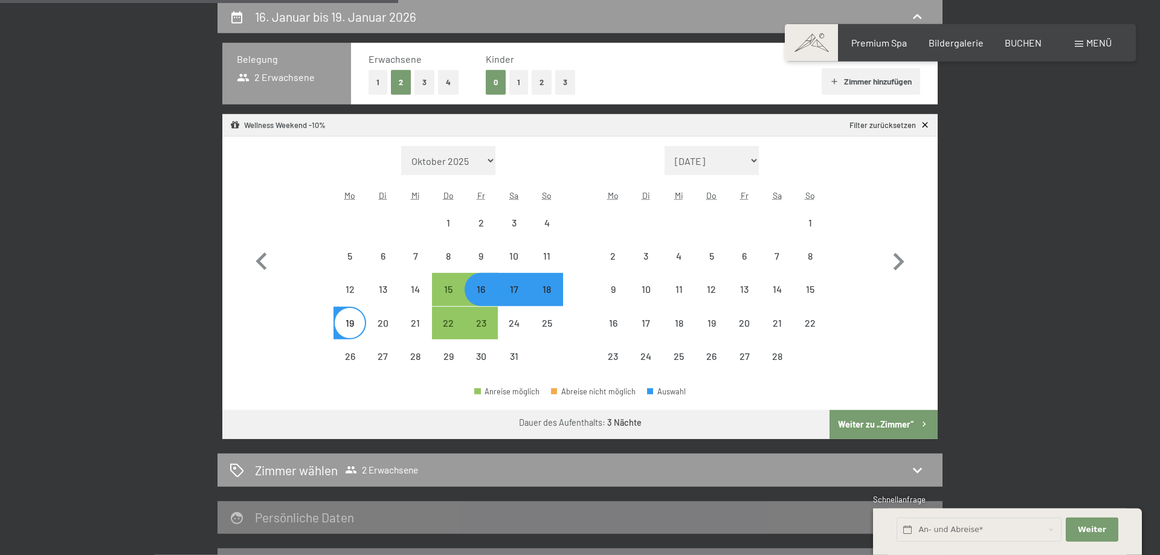
select select "[DATE]"
select select "2026-02-01"
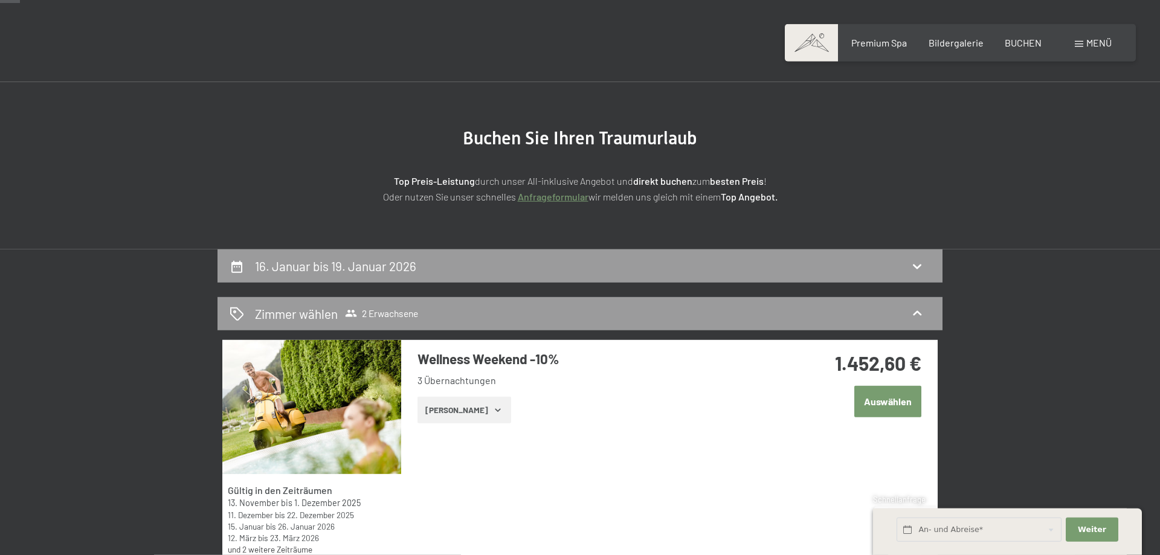
scroll to position [0, 0]
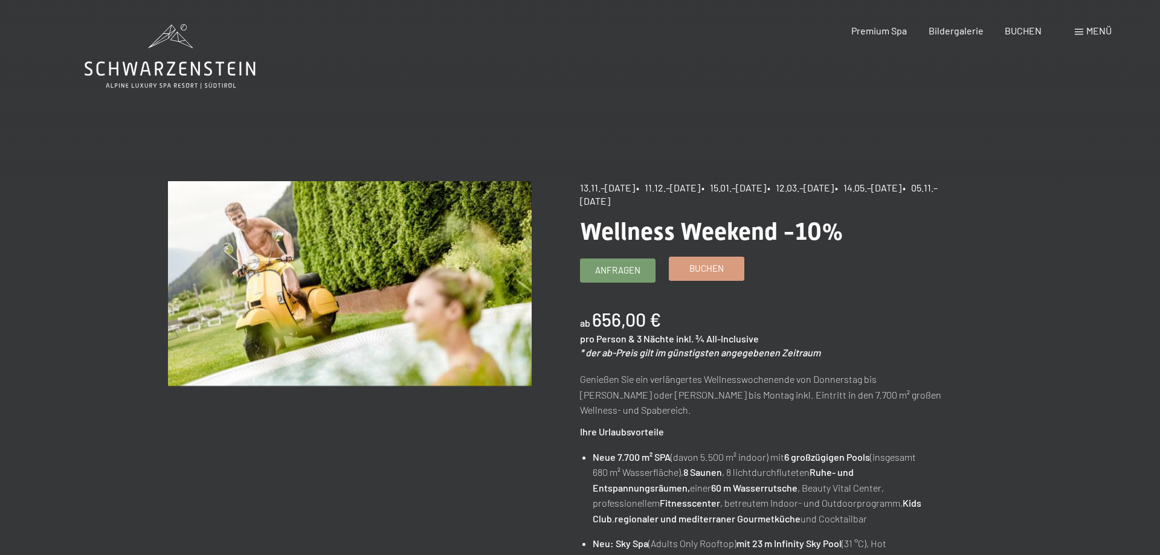
click at [705, 279] on link "Buchen" at bounding box center [707, 268] width 74 height 23
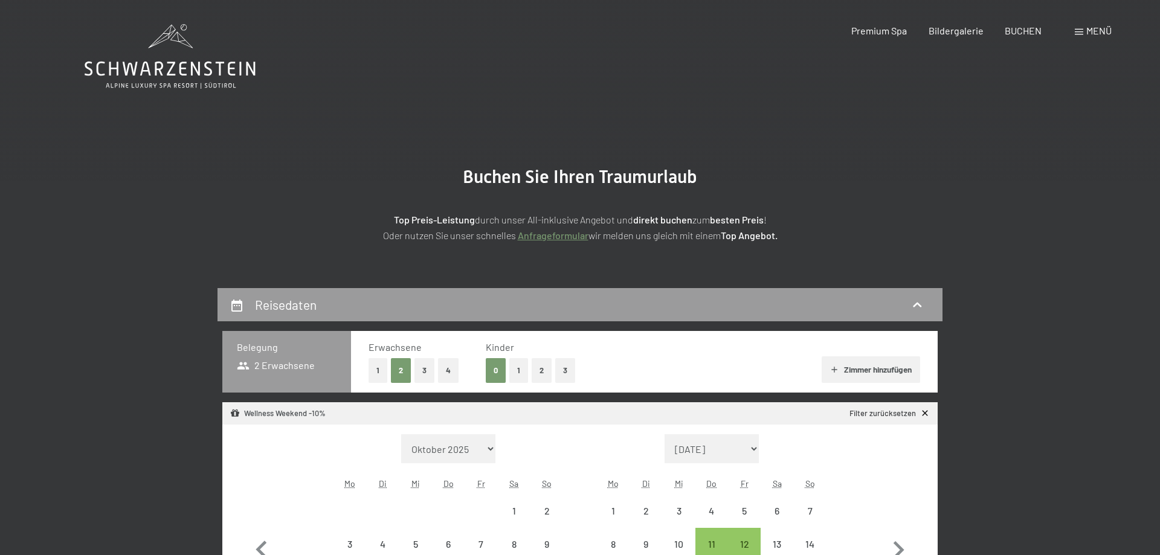
select select "[DATE]"
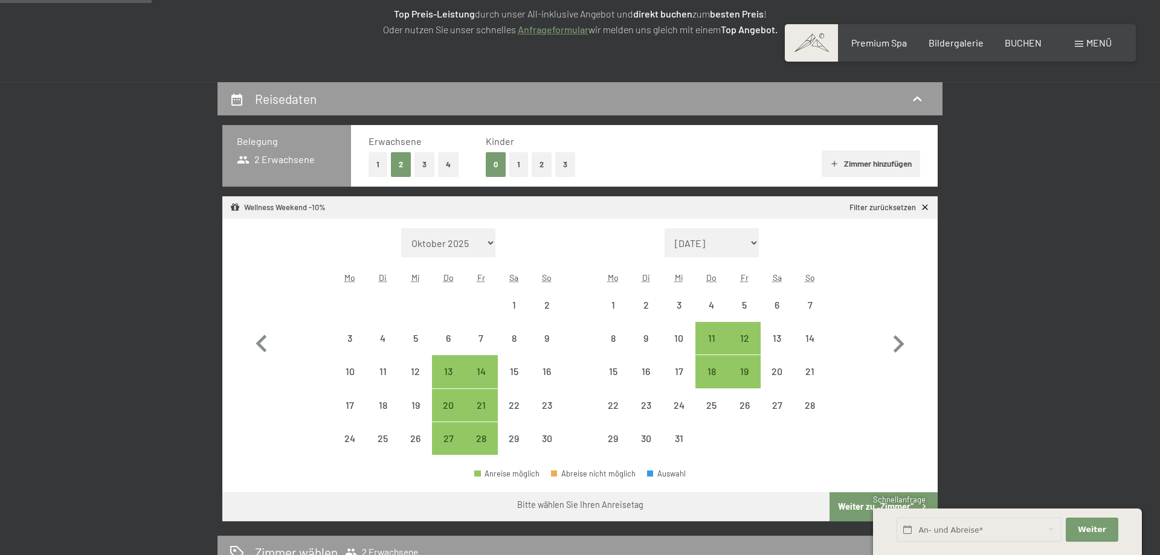
scroll to position [308, 0]
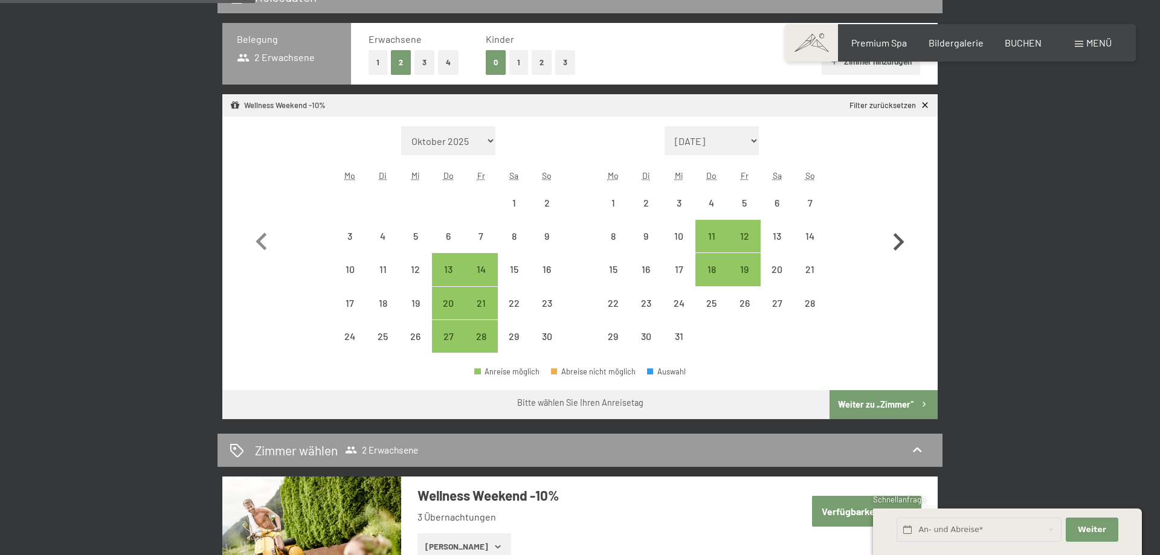
click at [898, 247] on icon "button" at bounding box center [899, 242] width 11 height 18
select select "[DATE]"
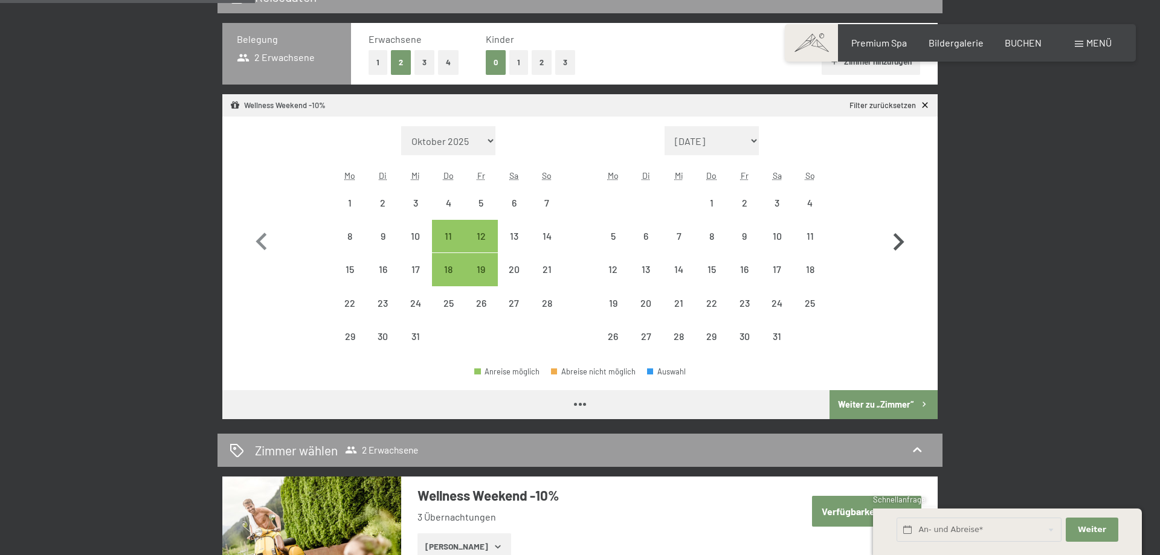
select select "2025-12-01"
select select "2026-01-01"
click at [748, 267] on div "16" at bounding box center [745, 280] width 30 height 30
select select "2025-12-01"
select select "2026-01-01"
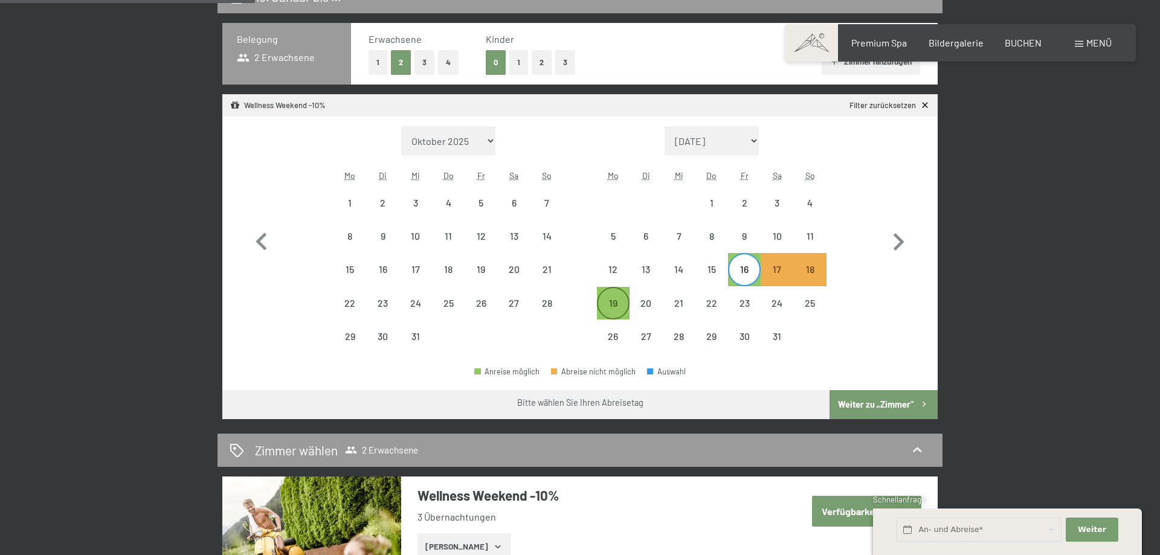
click at [604, 307] on div "19" at bounding box center [613, 314] width 30 height 30
select select "2025-12-01"
select select "2026-01-01"
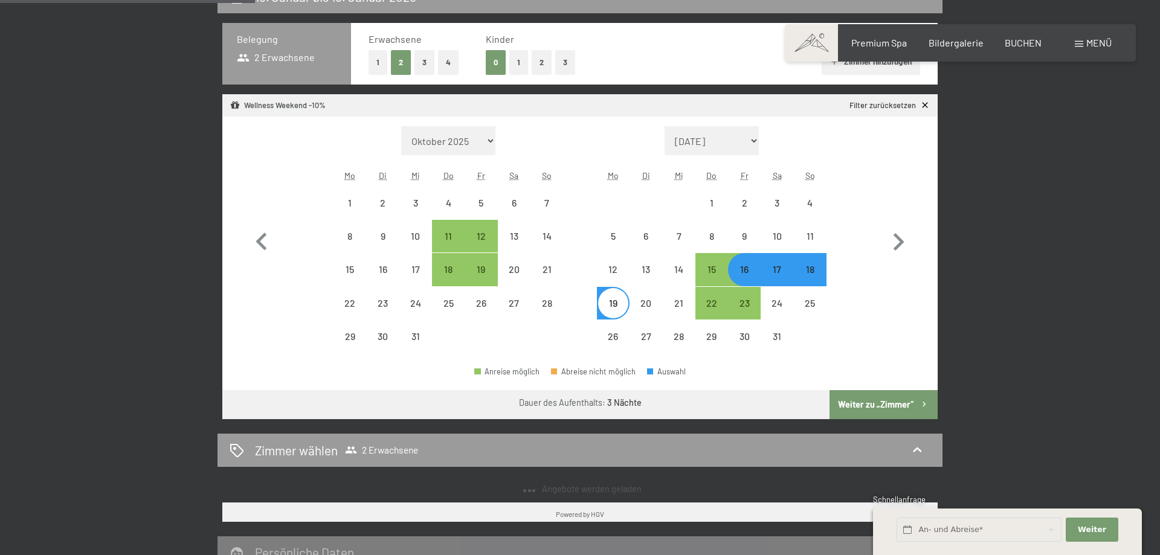
select select "2025-11-01"
select select "2025-12-01"
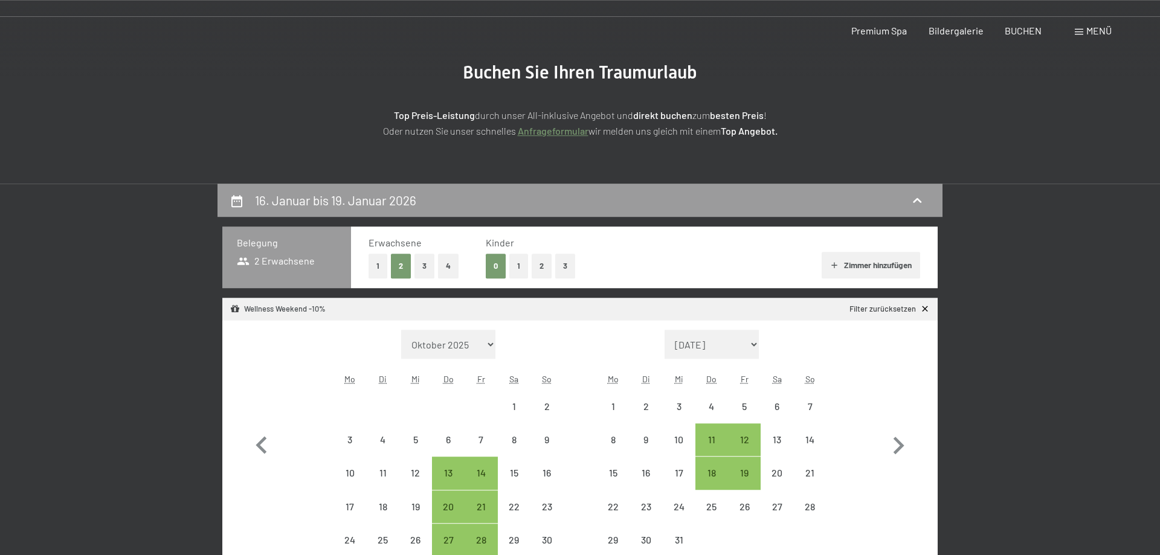
scroll to position [205, 0]
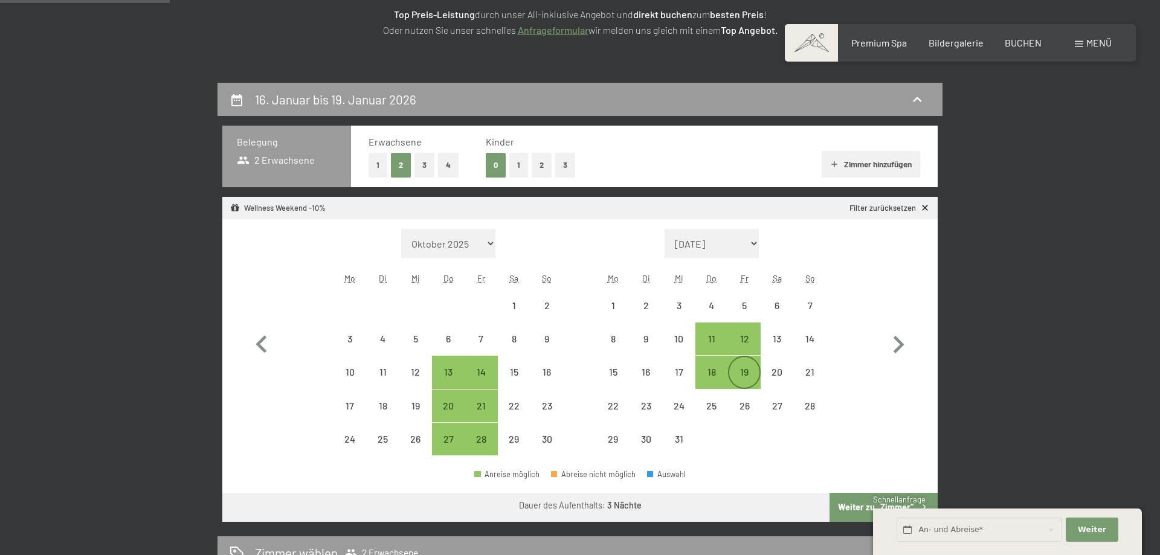
click at [746, 374] on div "19" at bounding box center [745, 382] width 30 height 30
select select "2025-11-01"
select select "2025-12-01"
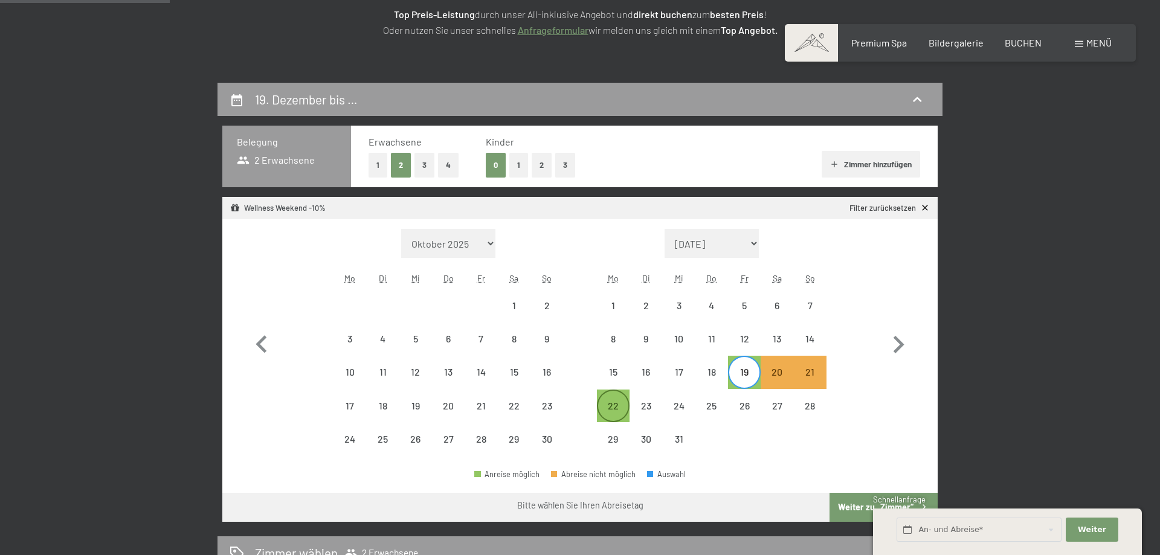
click at [610, 399] on div "22" at bounding box center [613, 406] width 30 height 30
select select "2025-11-01"
select select "2025-12-01"
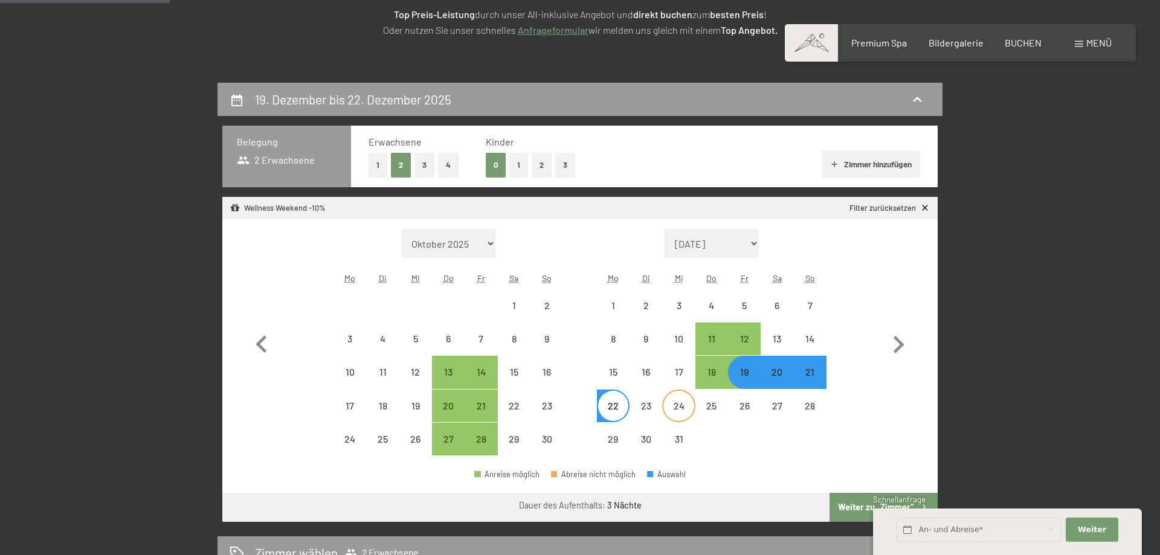
select select "2025-11-01"
select select "2025-12-01"
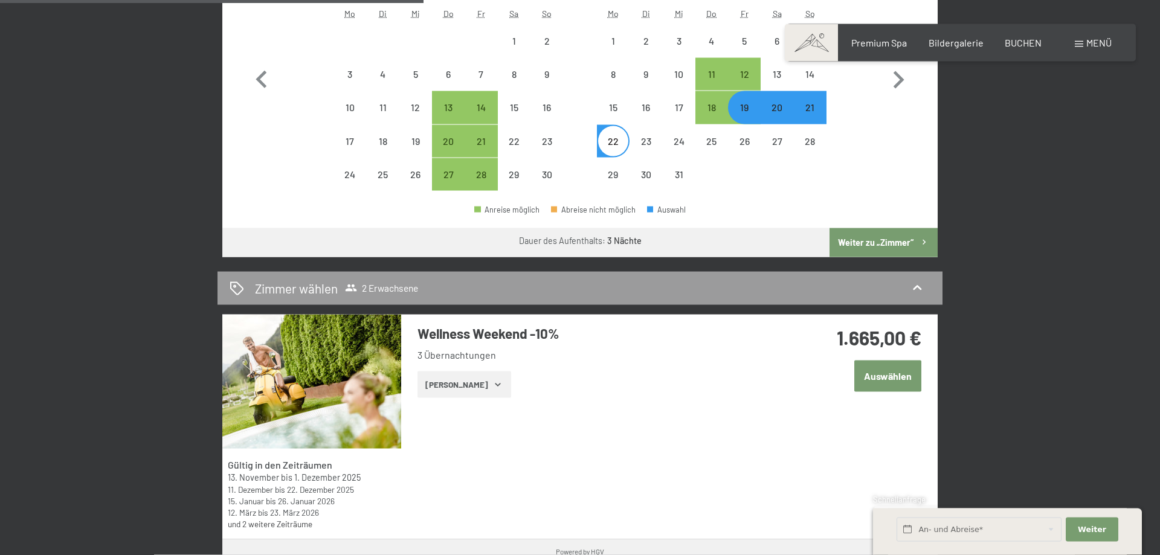
scroll to position [514, 0]
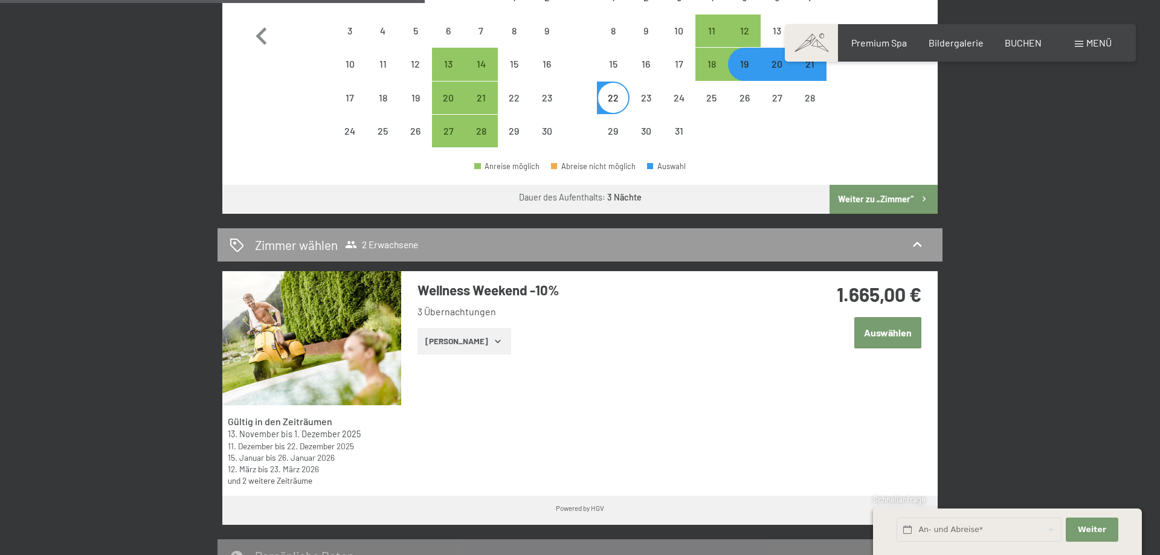
click at [869, 195] on button "Weiter zu „Zimmer“" at bounding box center [884, 199] width 108 height 29
select select "2025-11-01"
select select "2025-12-01"
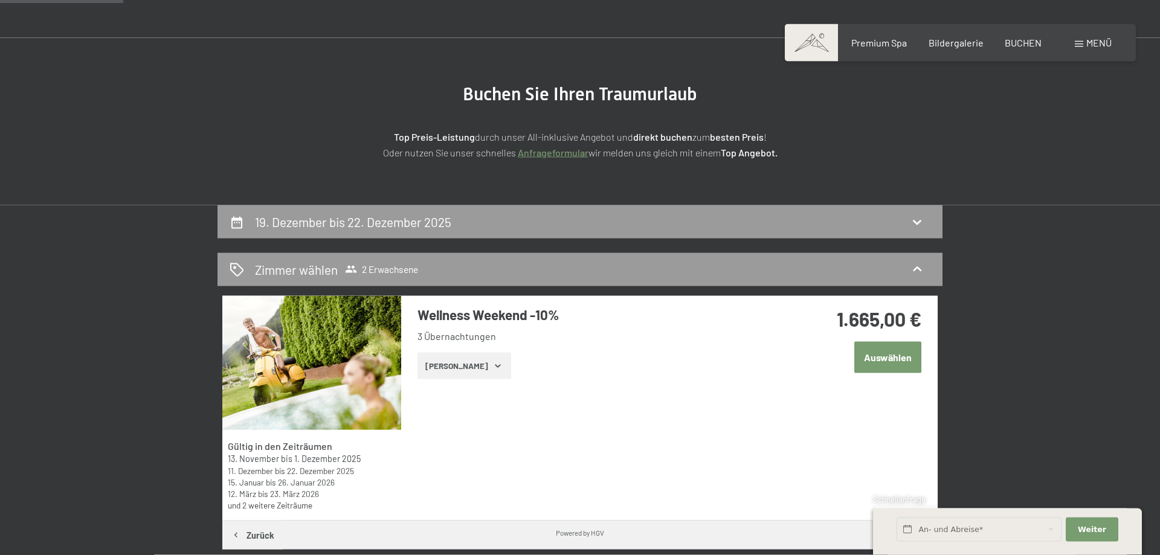
scroll to position [205, 0]
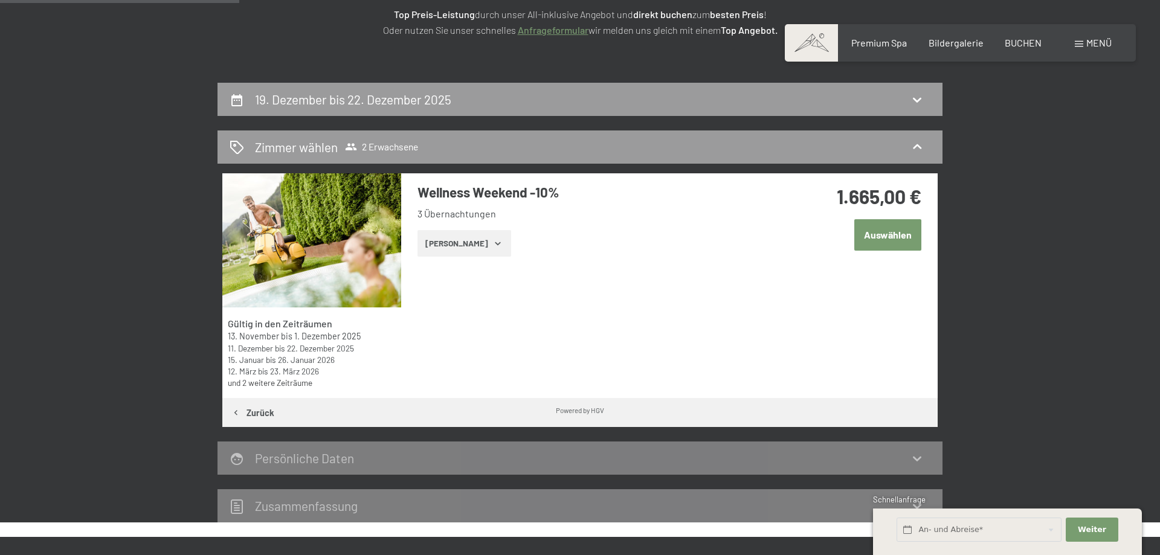
click at [251, 411] on button "Zurück" at bounding box center [252, 412] width 60 height 29
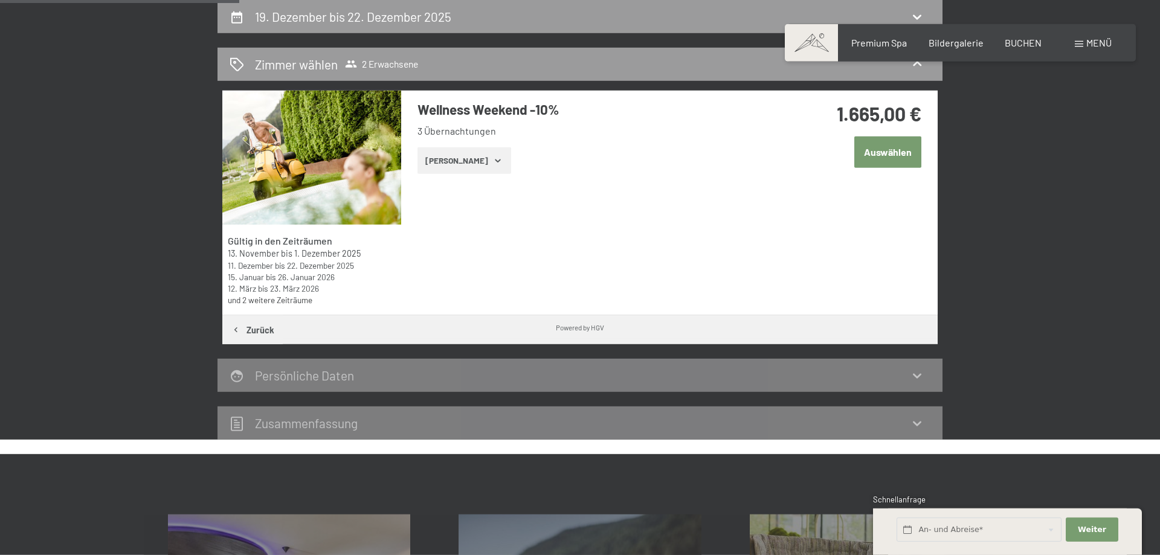
select select "2025-11-01"
select select "2025-12-01"
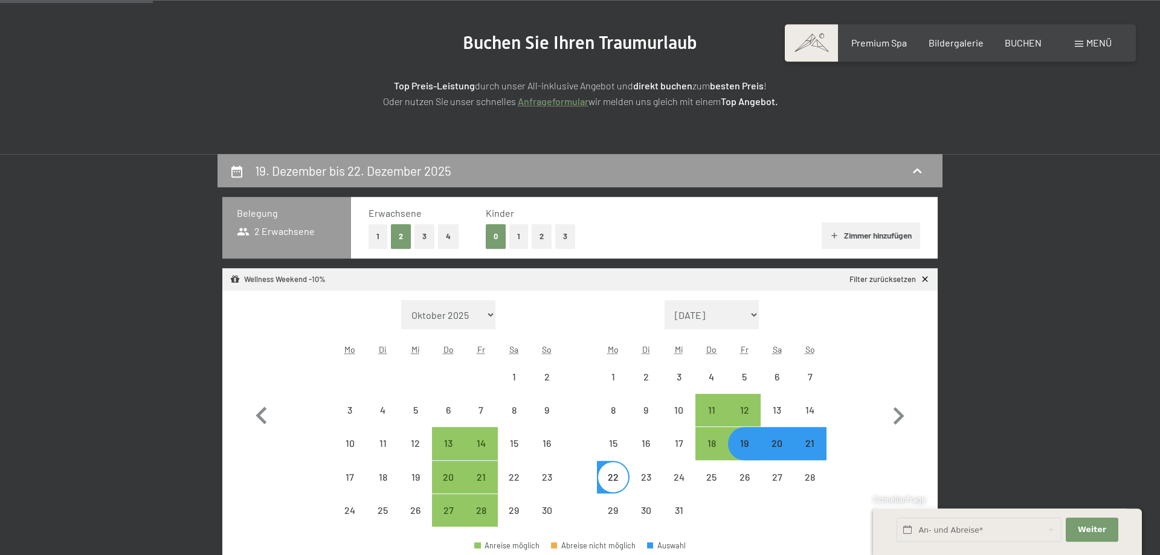
scroll to position [0, 0]
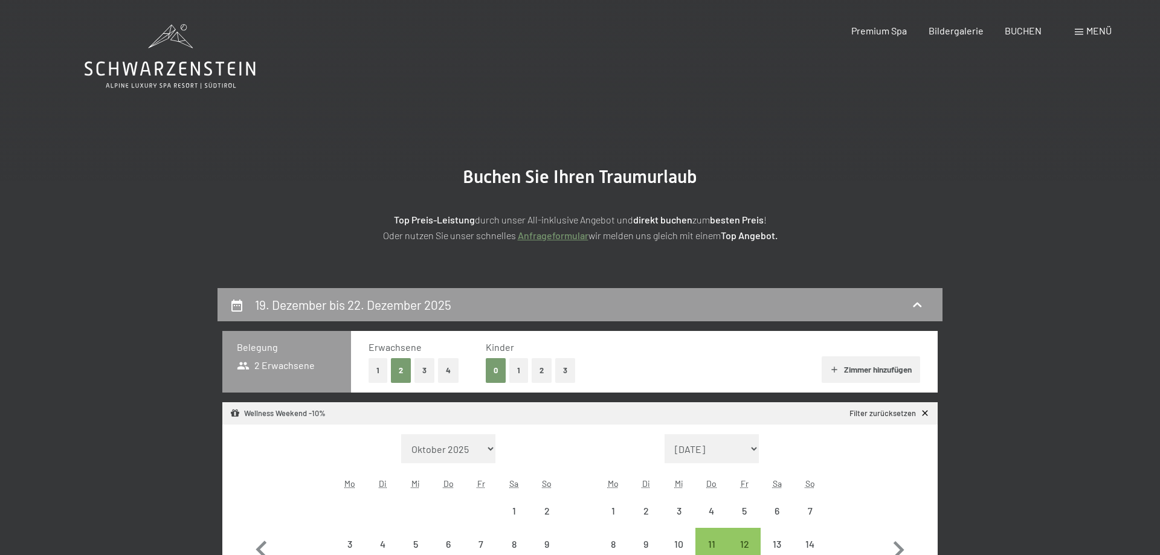
click at [182, 64] on icon at bounding box center [170, 69] width 171 height 15
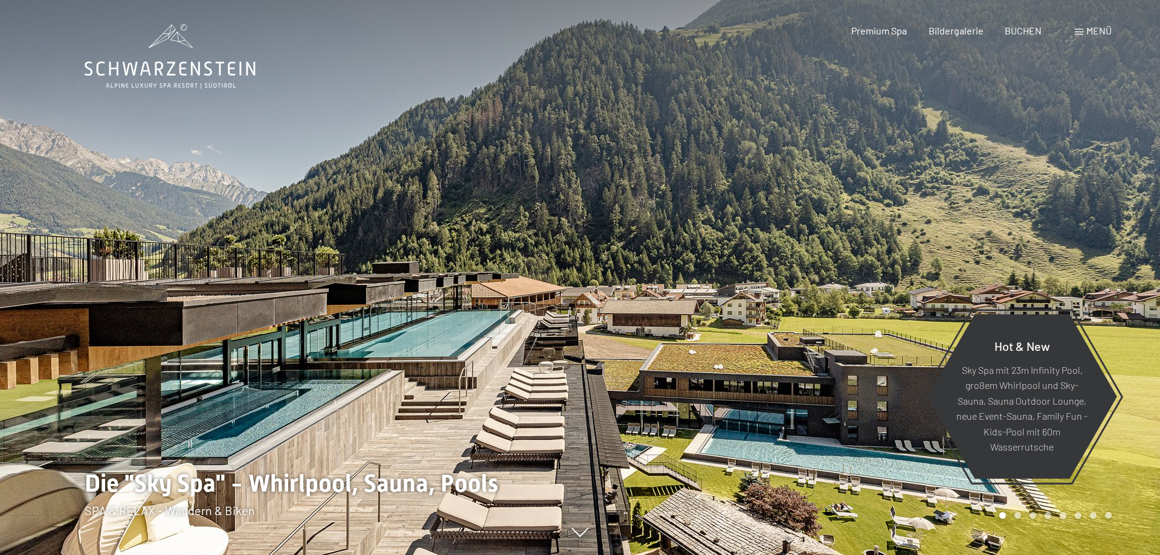
click at [1084, 31] on div "Menü" at bounding box center [1093, 30] width 37 height 13
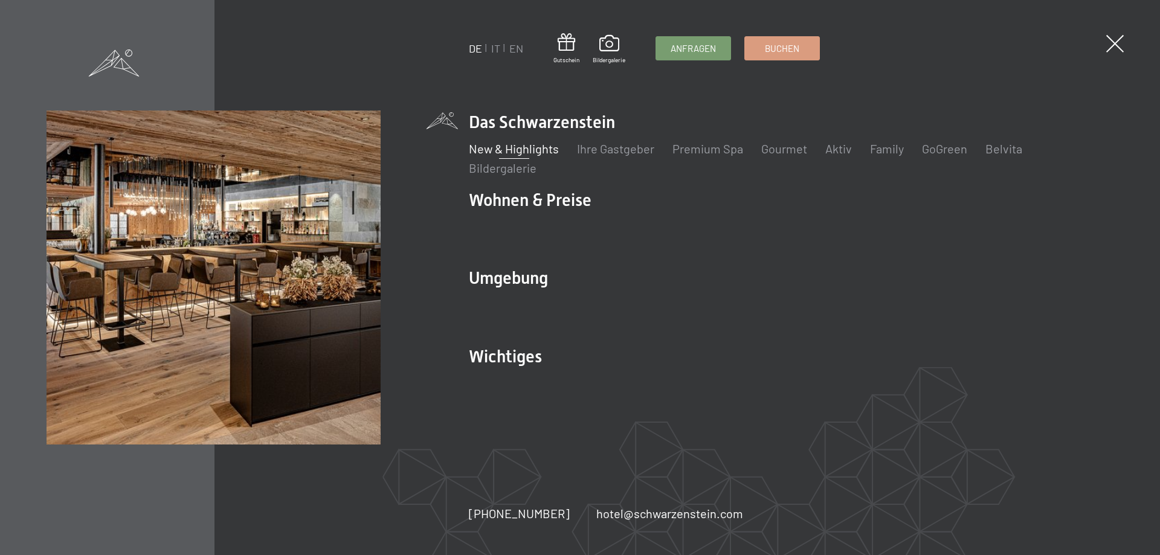
click at [499, 148] on link "New & Highlights" at bounding box center [514, 148] width 90 height 15
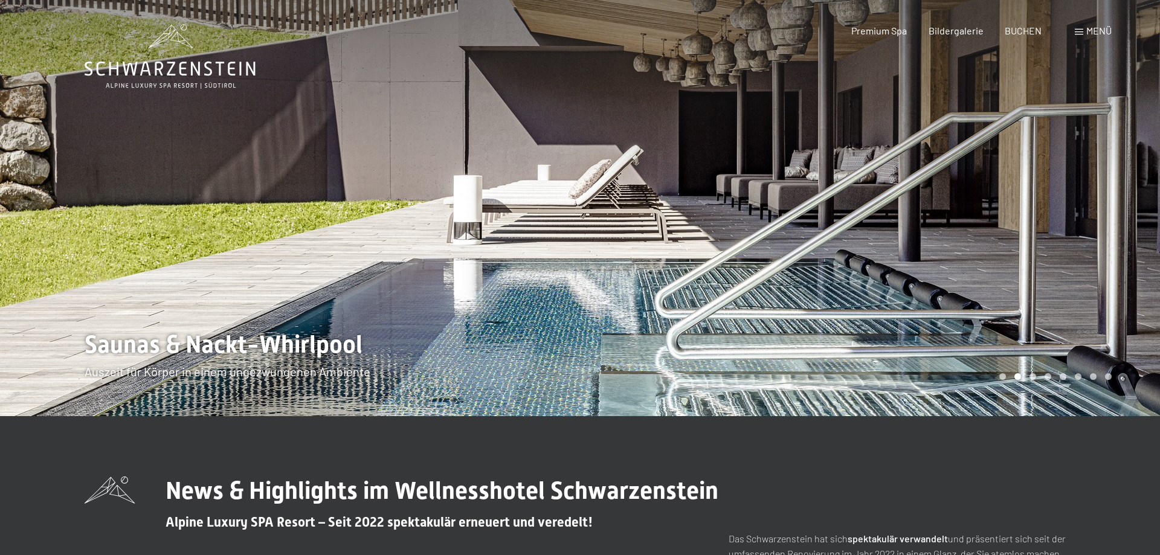
click at [1078, 32] on span at bounding box center [1079, 32] width 8 height 6
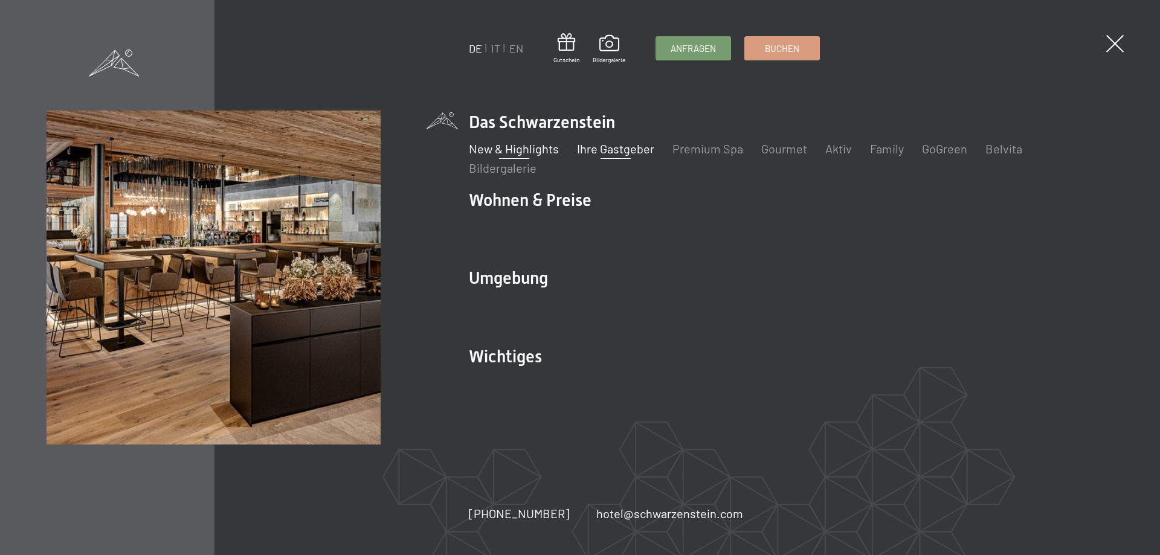
click at [621, 146] on link "Ihre Gastgeber" at bounding box center [615, 148] width 77 height 15
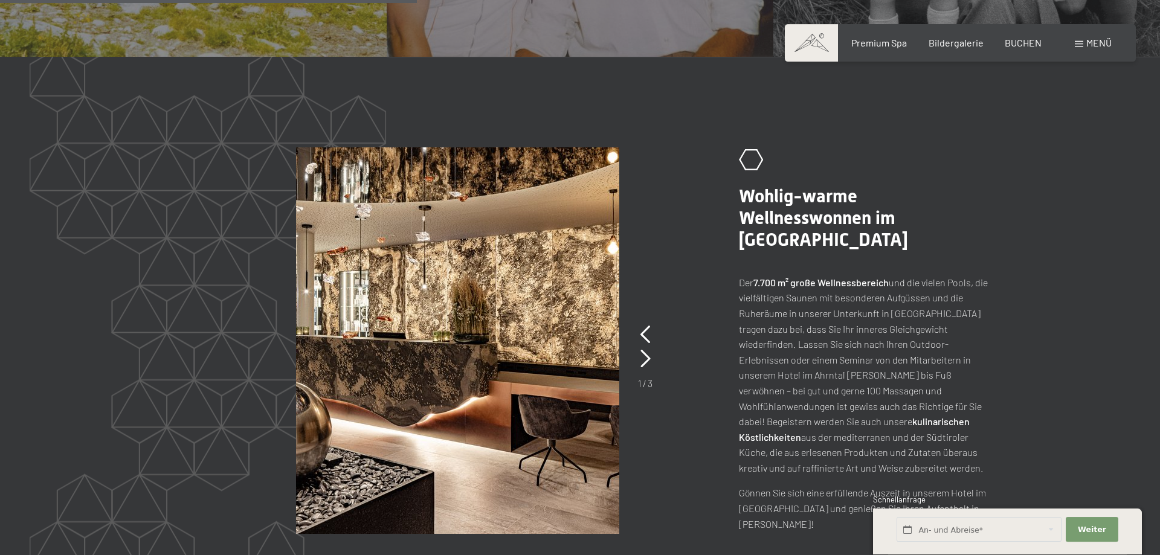
scroll to position [1438, 0]
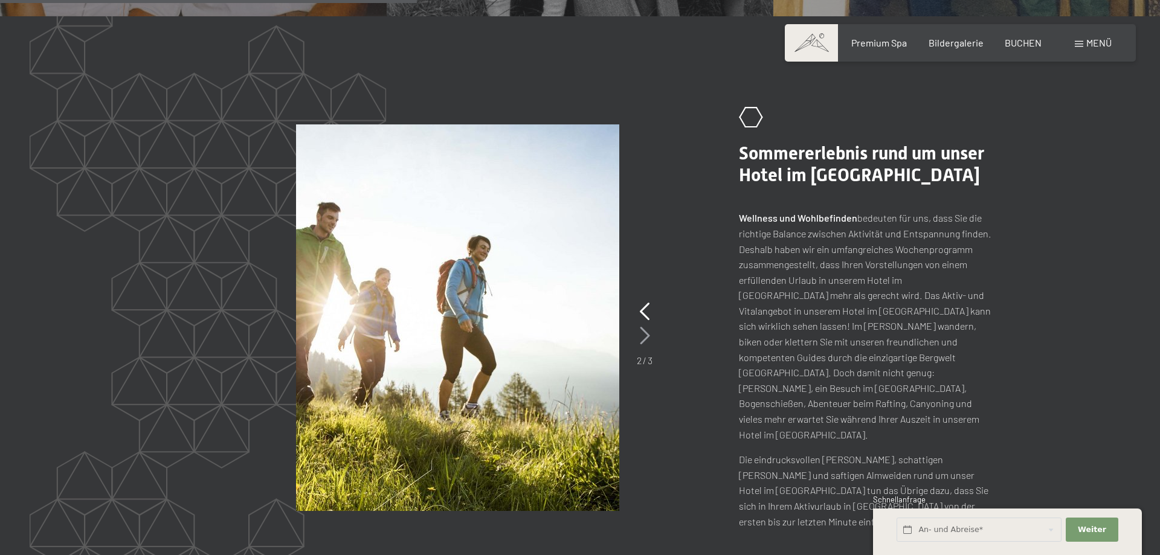
click at [641, 327] on icon at bounding box center [645, 336] width 10 height 18
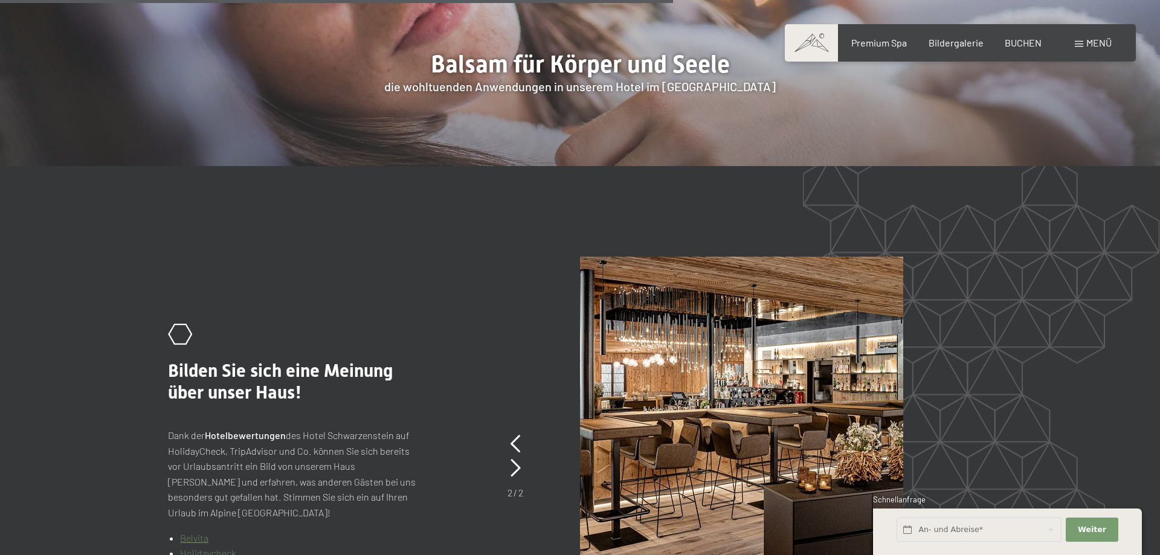
scroll to position [2466, 0]
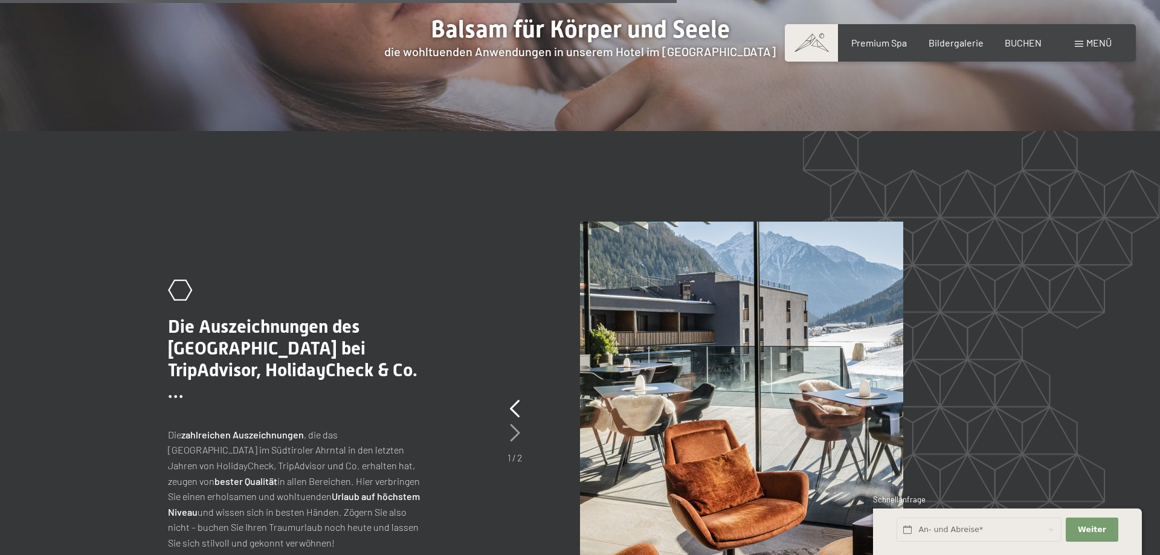
click at [511, 424] on icon at bounding box center [515, 433] width 10 height 18
